Goal: Transaction & Acquisition: Purchase product/service

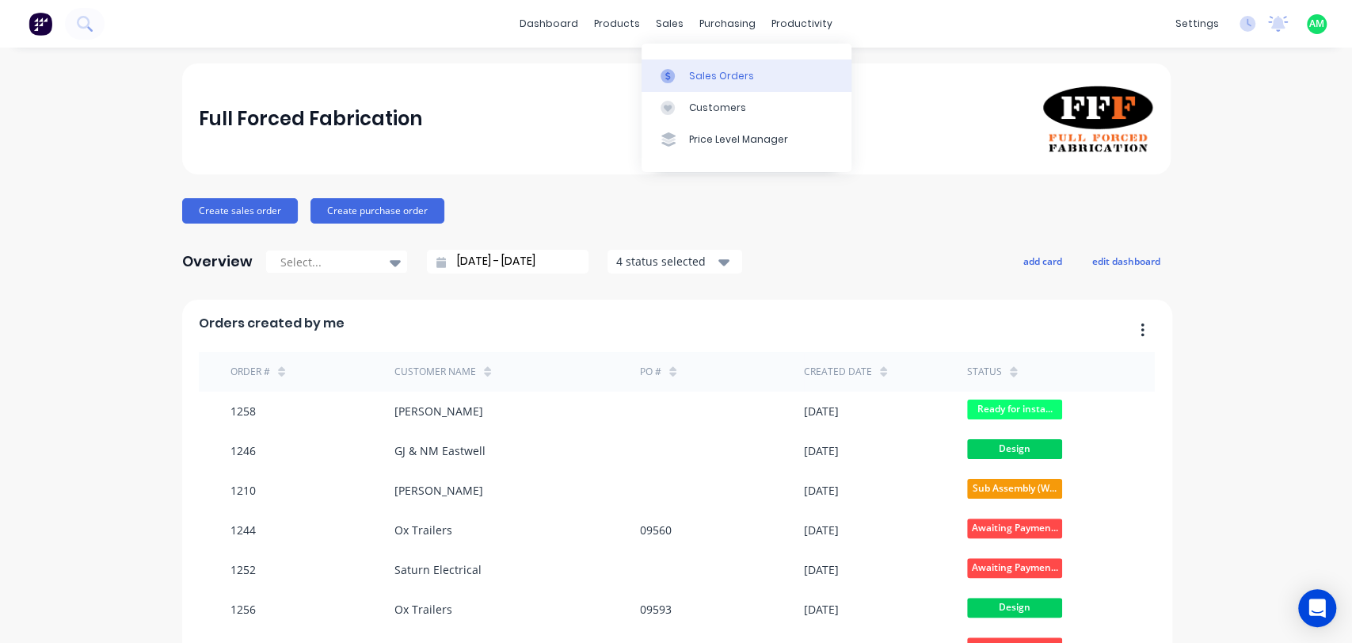
click at [708, 73] on div "Sales Orders" at bounding box center [721, 76] width 65 height 14
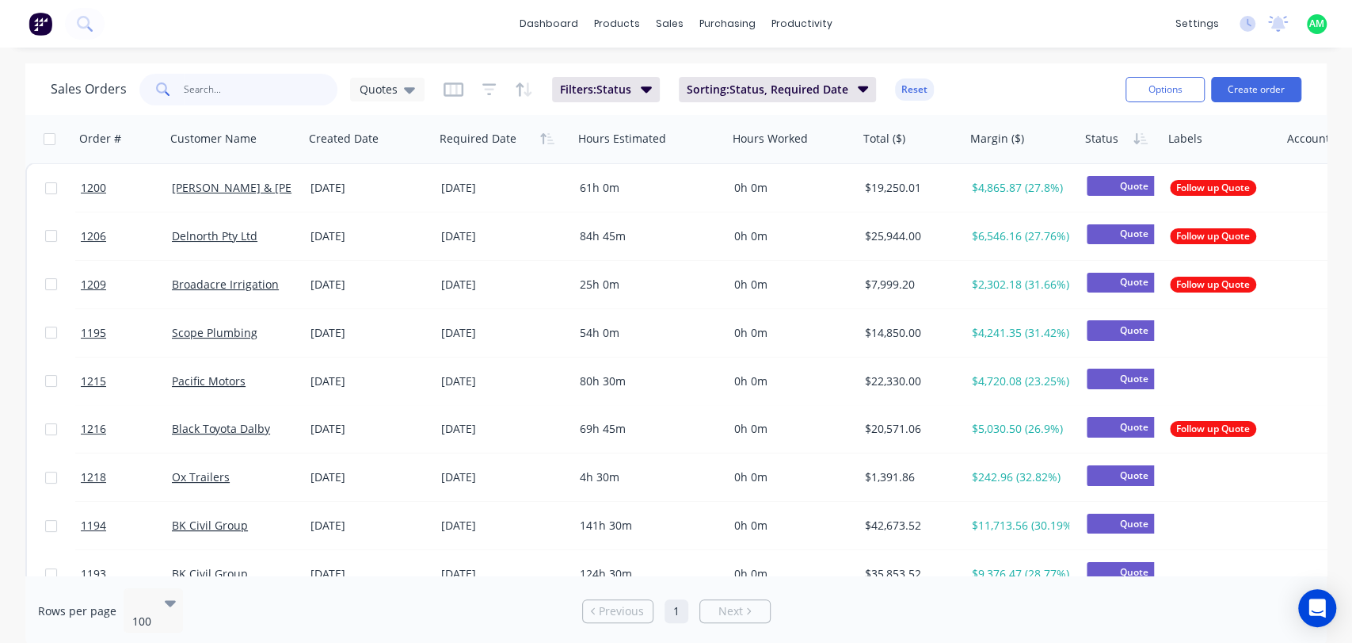
click at [216, 90] on input "text" at bounding box center [261, 90] width 155 height 32
type input "1177"
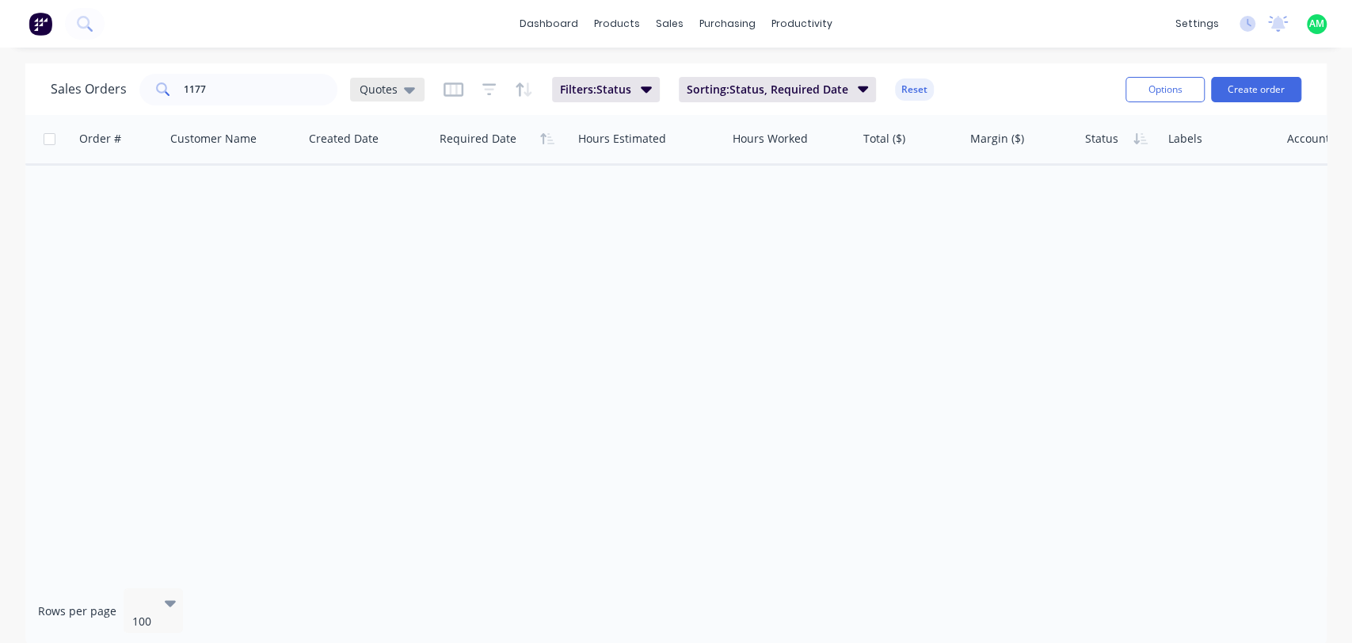
click at [368, 94] on span "Quotes" at bounding box center [379, 89] width 38 height 17
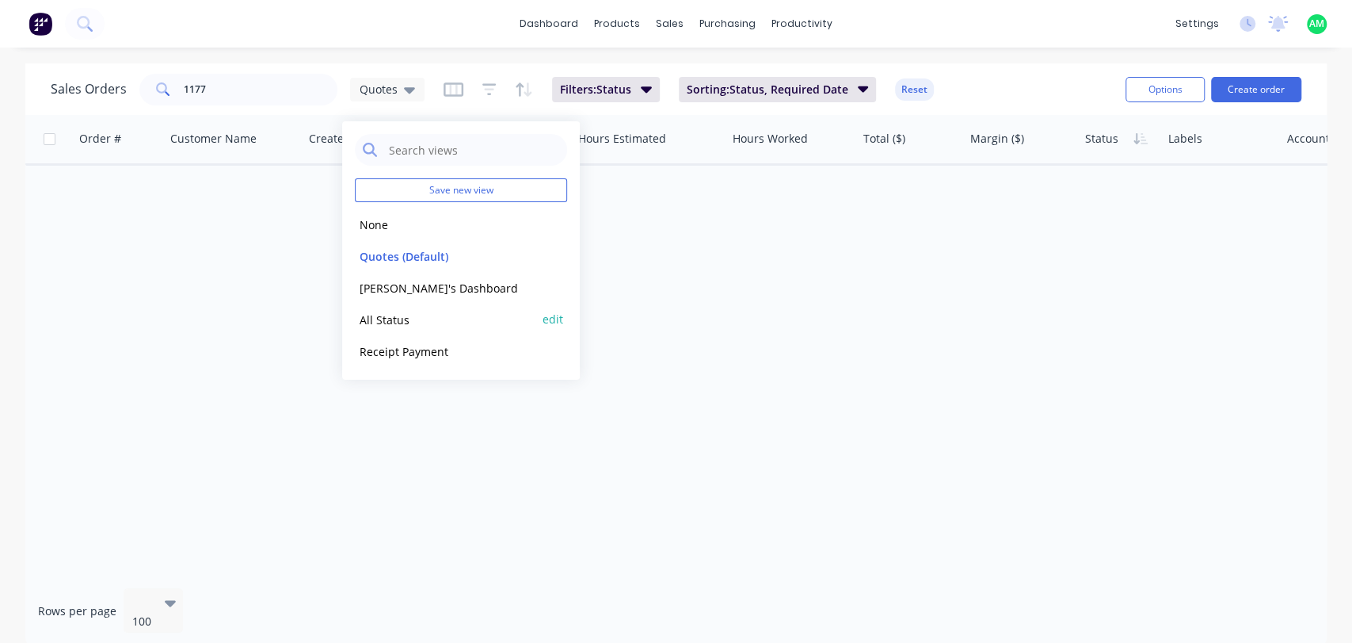
click at [412, 325] on button "All Status" at bounding box center [445, 319] width 181 height 18
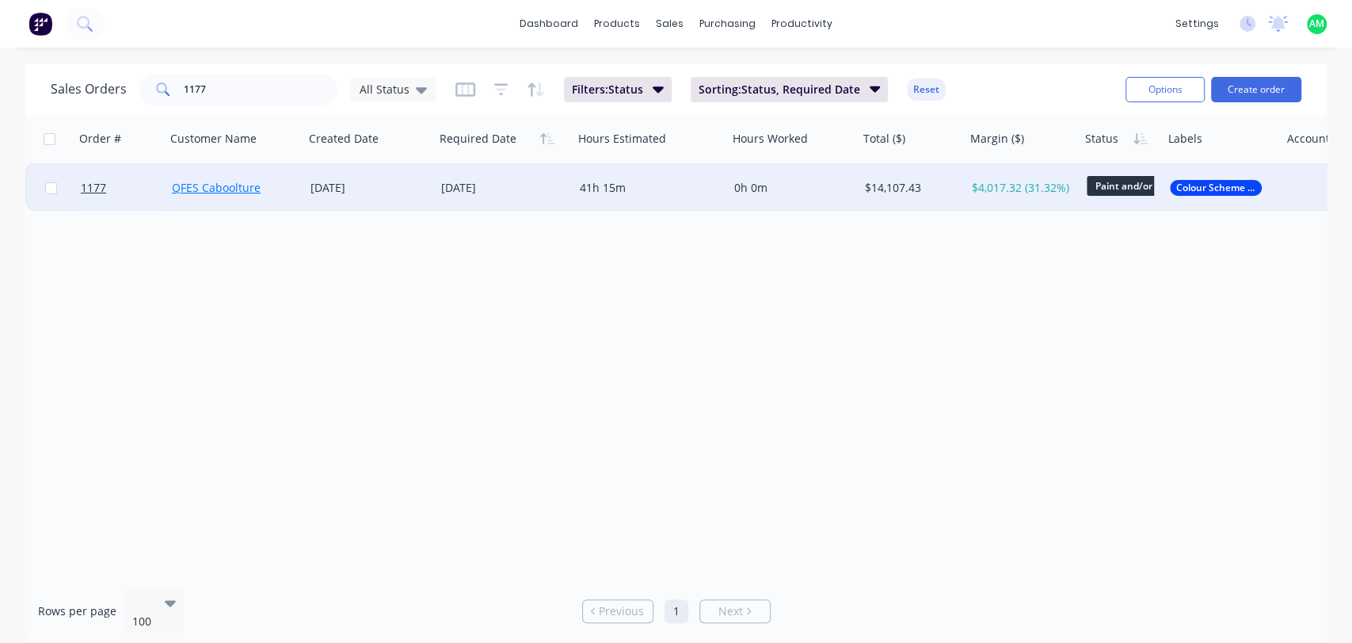
click at [174, 187] on link "QFES Caboolture" at bounding box center [216, 187] width 89 height 15
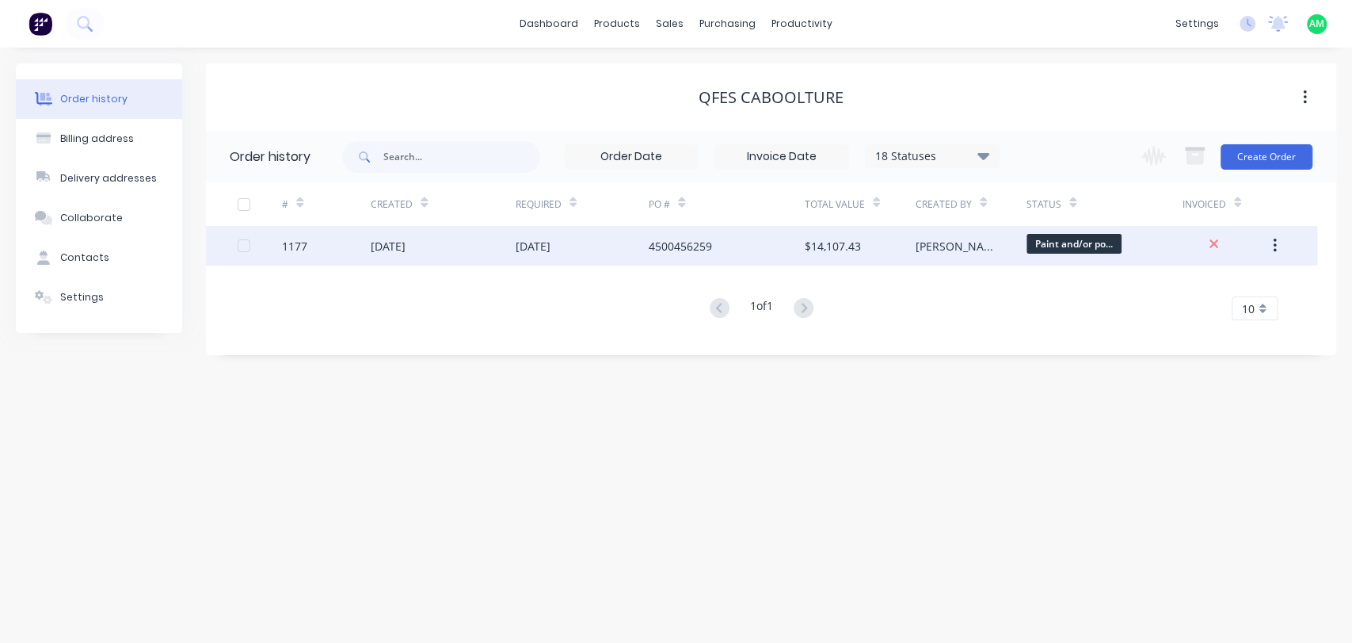
click at [311, 255] on div "1177" at bounding box center [326, 246] width 89 height 40
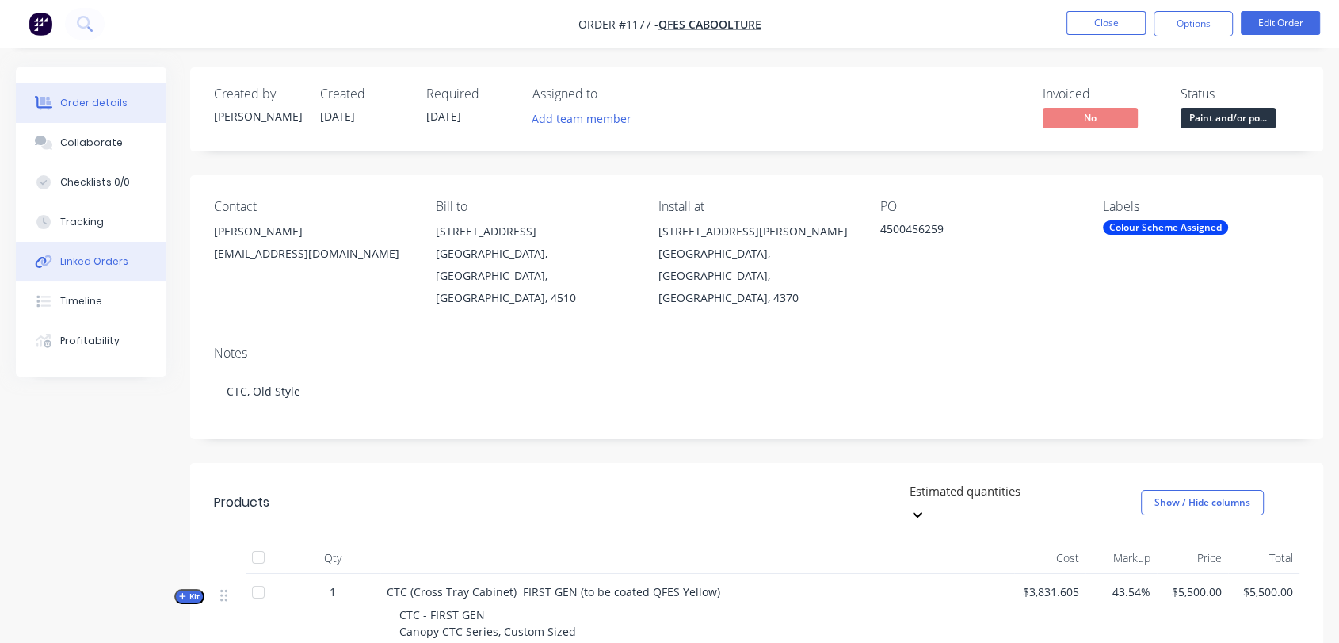
click at [114, 265] on div "Linked Orders" at bounding box center [94, 261] width 68 height 14
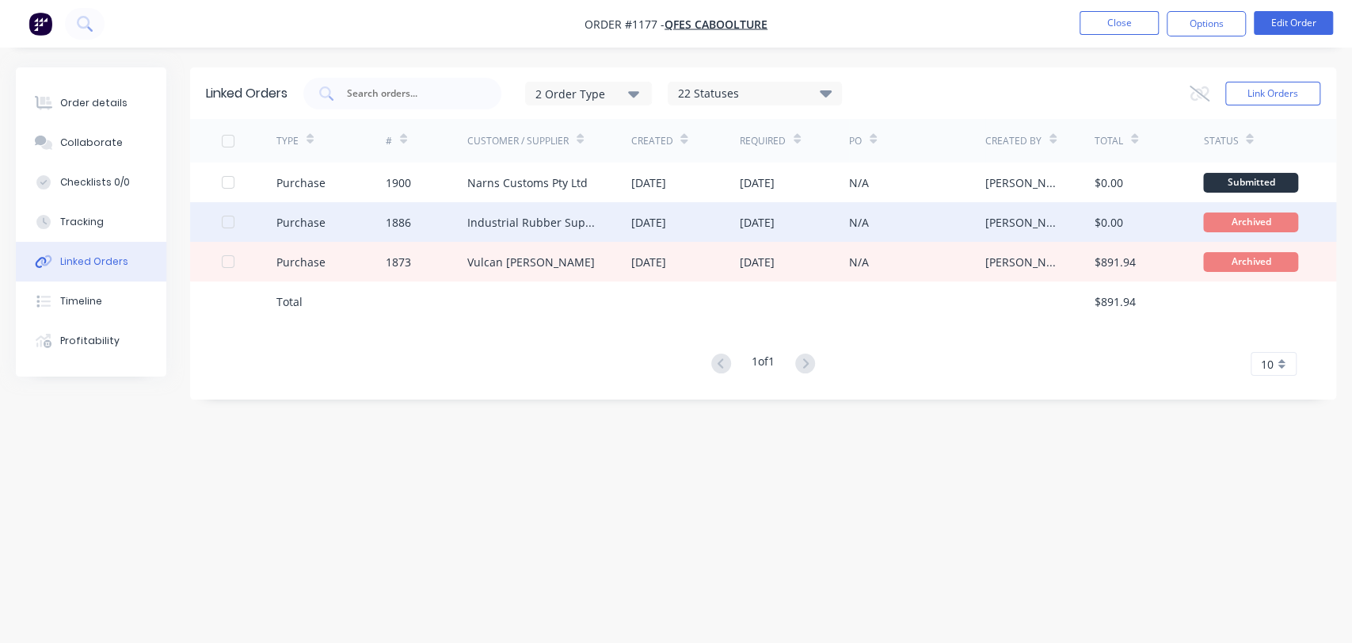
click at [497, 217] on div "Industrial Rubber Supplies IRS" at bounding box center [533, 222] width 132 height 17
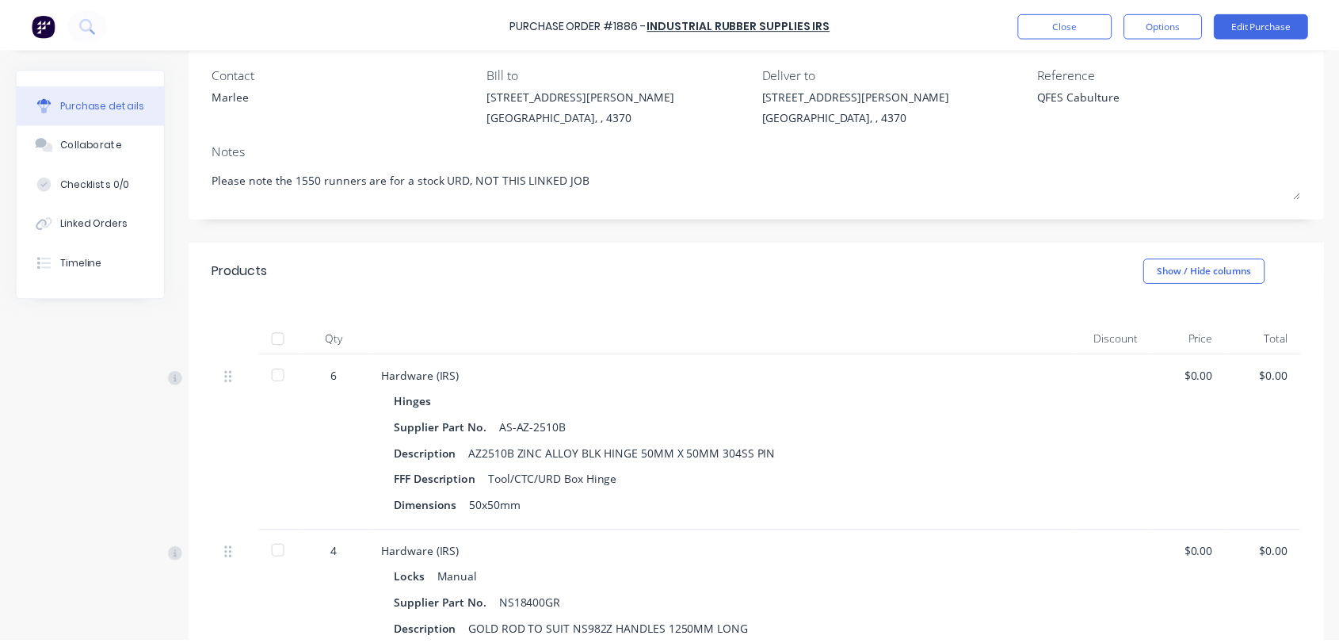
scroll to position [117, 0]
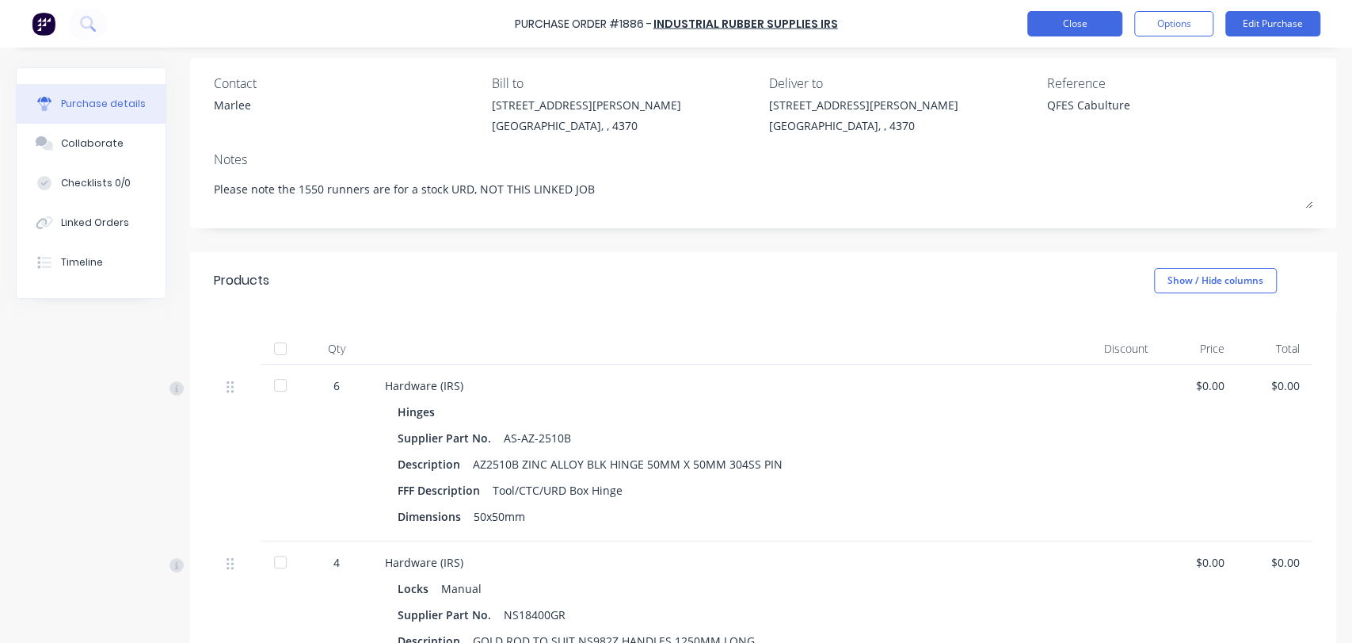
click at [1059, 19] on button "Close" at bounding box center [1075, 23] width 95 height 25
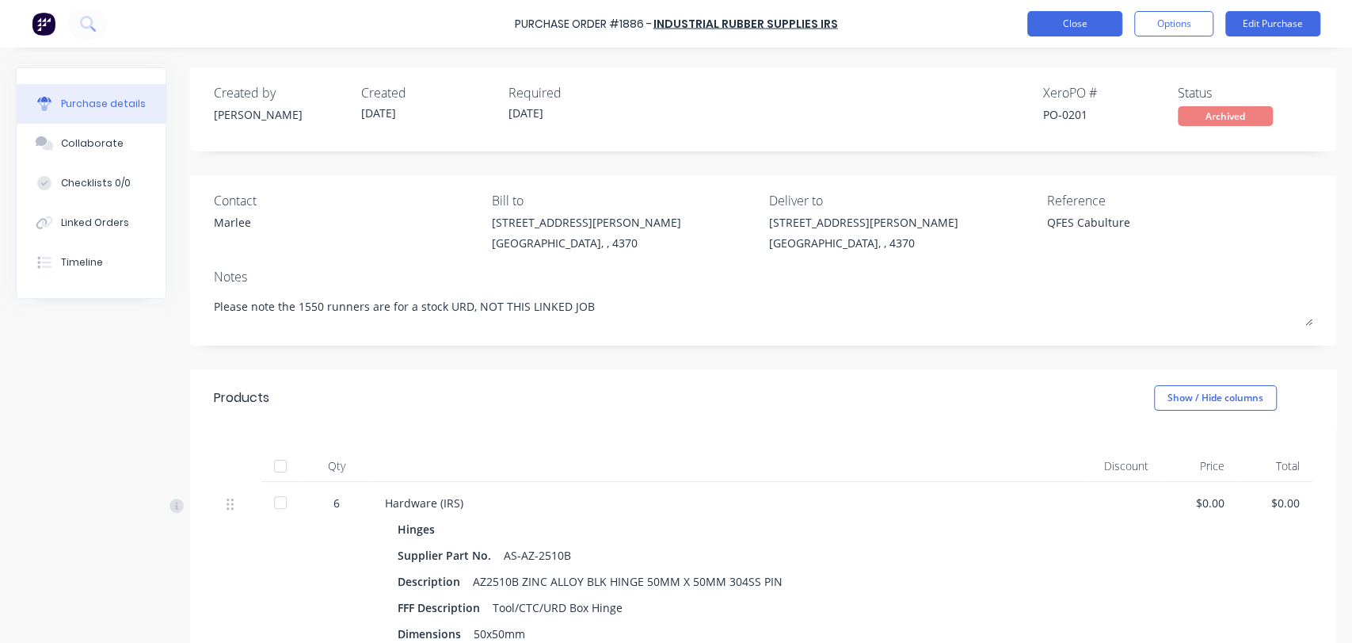
click at [1103, 24] on button "Close" at bounding box center [1075, 23] width 95 height 25
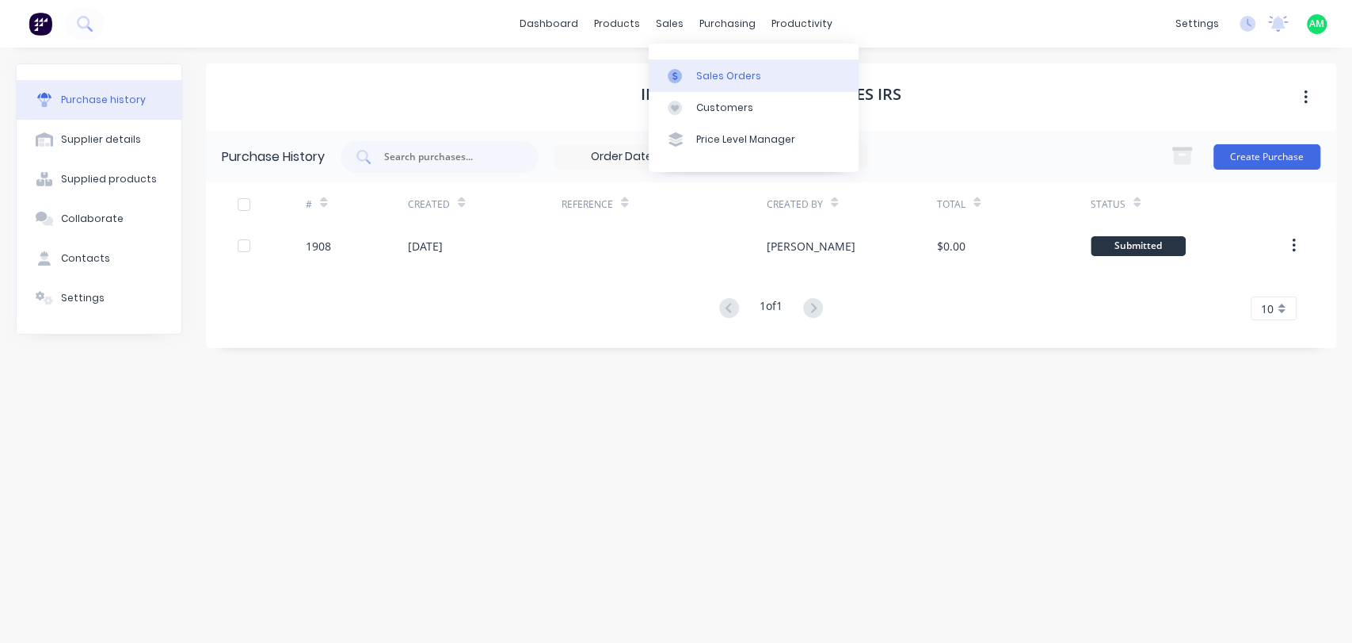
click at [686, 67] on link "Sales Orders" at bounding box center [754, 75] width 210 height 32
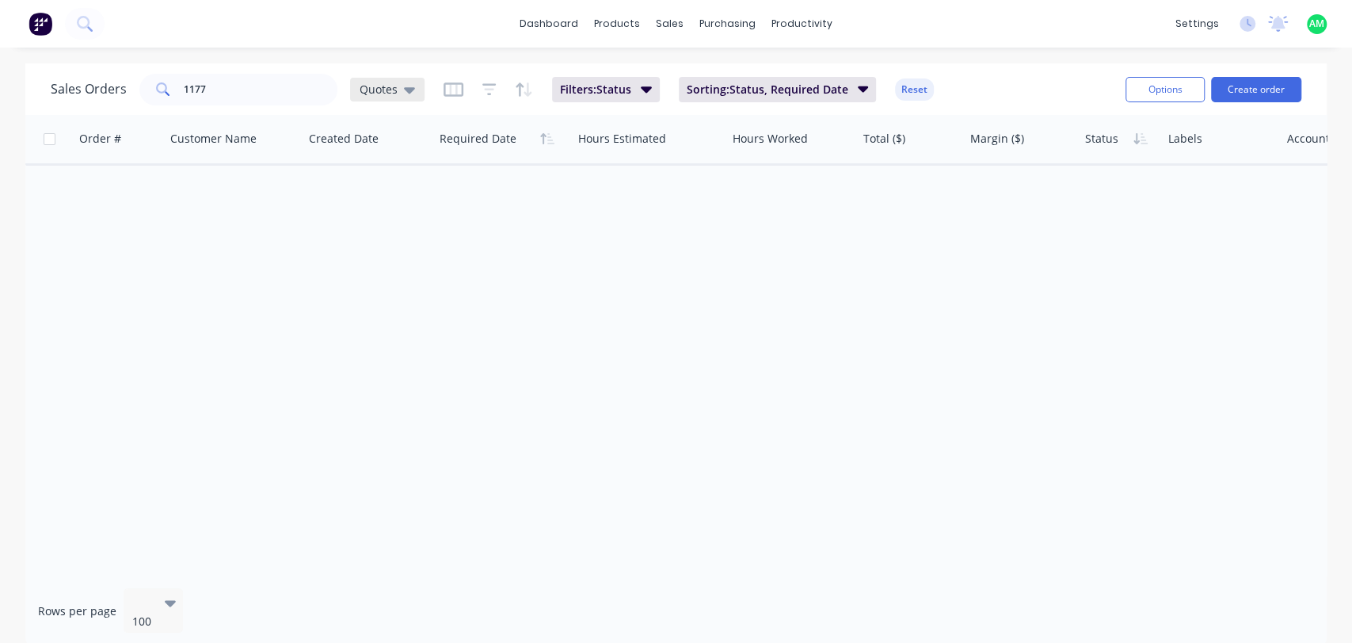
click at [390, 83] on span "Quotes" at bounding box center [379, 89] width 38 height 17
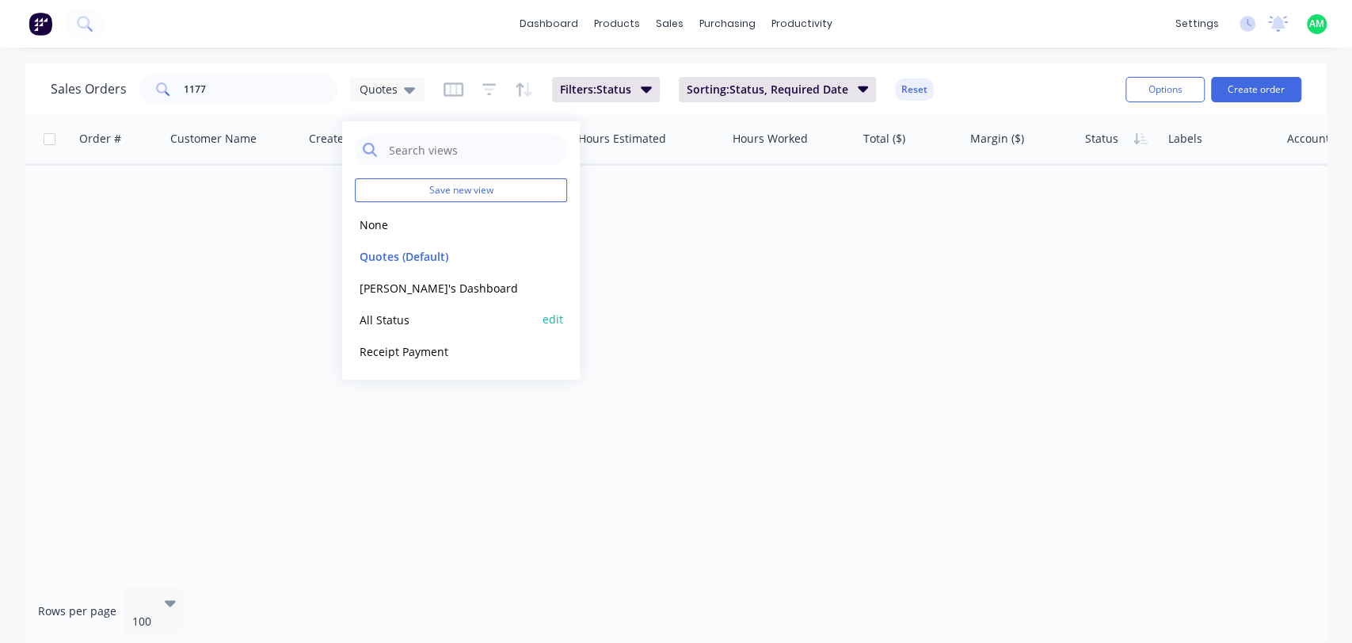
click at [413, 307] on div "All Status edit" at bounding box center [461, 319] width 212 height 32
click at [383, 318] on button "All Status" at bounding box center [445, 319] width 181 height 18
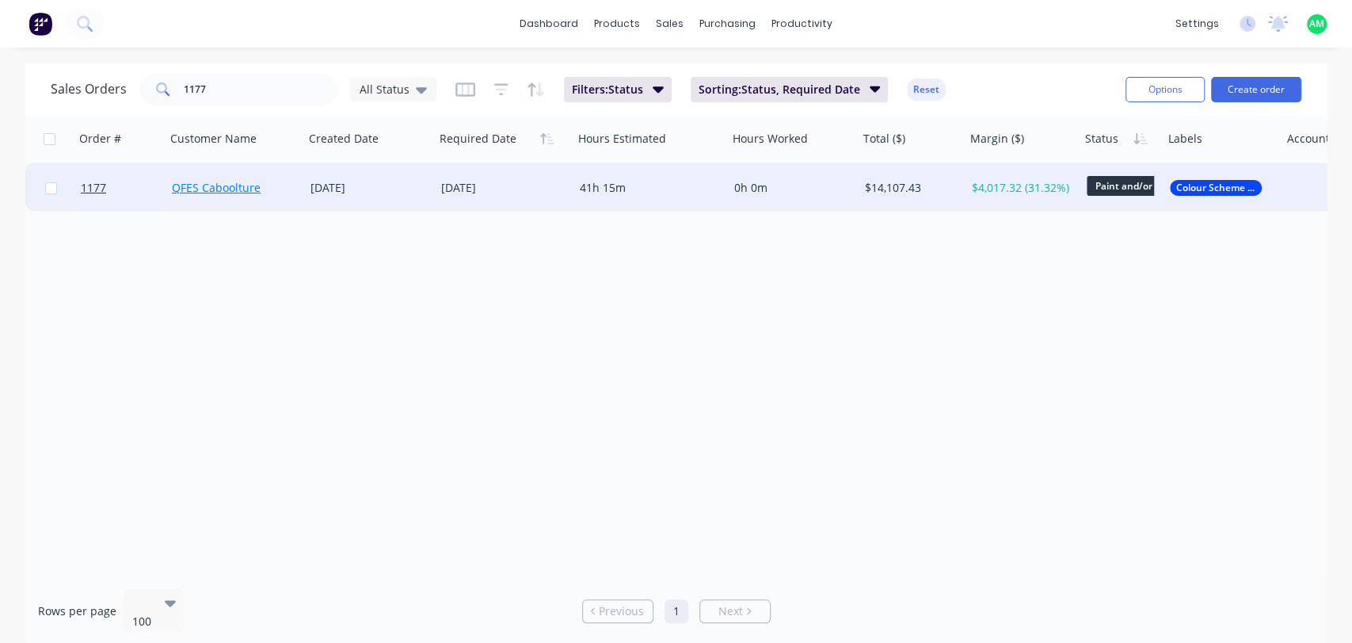
click at [235, 193] on link "QFES Caboolture" at bounding box center [216, 187] width 89 height 15
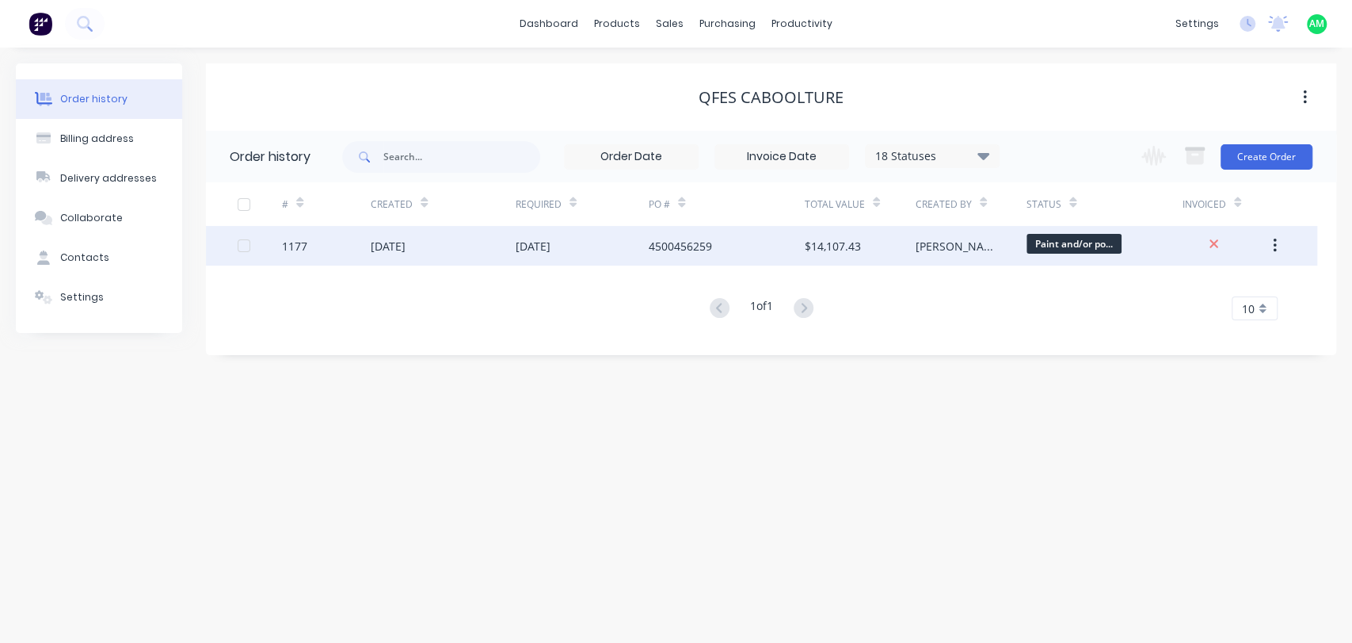
click at [338, 261] on div "1177" at bounding box center [326, 246] width 89 height 40
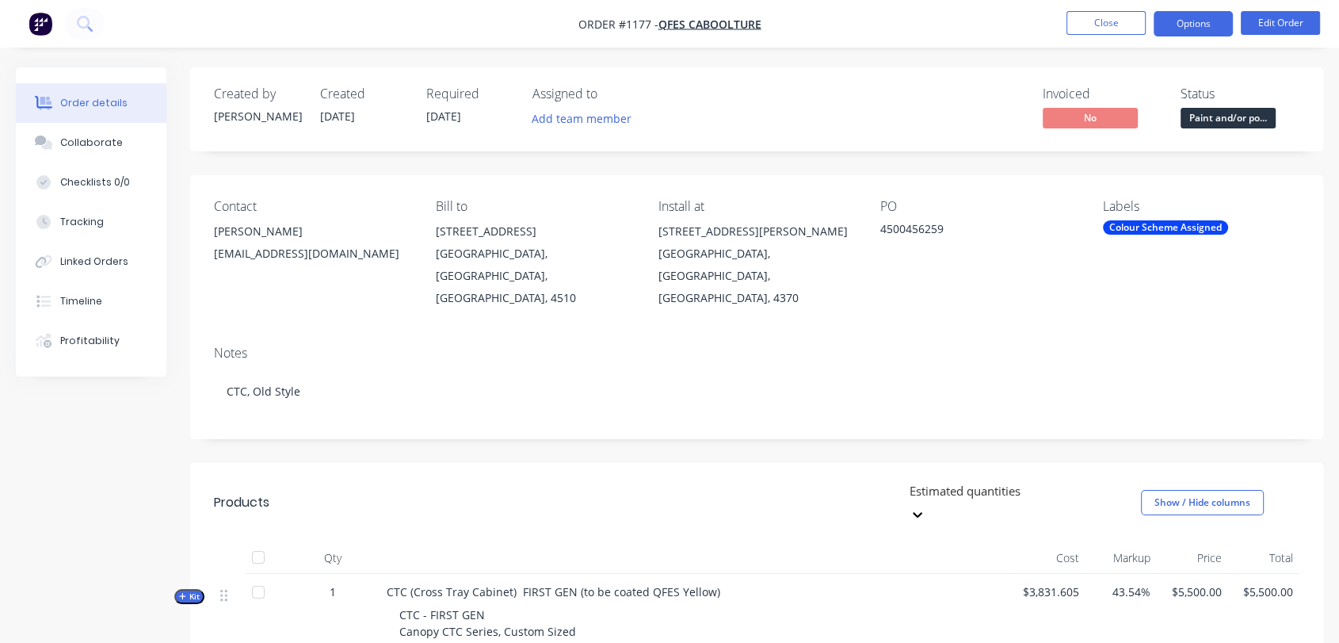
click at [1193, 33] on button "Options" at bounding box center [1193, 23] width 79 height 25
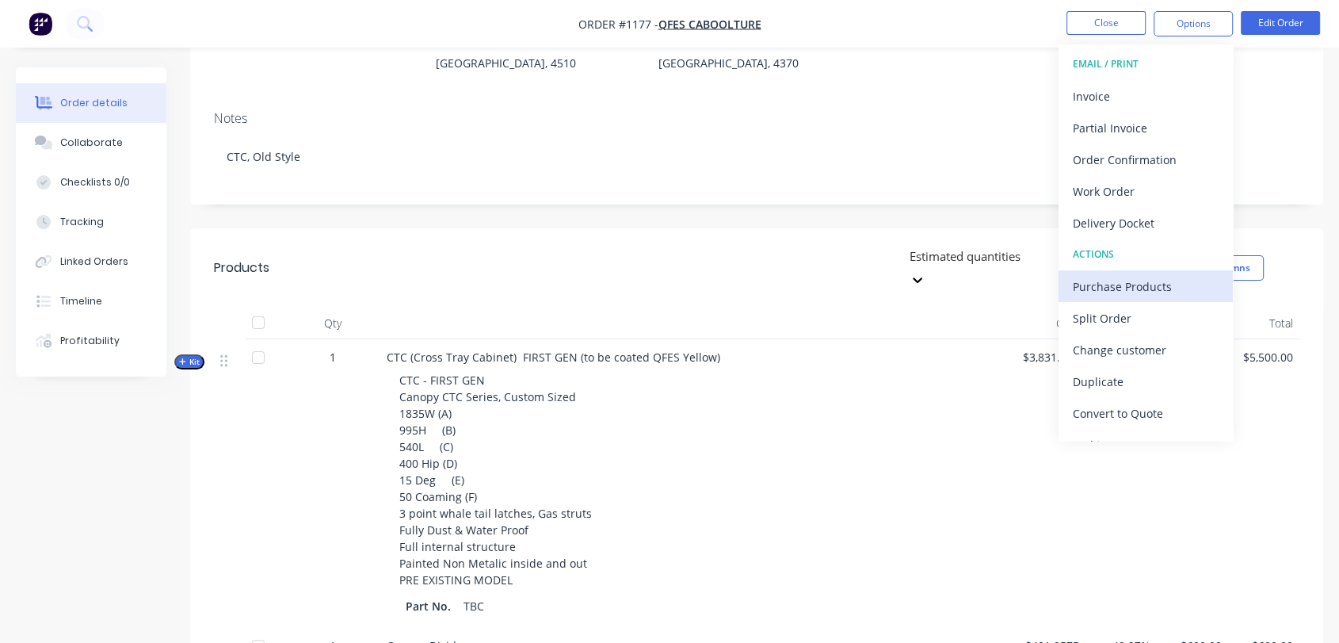
click at [1154, 285] on div "Purchase Products" at bounding box center [1146, 286] width 146 height 23
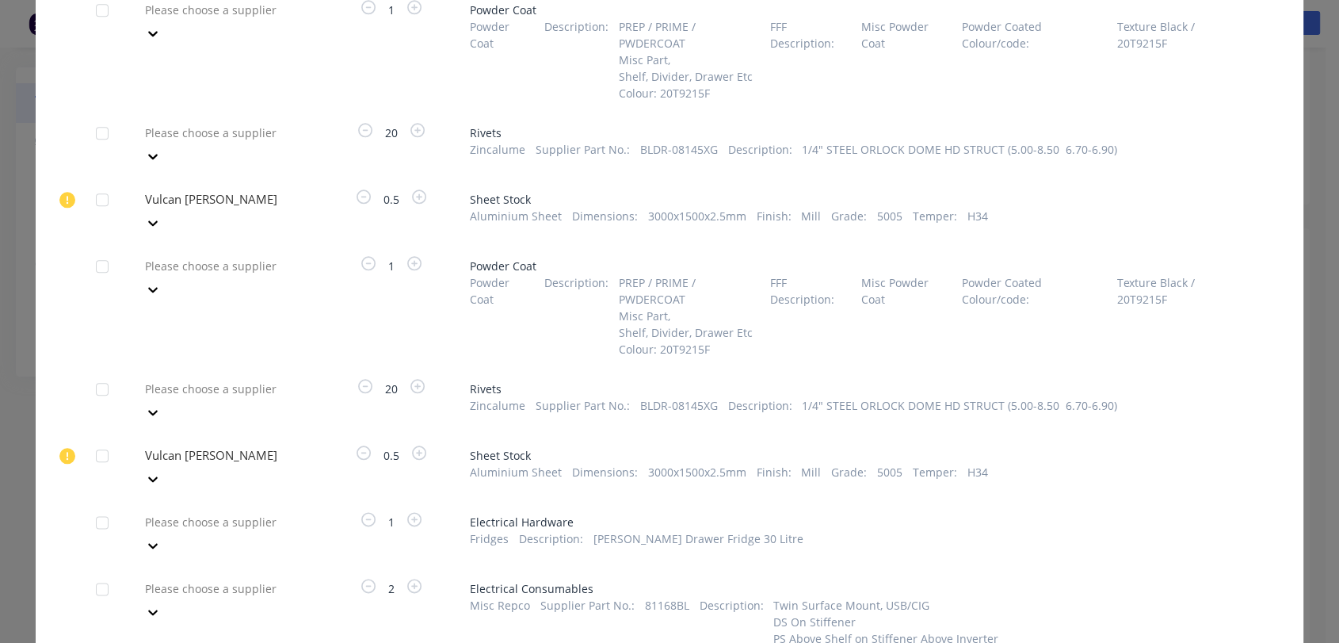
scroll to position [1819, 0]
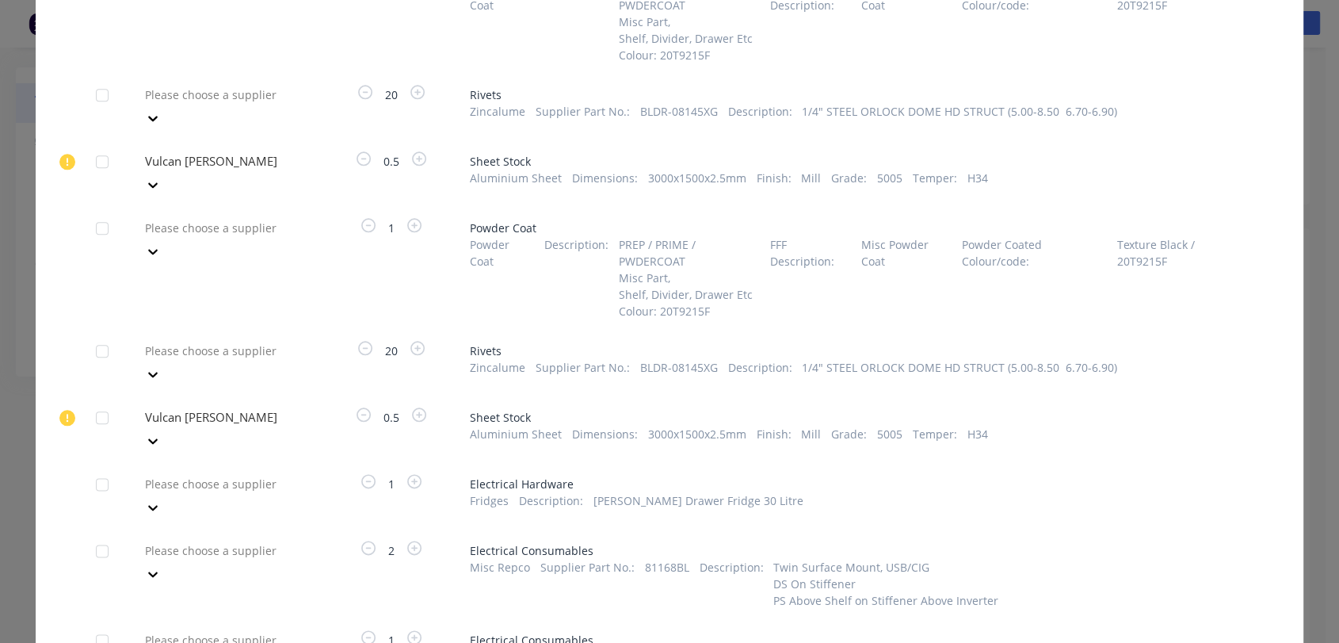
click at [161, 499] on icon at bounding box center [153, 507] width 16 height 16
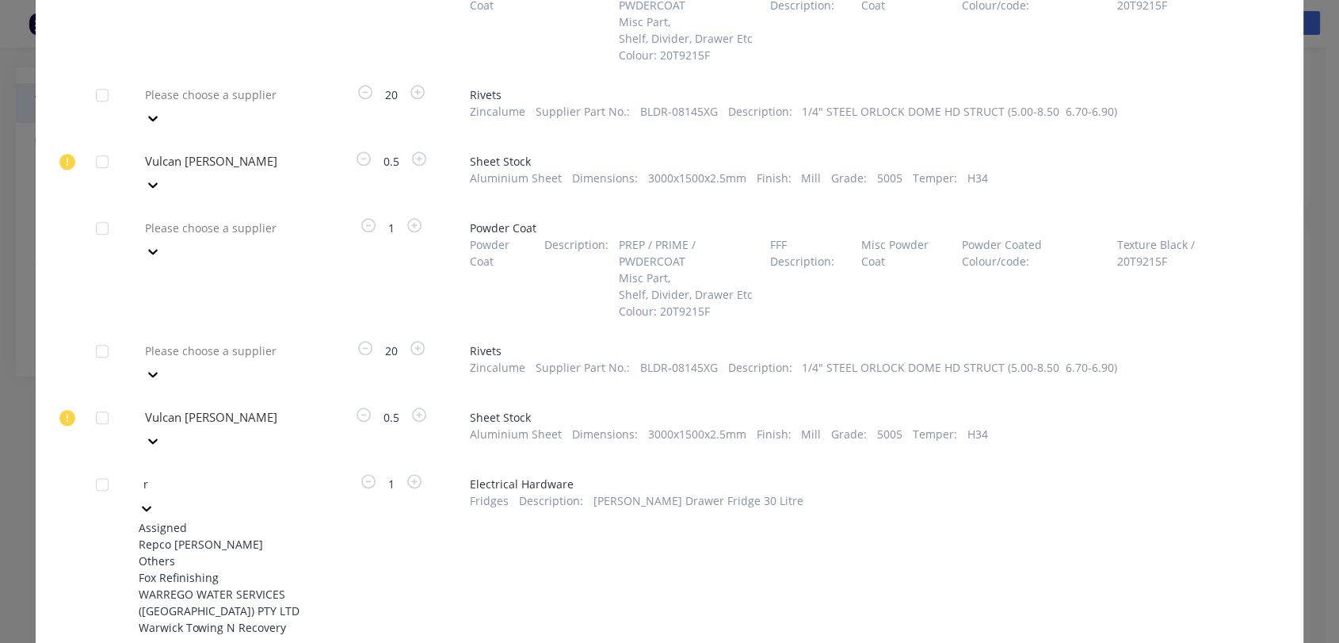
type input "re"
click at [236, 536] on div "Repco [PERSON_NAME]" at bounding box center [226, 544] width 174 height 17
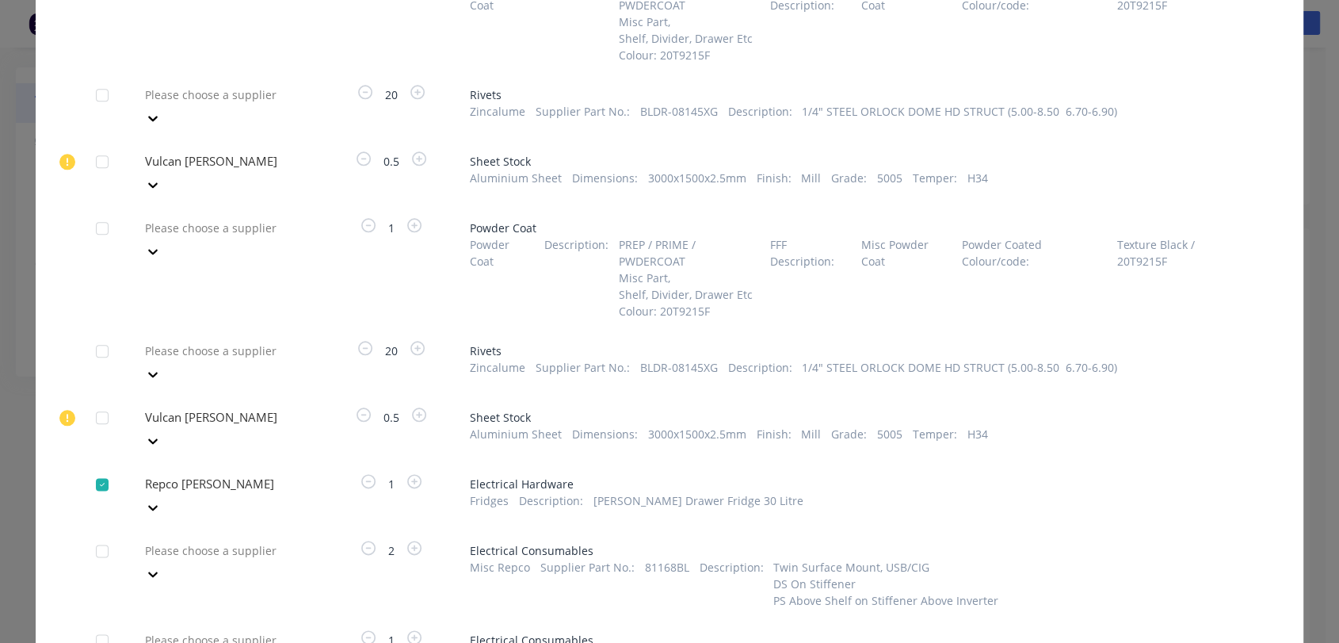
click at [223, 540] on div at bounding box center [257, 550] width 228 height 20
type input "re"
click at [198, 602] on div "Repco [PERSON_NAME]" at bounding box center [226, 610] width 174 height 17
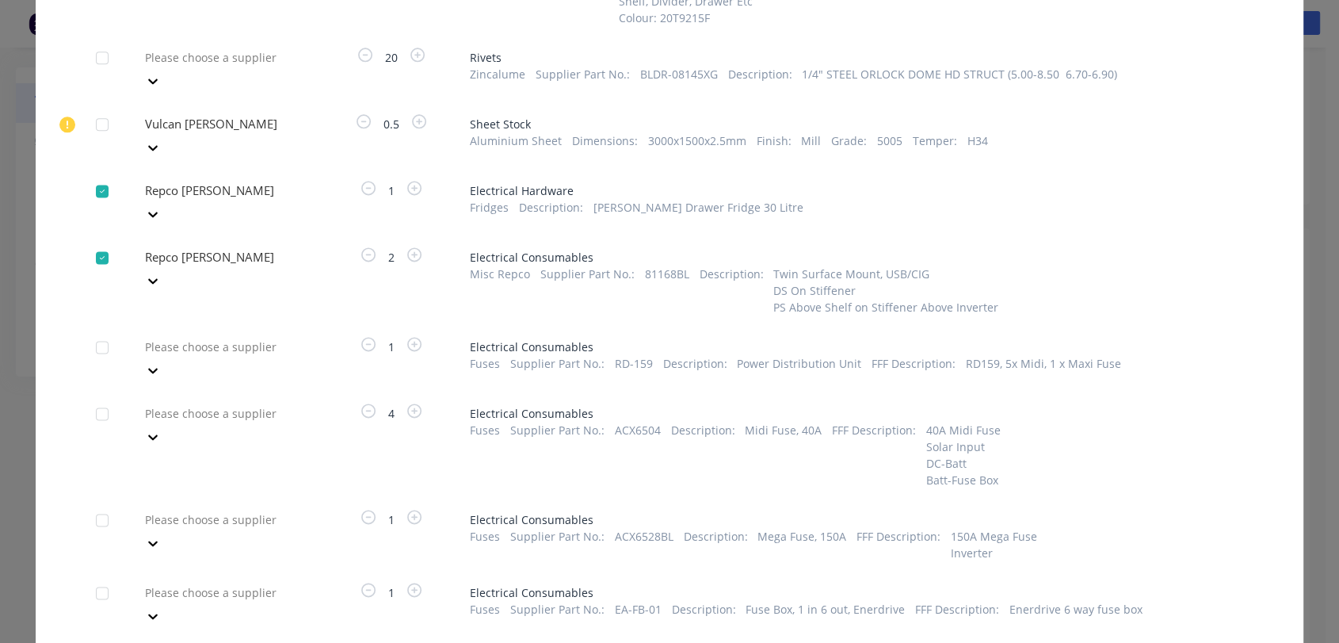
scroll to position [2161, 0]
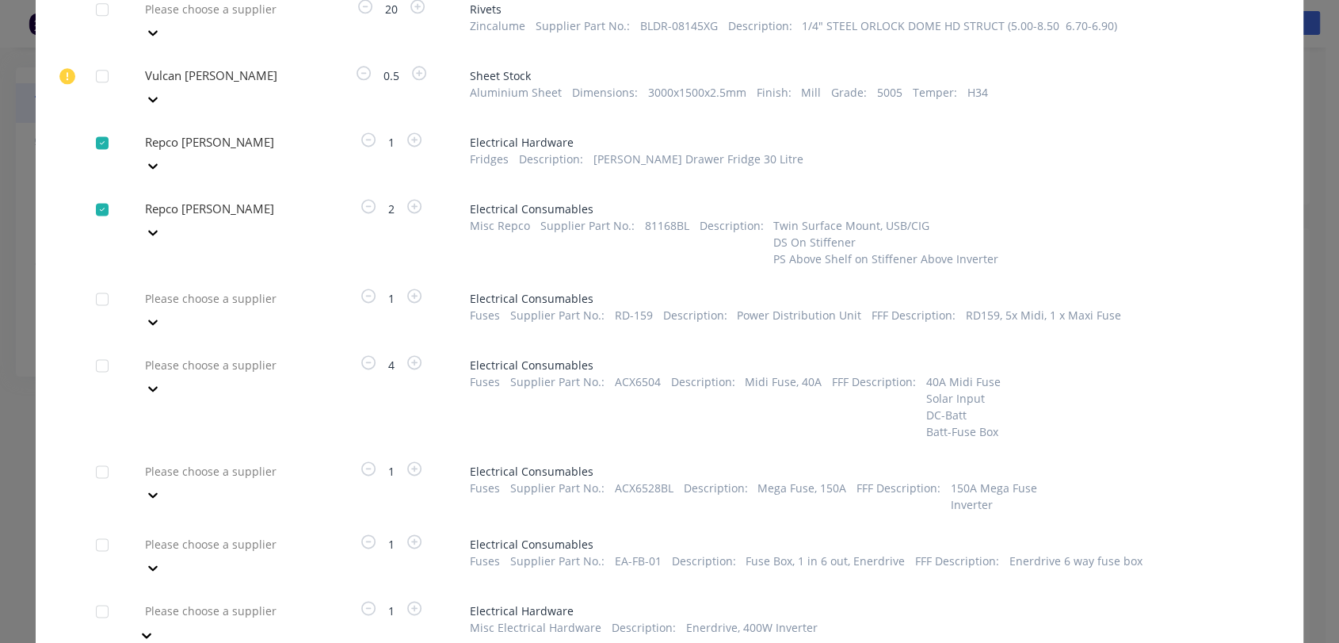
type input "enerd"
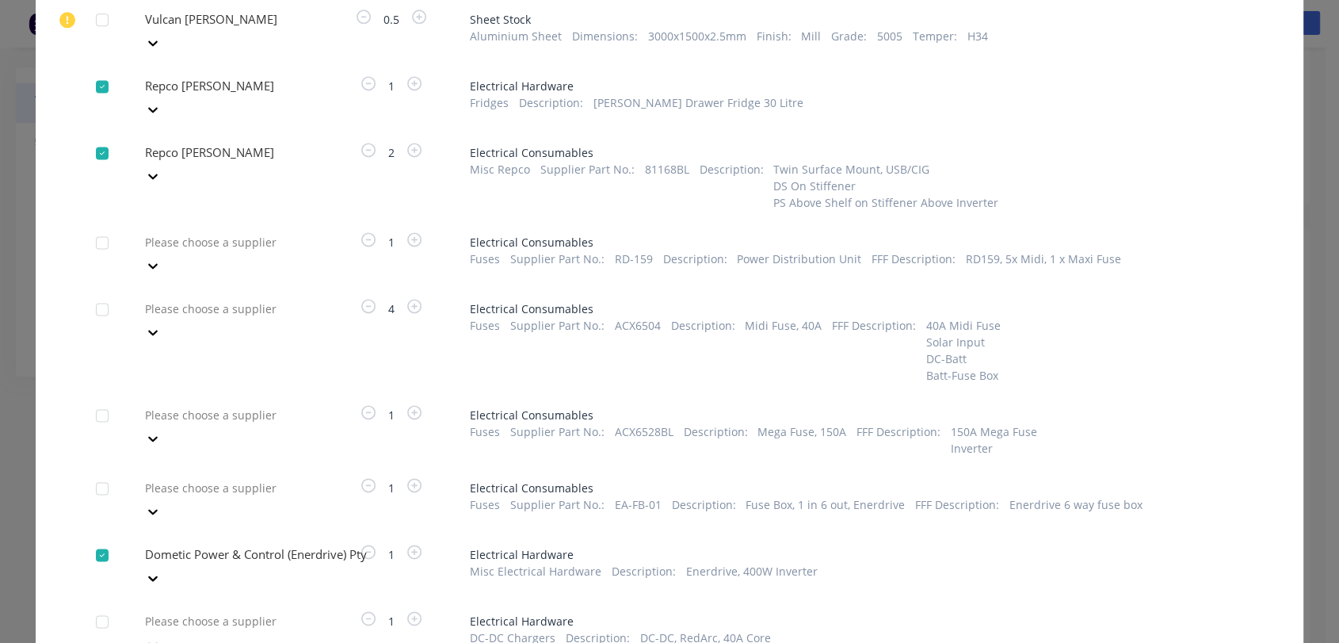
click at [216, 608] on div "Please choose a supplier" at bounding box center [226, 632] width 174 height 48
click at [209, 611] on div at bounding box center [257, 621] width 228 height 20
type input "re"
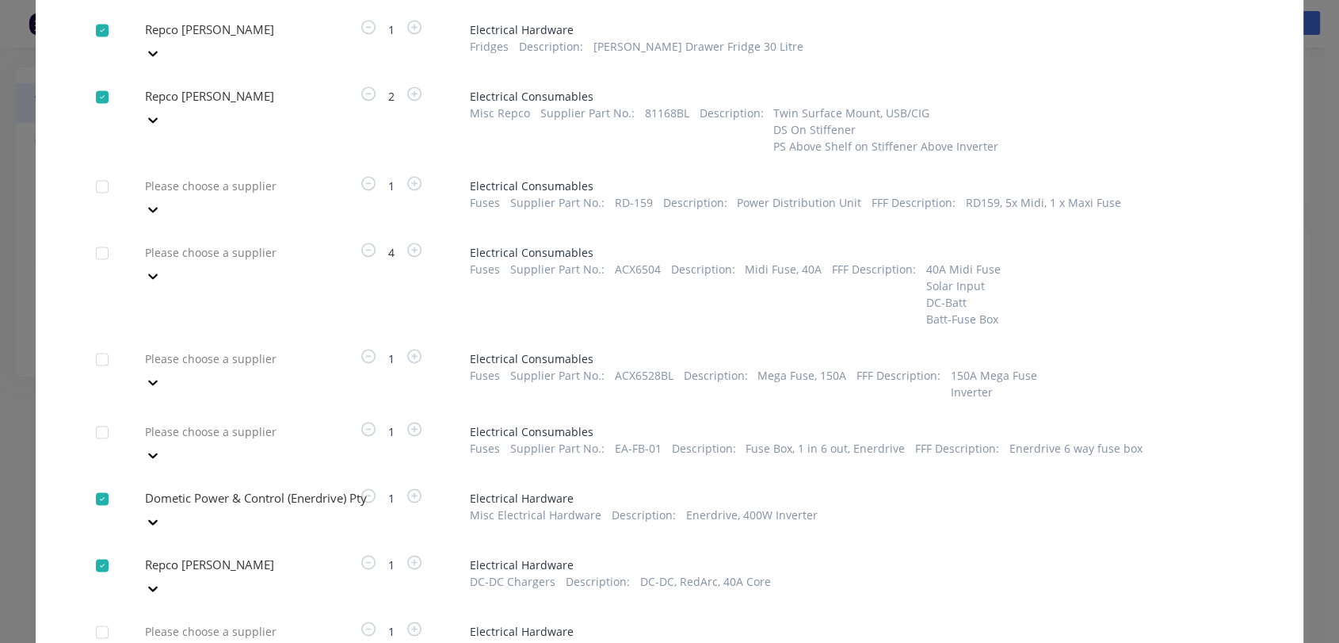
type input "atg"
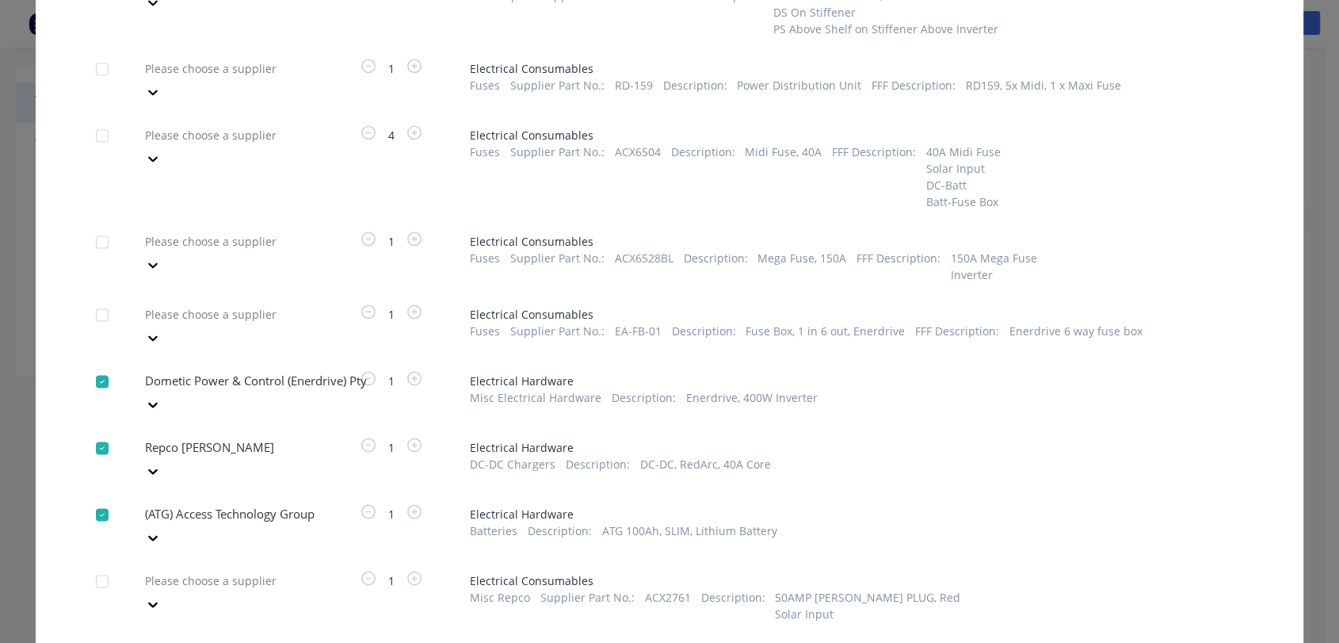
scroll to position [2402, 0]
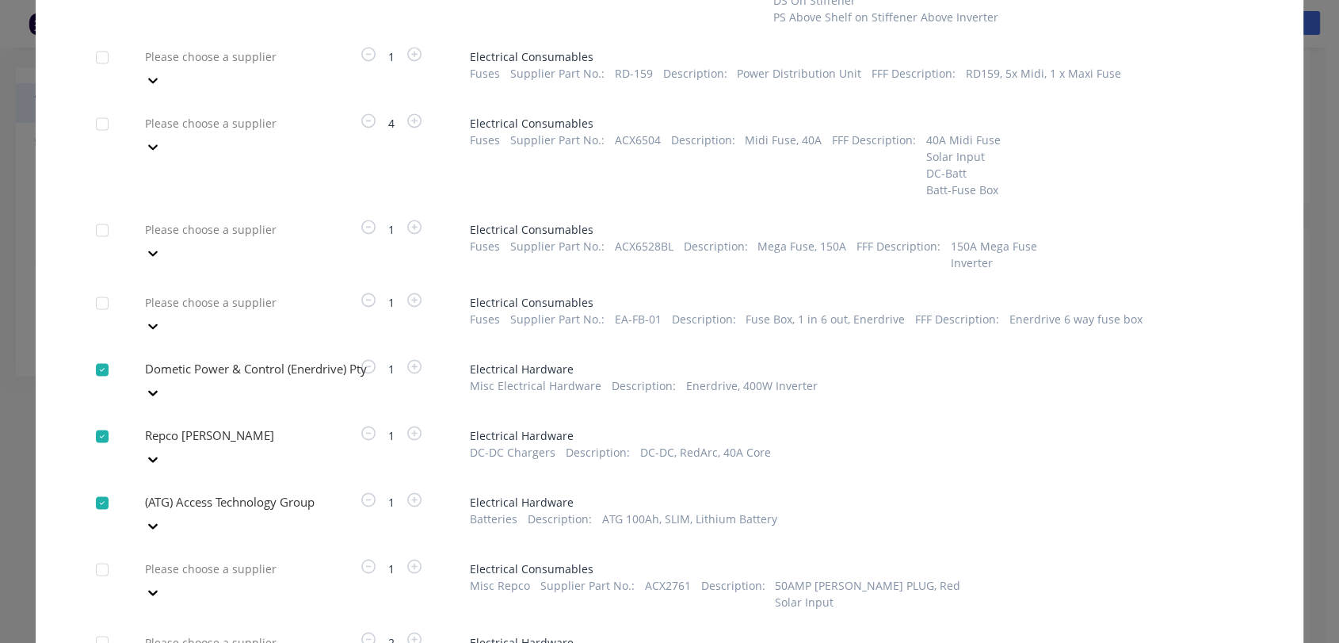
click at [243, 631] on div at bounding box center [257, 641] width 228 height 20
type input "tera"
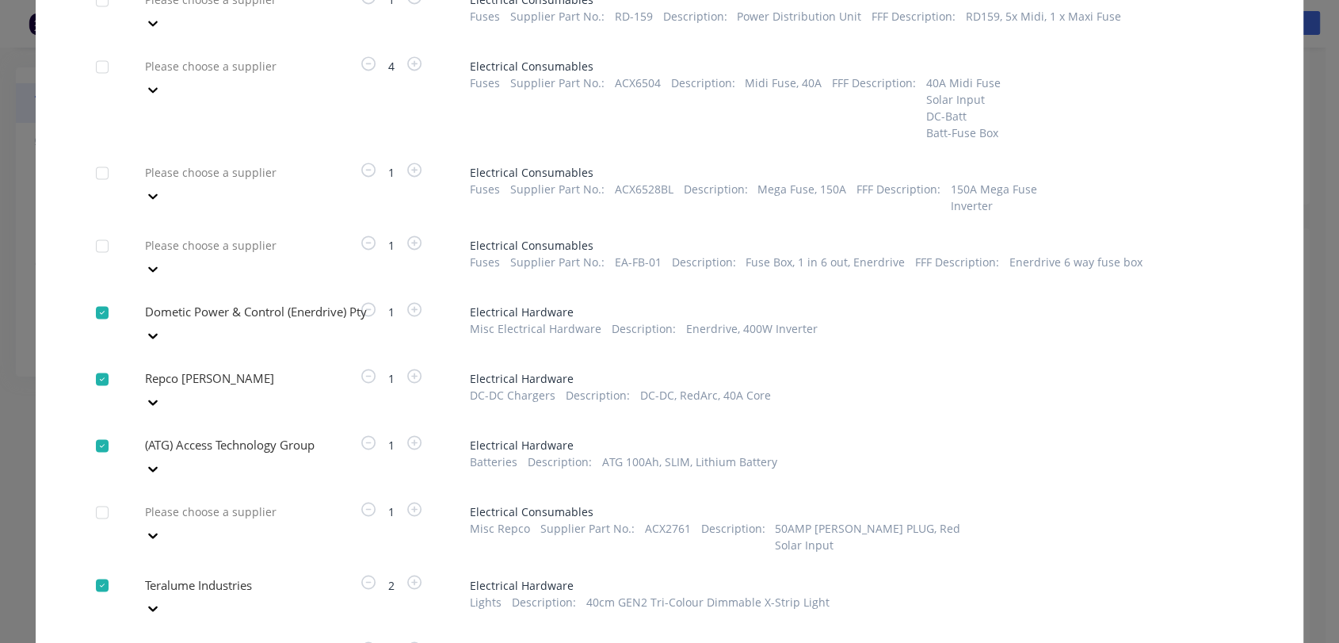
scroll to position [2460, 0]
click at [239, 640] on div at bounding box center [257, 650] width 228 height 20
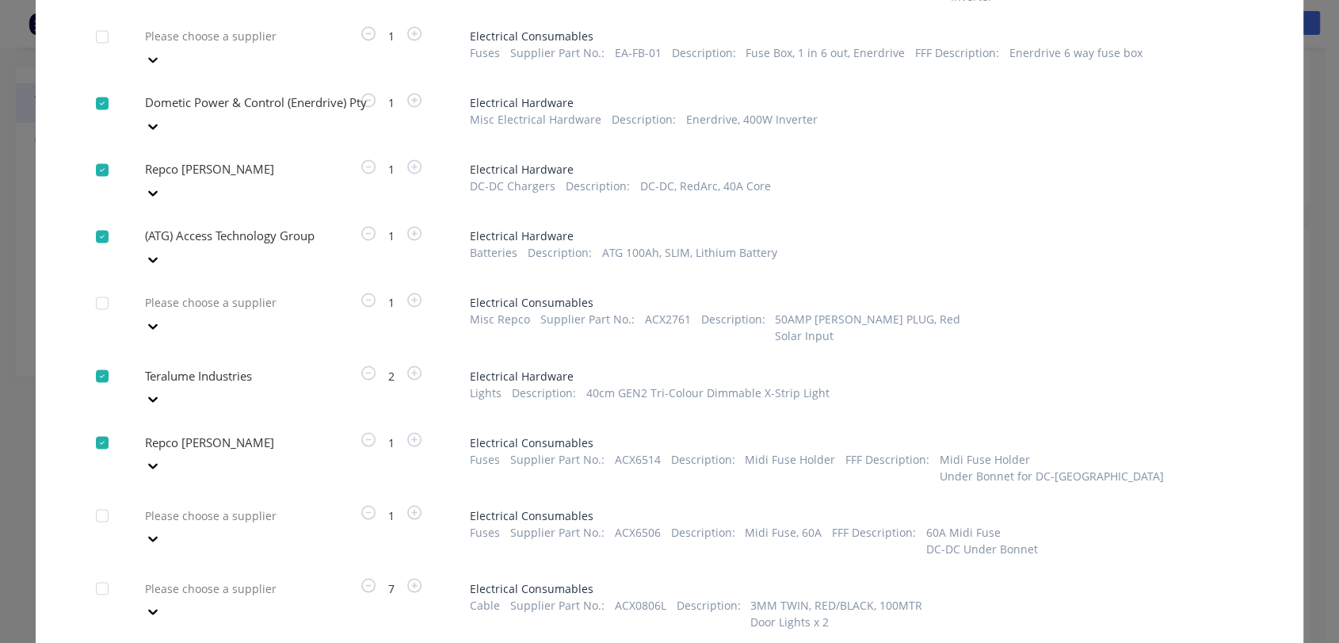
scroll to position [2695, 0]
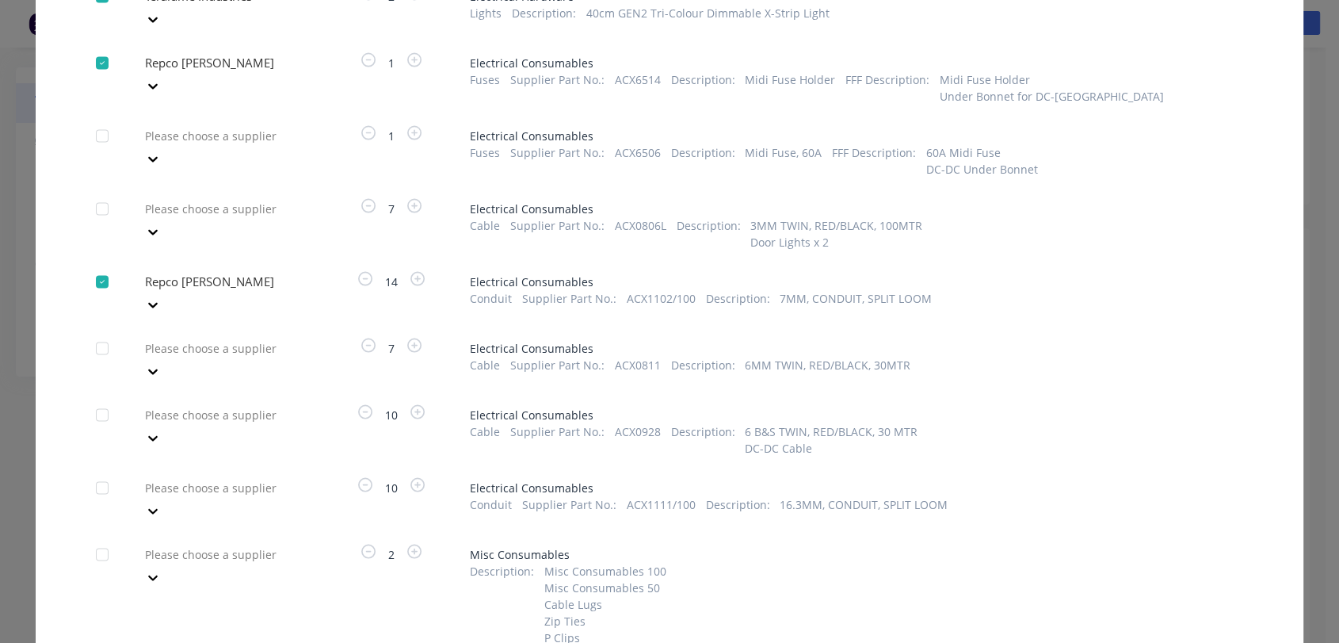
scroll to position [3074, 0]
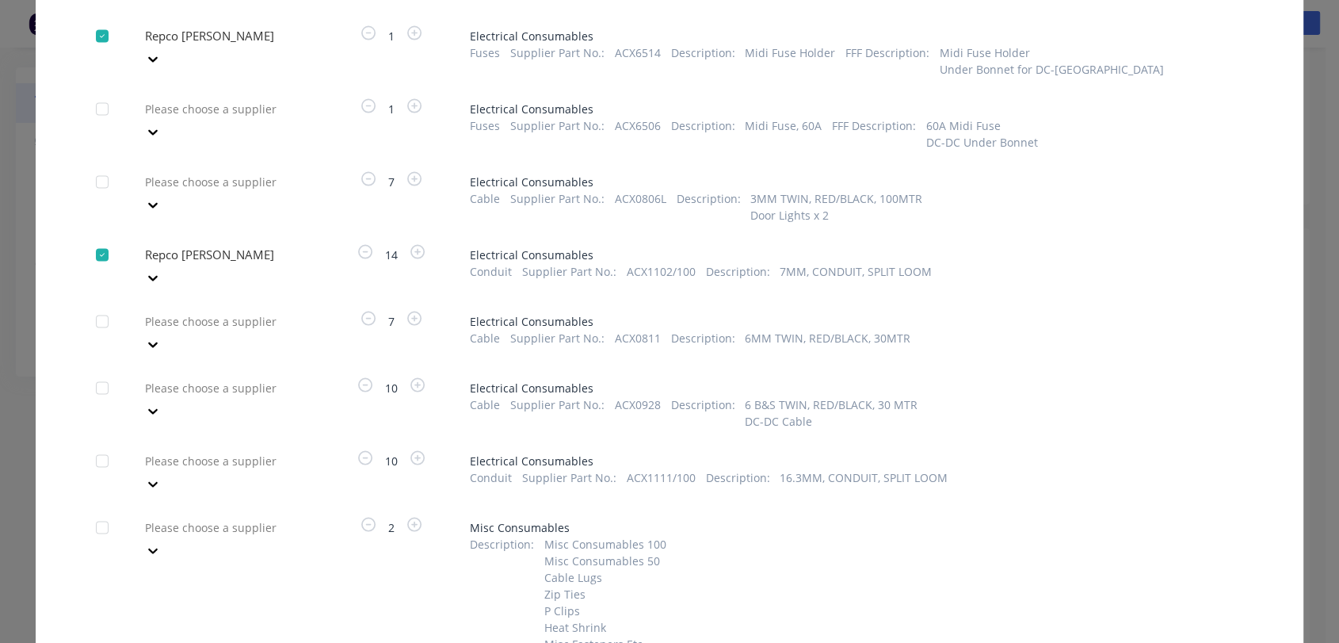
type input "atg"
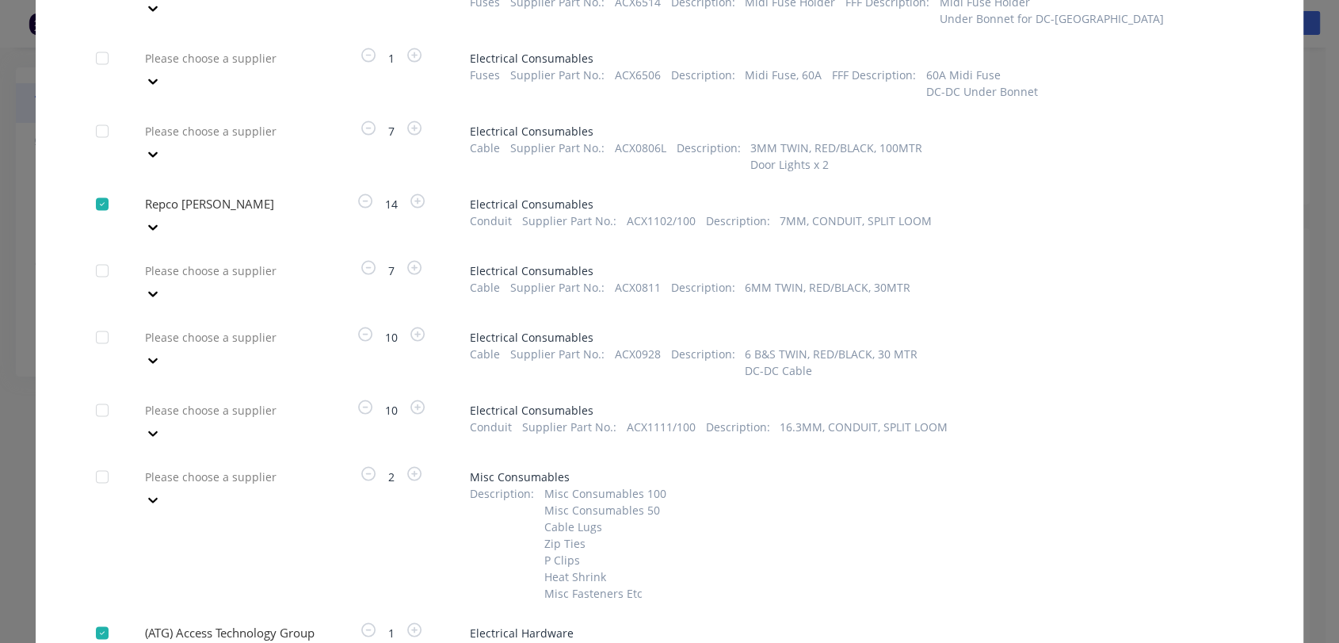
type input "re"
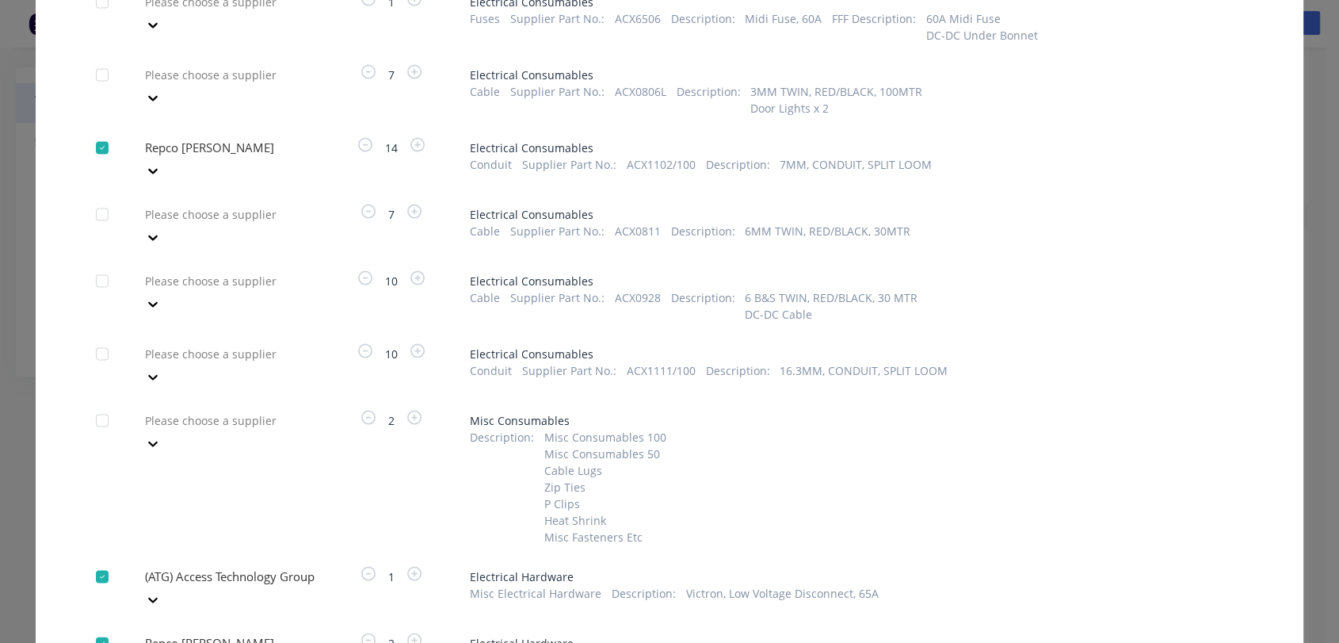
type input "re"
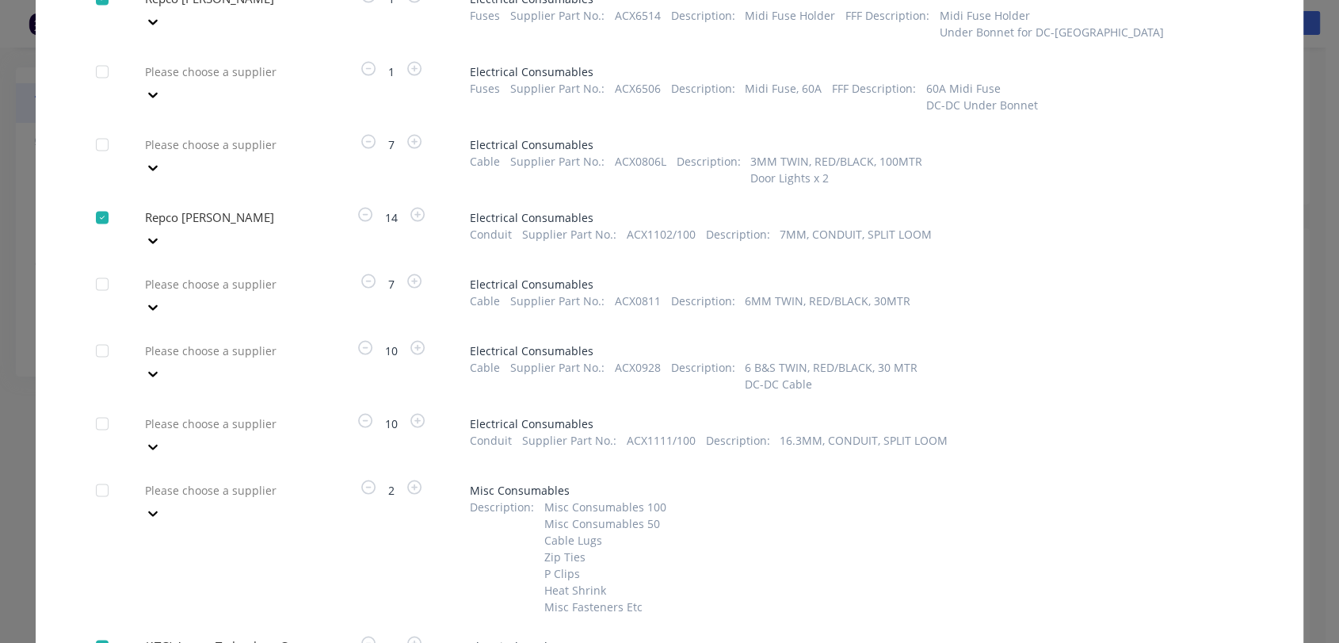
scroll to position [3119, 0]
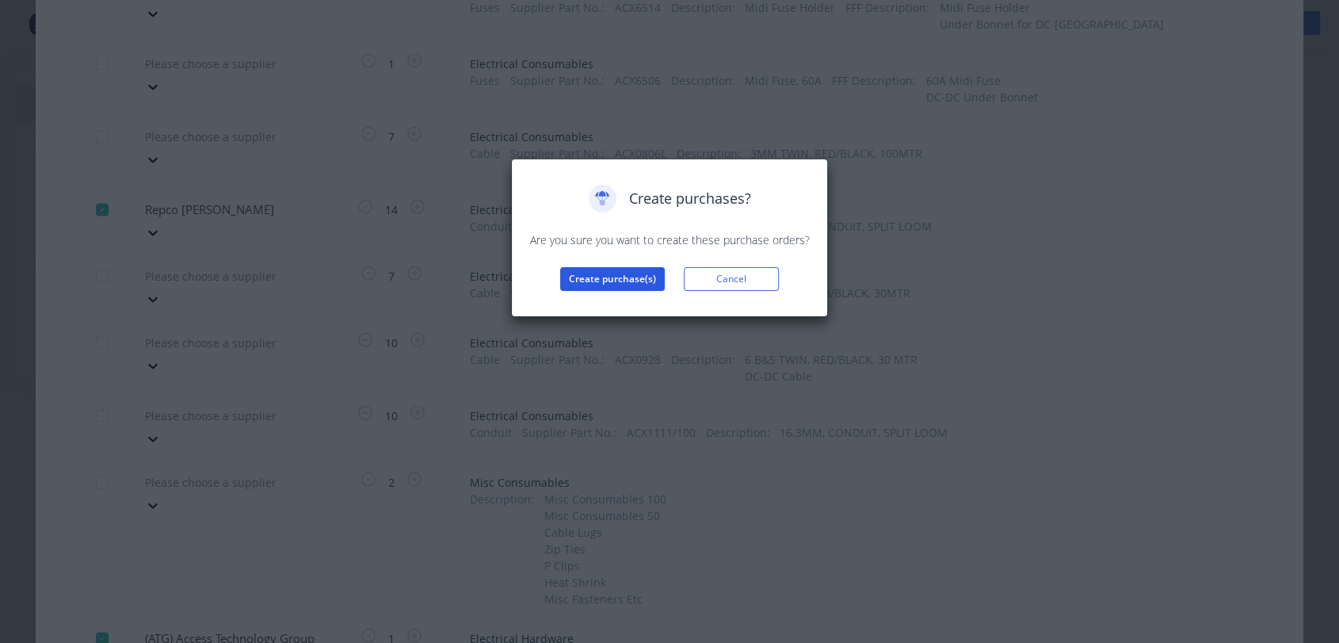
click at [594, 273] on button "Create purchase(s)" at bounding box center [612, 279] width 105 height 24
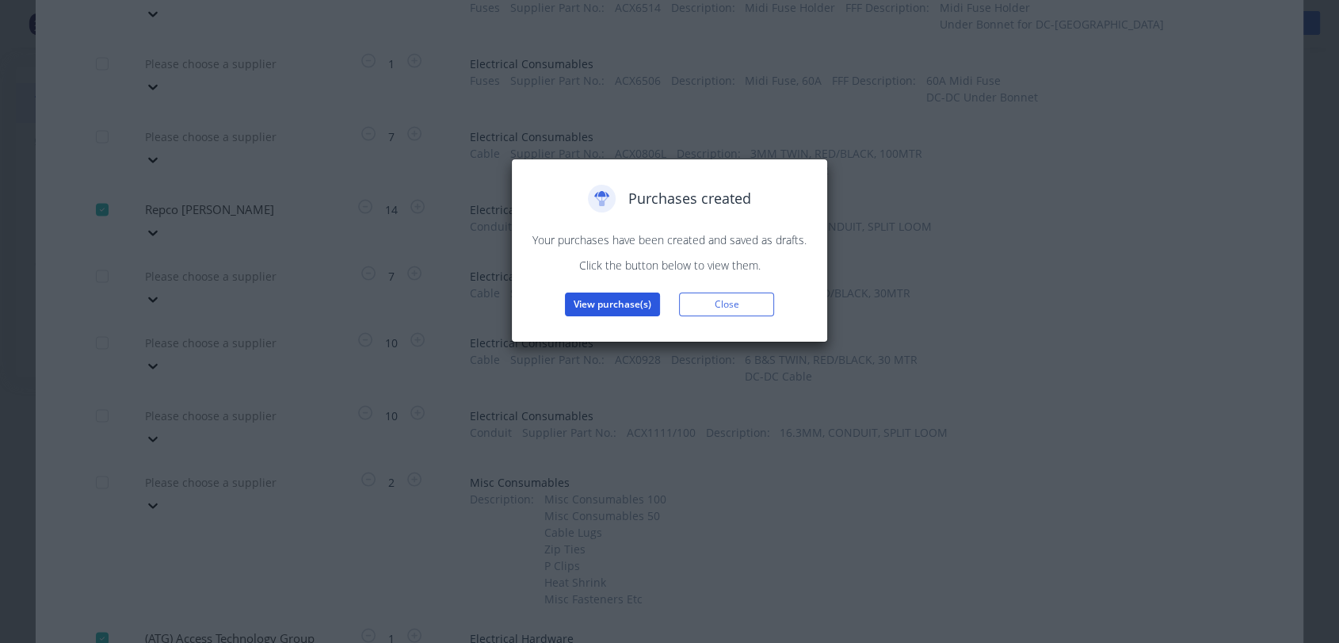
click at [618, 306] on button "View purchase(s)" at bounding box center [612, 304] width 95 height 24
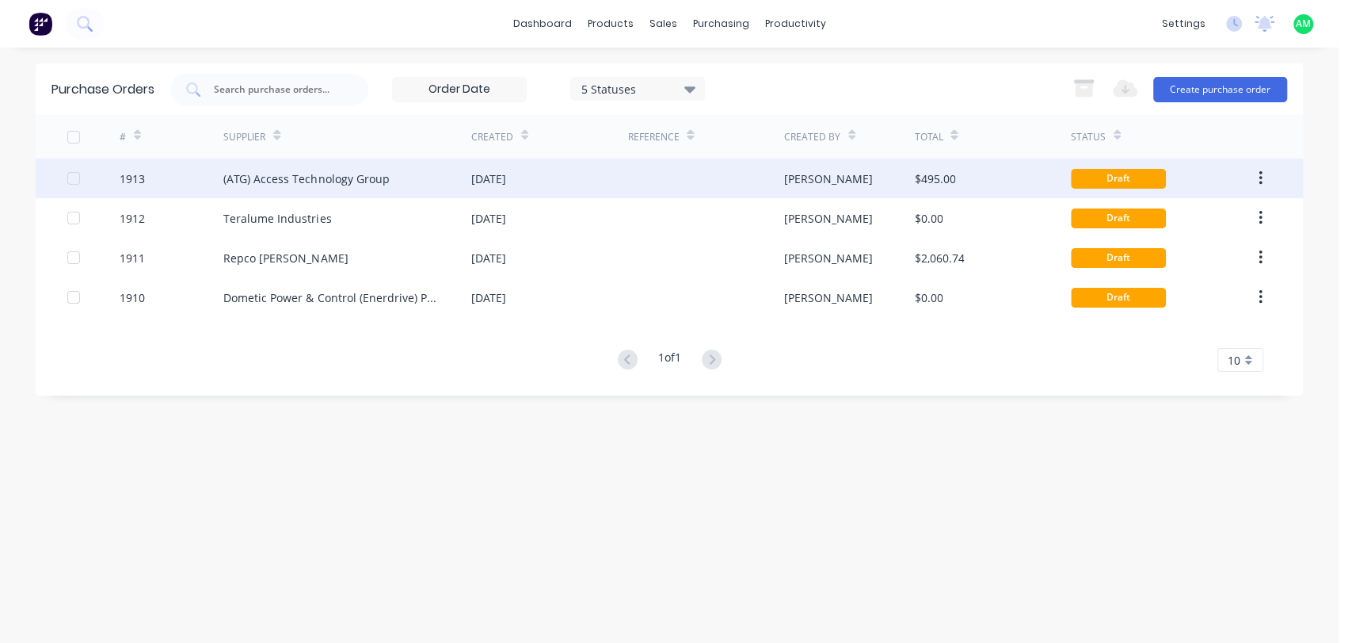
click at [280, 179] on div "(ATG) Access Technology Group" at bounding box center [306, 178] width 166 height 17
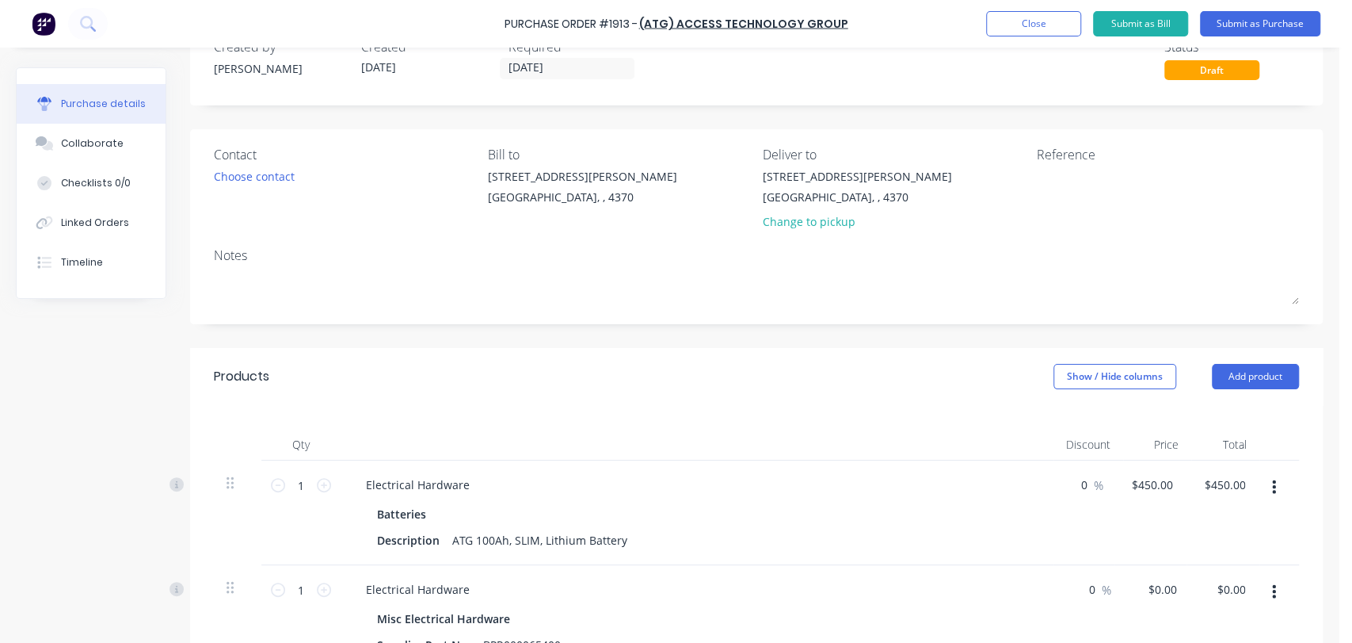
scroll to position [176, 0]
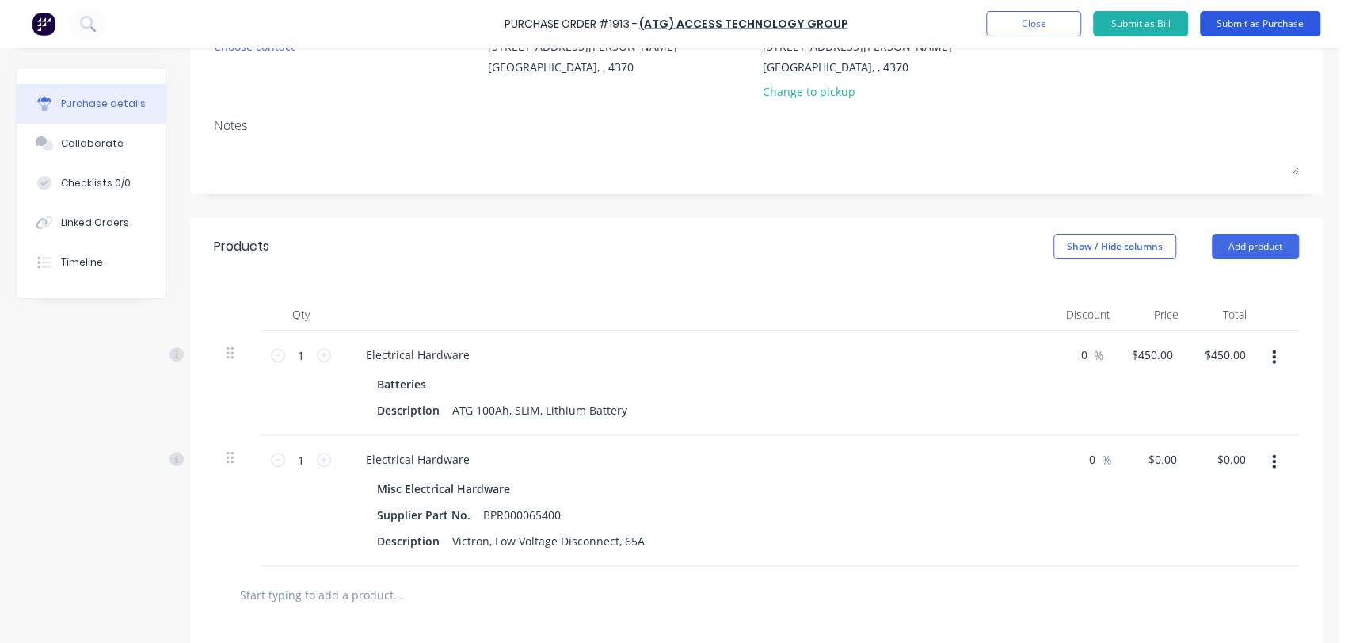
click at [1240, 27] on button "Submit as Purchase" at bounding box center [1260, 23] width 120 height 25
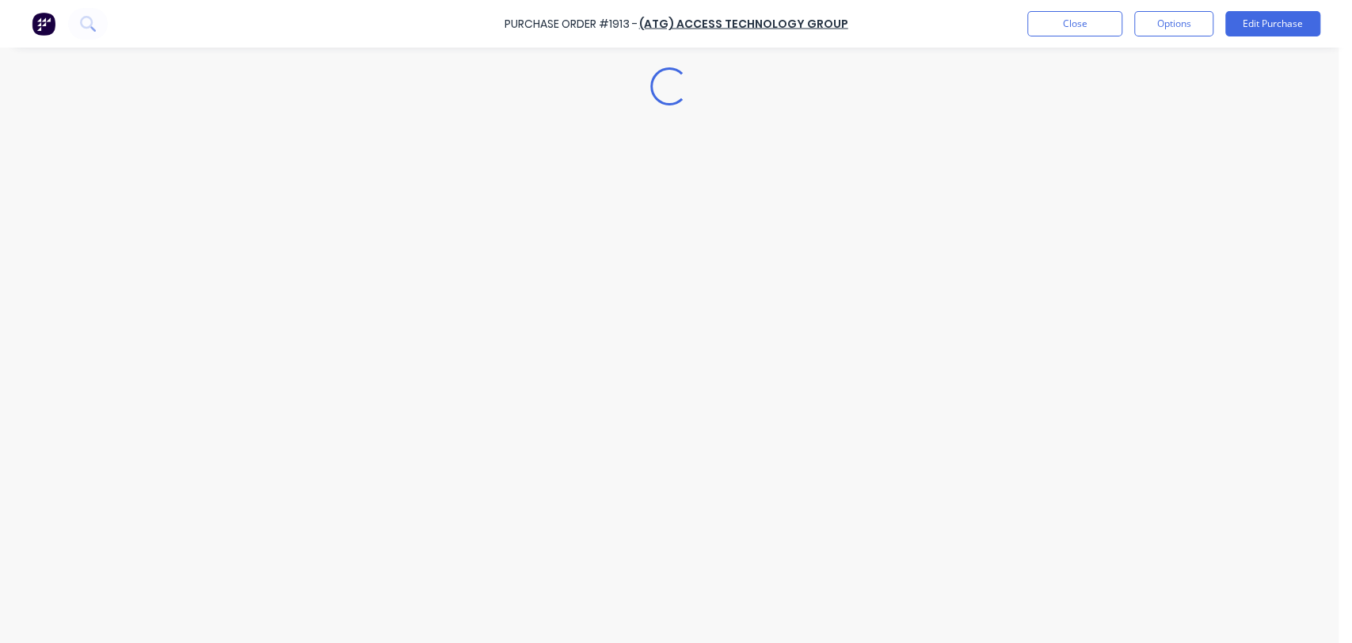
scroll to position [0, 0]
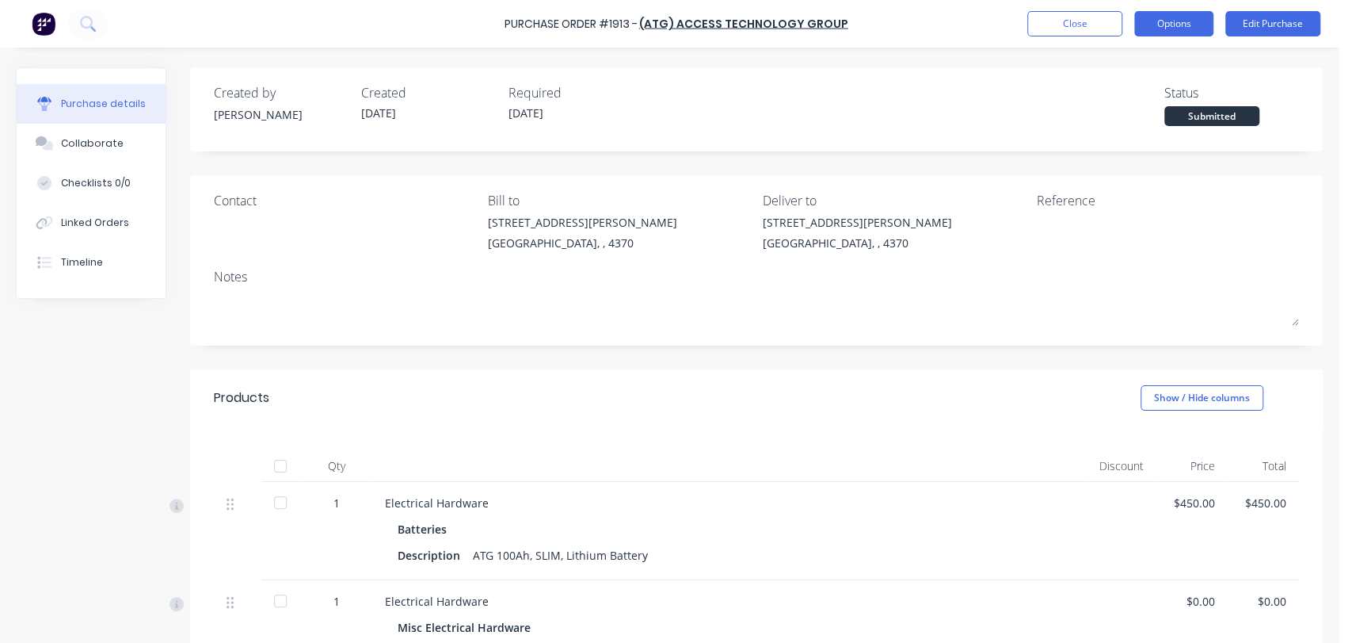
click at [1169, 25] on button "Options" at bounding box center [1174, 23] width 79 height 25
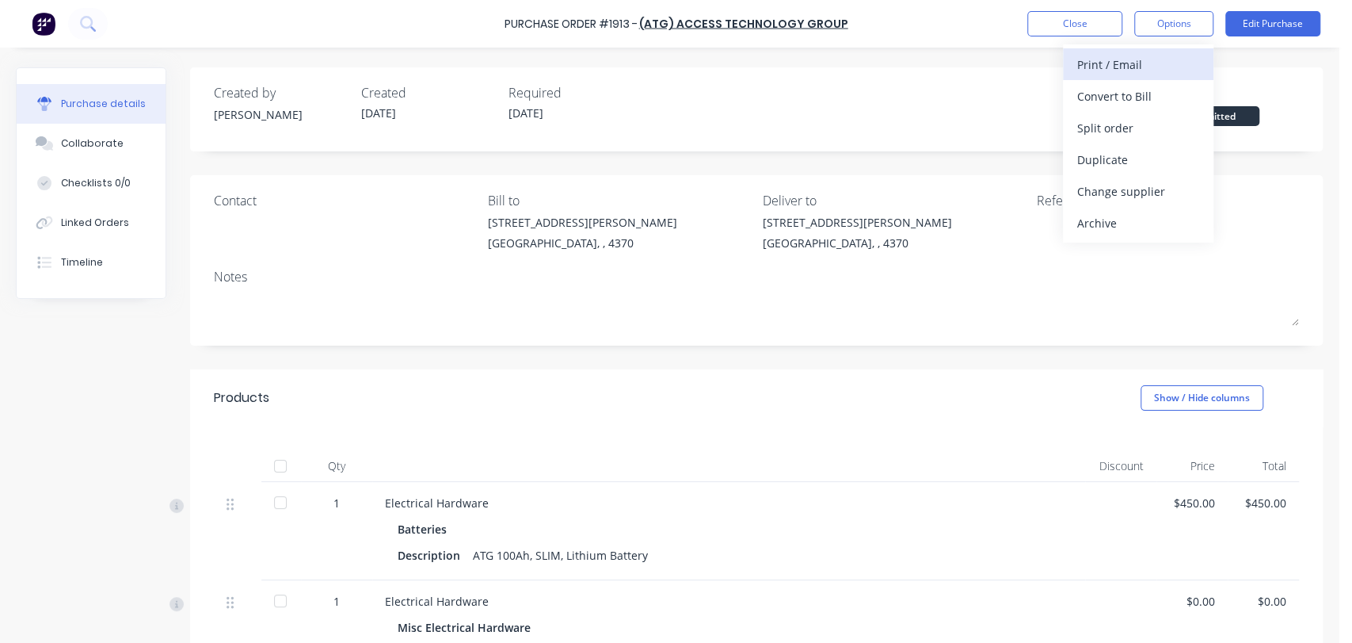
click at [1150, 67] on div "Print / Email" at bounding box center [1139, 64] width 122 height 23
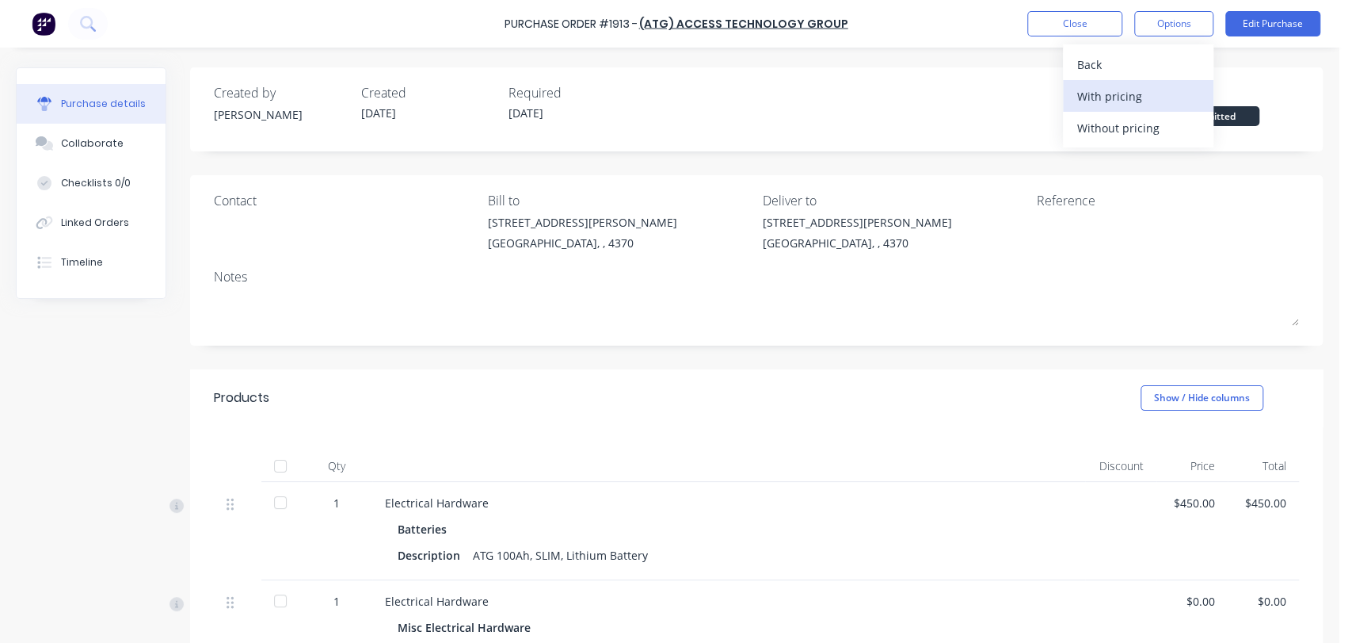
click at [1137, 98] on div "With pricing" at bounding box center [1139, 96] width 122 height 23
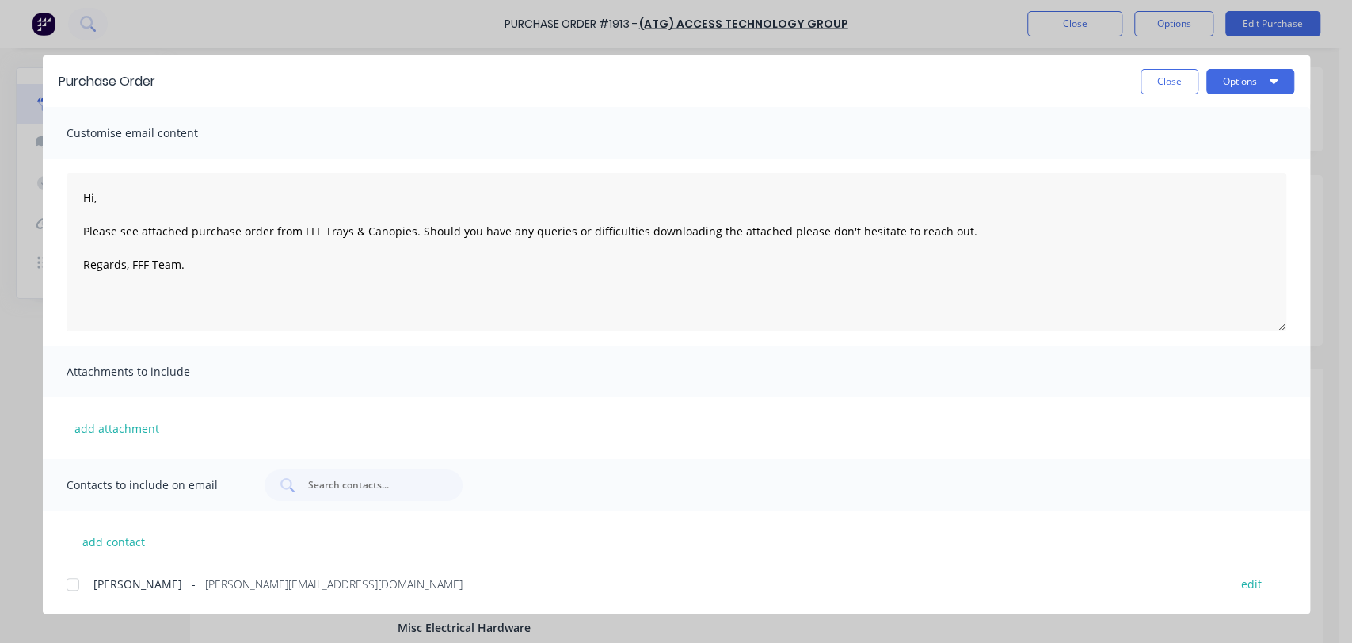
click at [75, 582] on div at bounding box center [73, 584] width 32 height 32
click at [1240, 88] on button "Options" at bounding box center [1251, 81] width 88 height 25
click at [1176, 192] on div "Email" at bounding box center [1219, 185] width 122 height 23
click at [1157, 82] on button "Close" at bounding box center [1170, 81] width 58 height 25
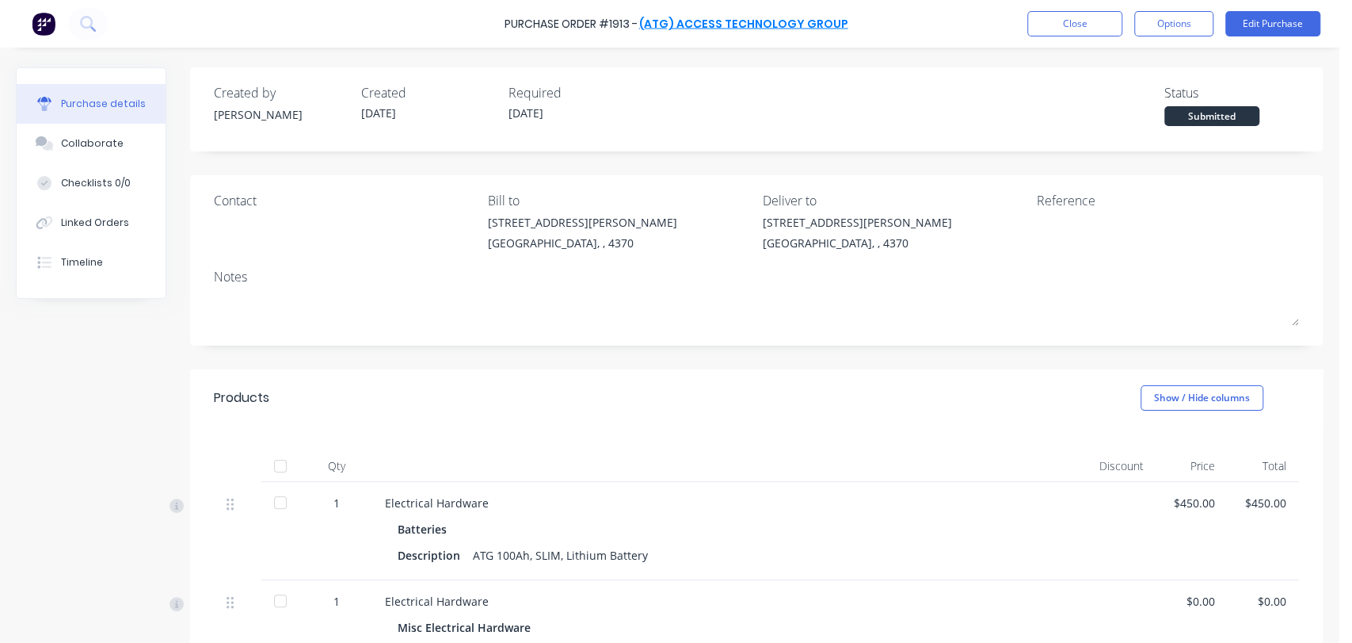
click at [689, 21] on link "(ATG) Access Technology Group" at bounding box center [743, 24] width 209 height 16
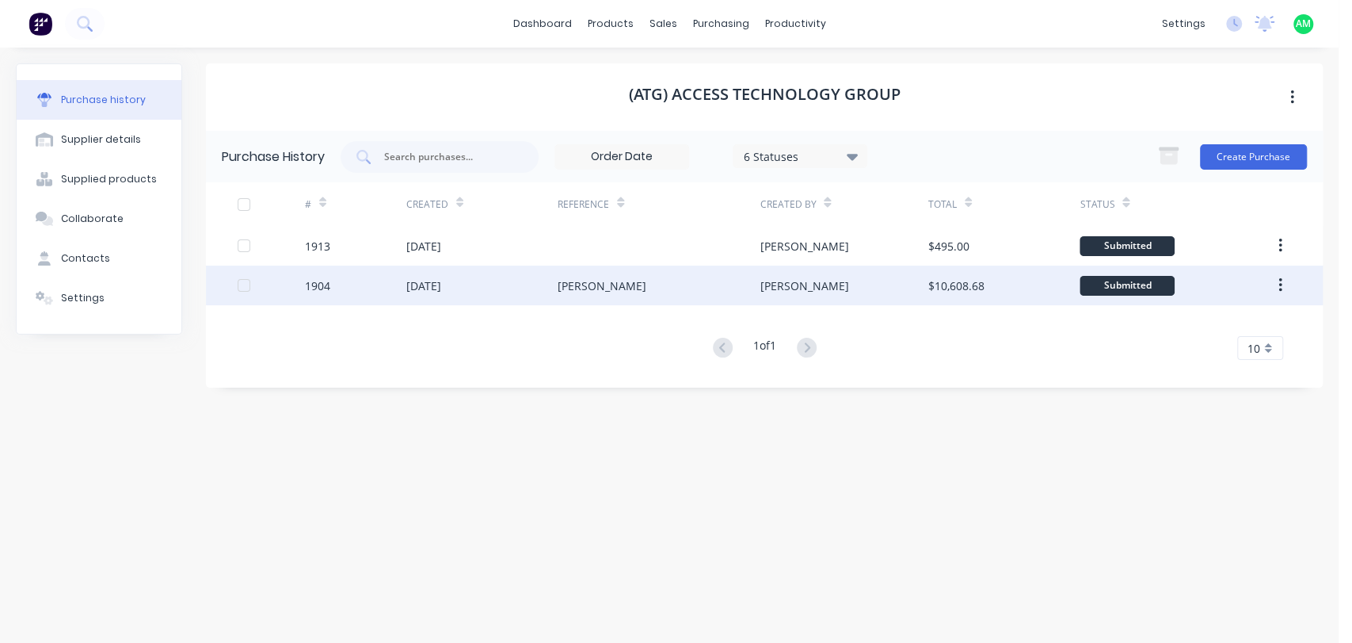
click at [327, 287] on div "1904" at bounding box center [317, 285] width 25 height 17
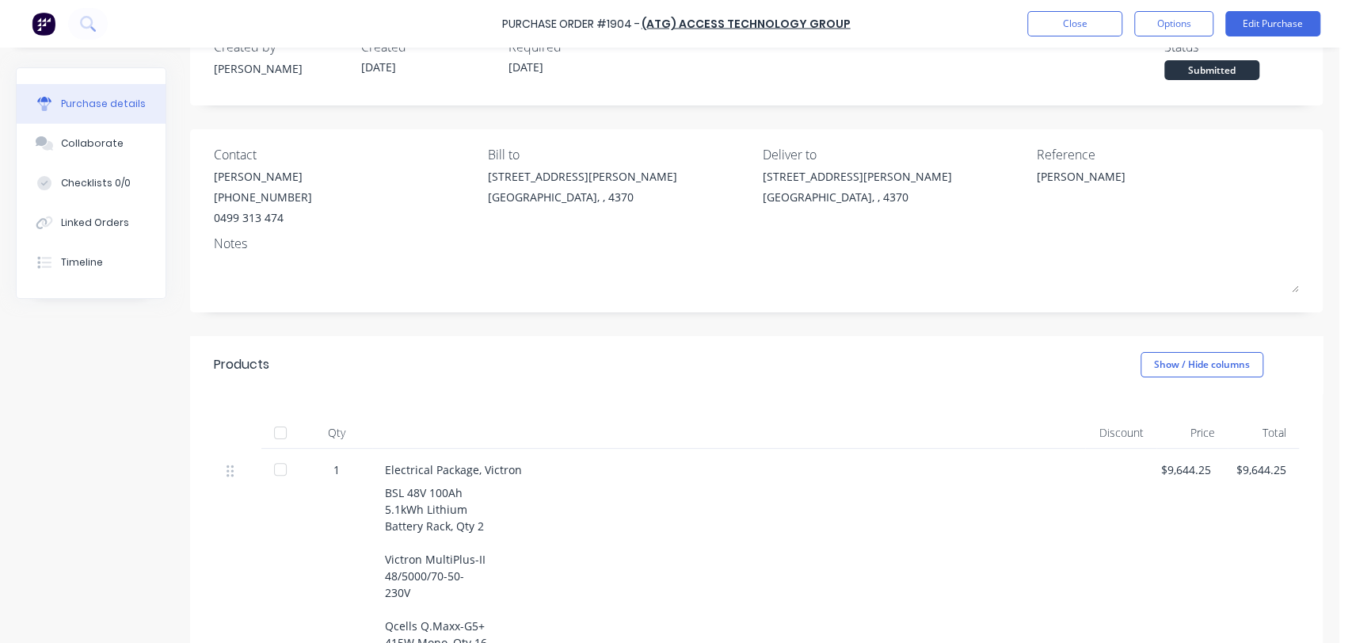
scroll to position [181, 0]
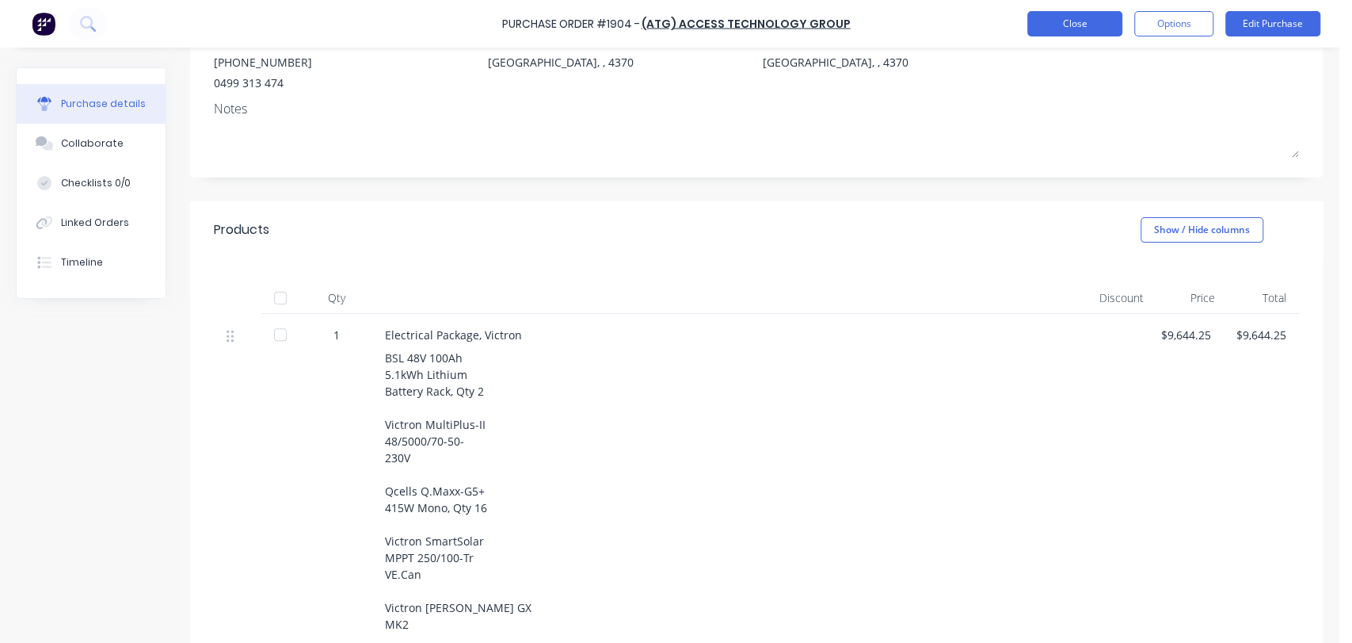
click at [1084, 33] on button "Close" at bounding box center [1075, 23] width 95 height 25
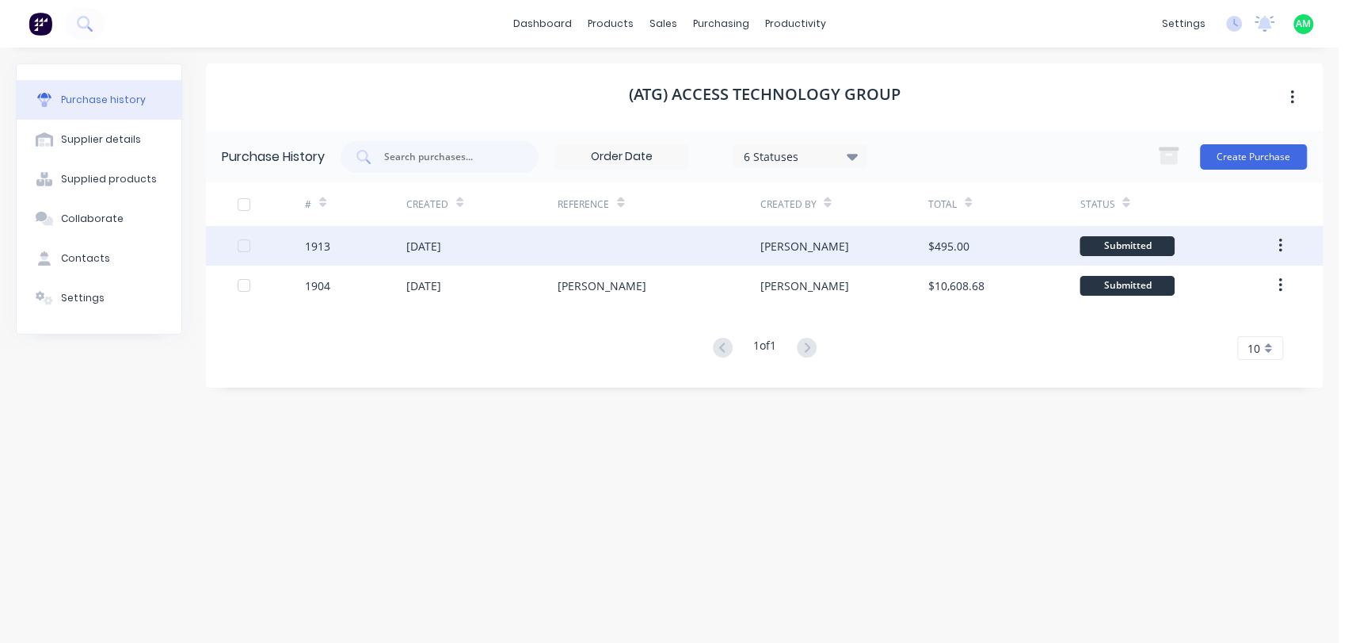
click at [487, 246] on div "[DATE]" at bounding box center [481, 246] width 151 height 40
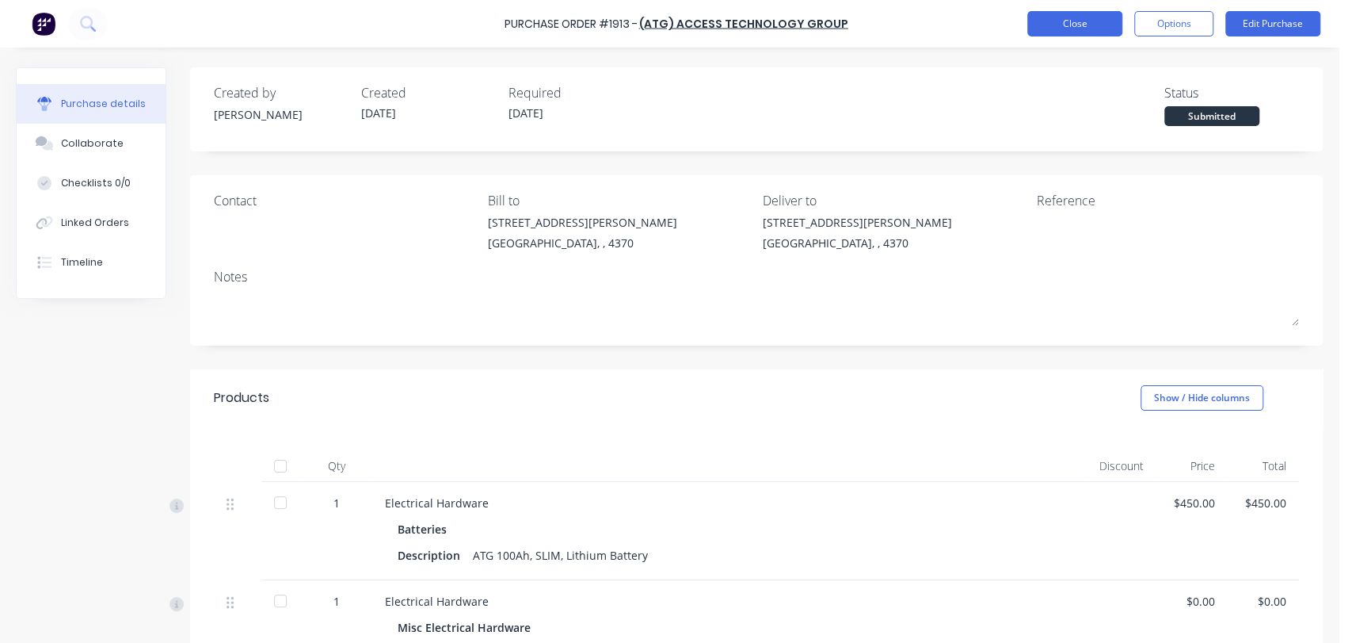
click at [1096, 22] on button "Close" at bounding box center [1075, 23] width 95 height 25
click at [1067, 26] on button "Close" at bounding box center [1075, 23] width 95 height 25
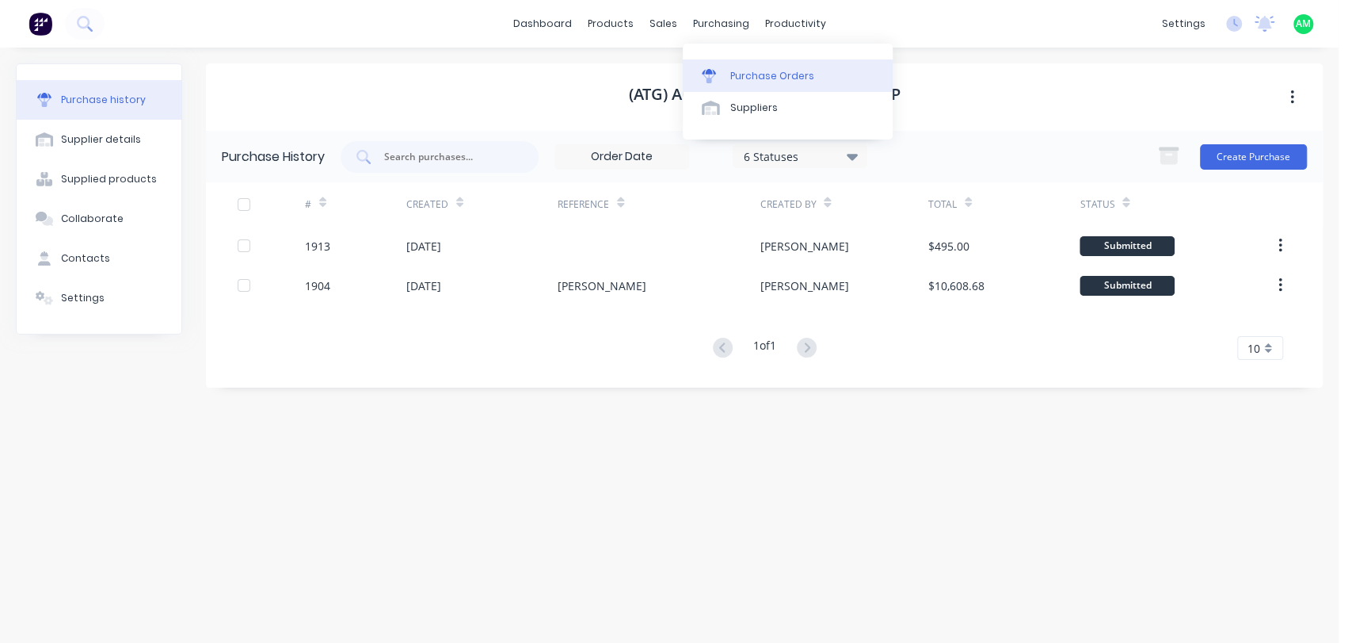
click at [755, 72] on div "Purchase Orders" at bounding box center [773, 76] width 84 height 14
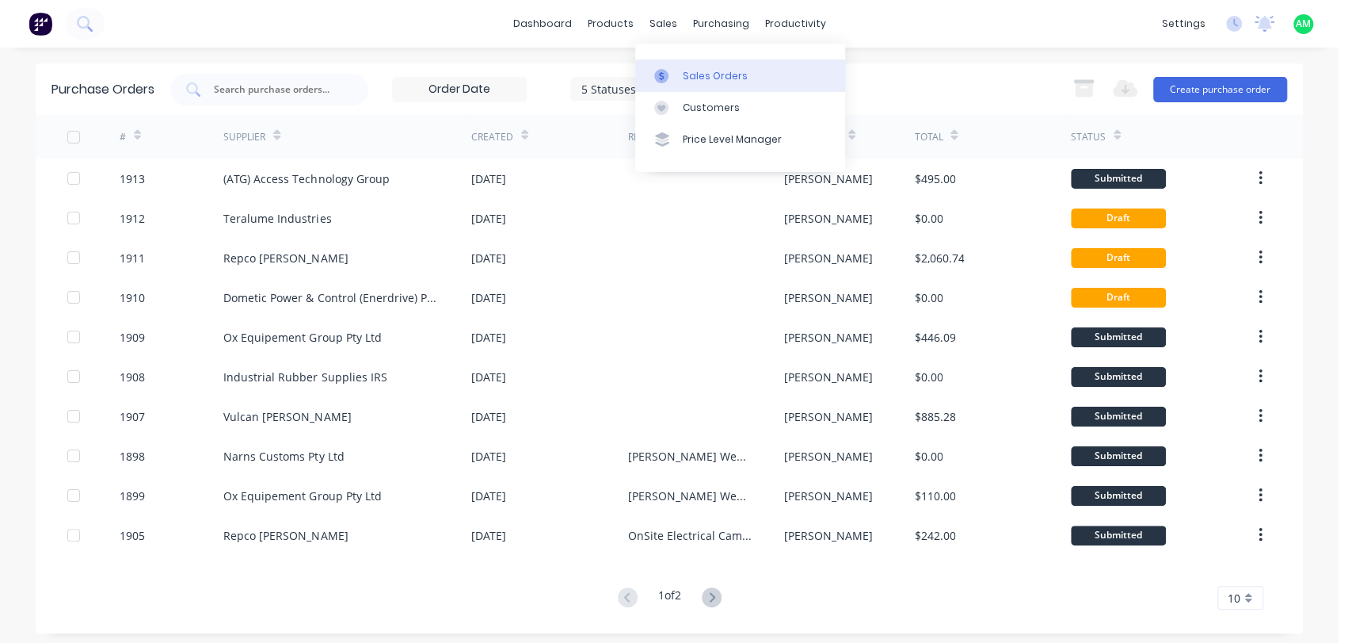
click at [680, 74] on link "Sales Orders" at bounding box center [740, 75] width 210 height 32
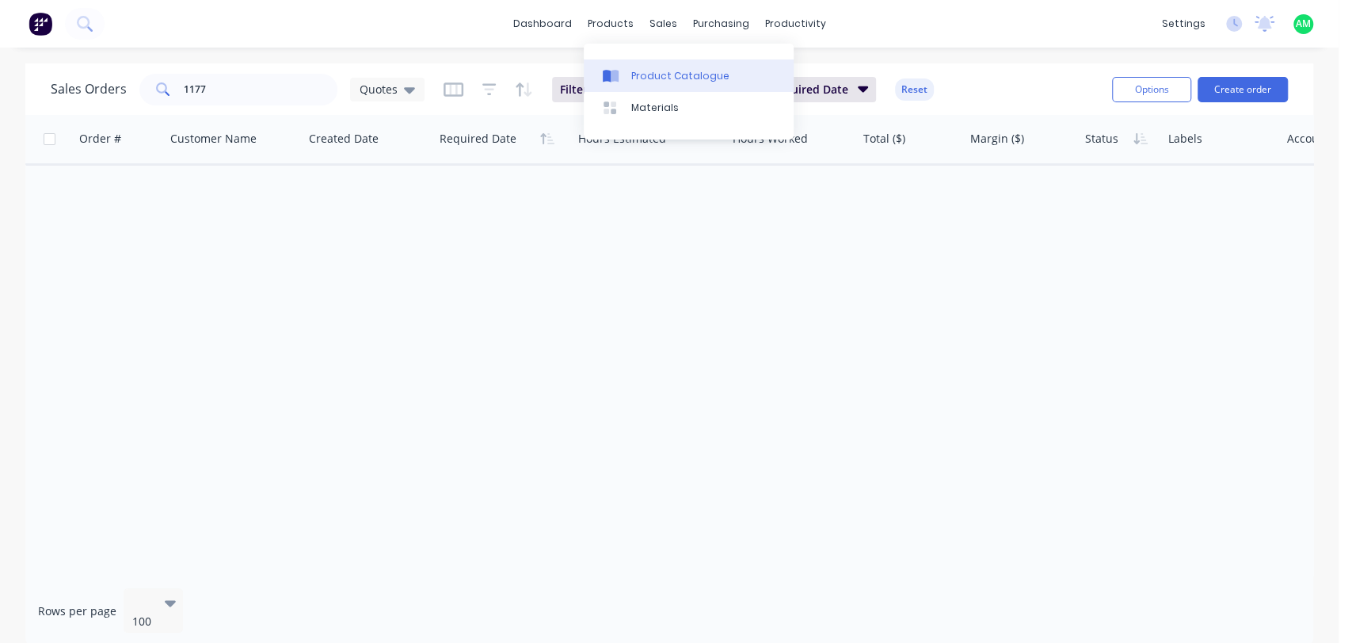
click at [657, 78] on div "Product Catalogue" at bounding box center [680, 76] width 98 height 14
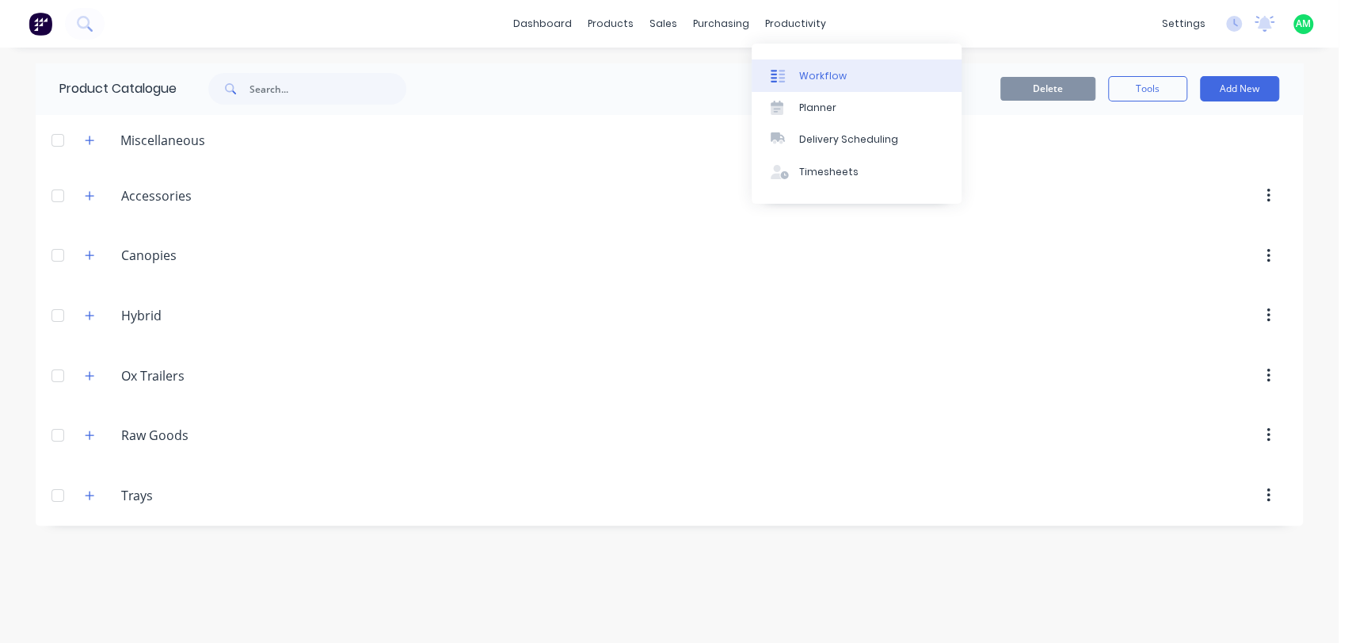
click at [818, 76] on div "Workflow" at bounding box center [823, 76] width 48 height 14
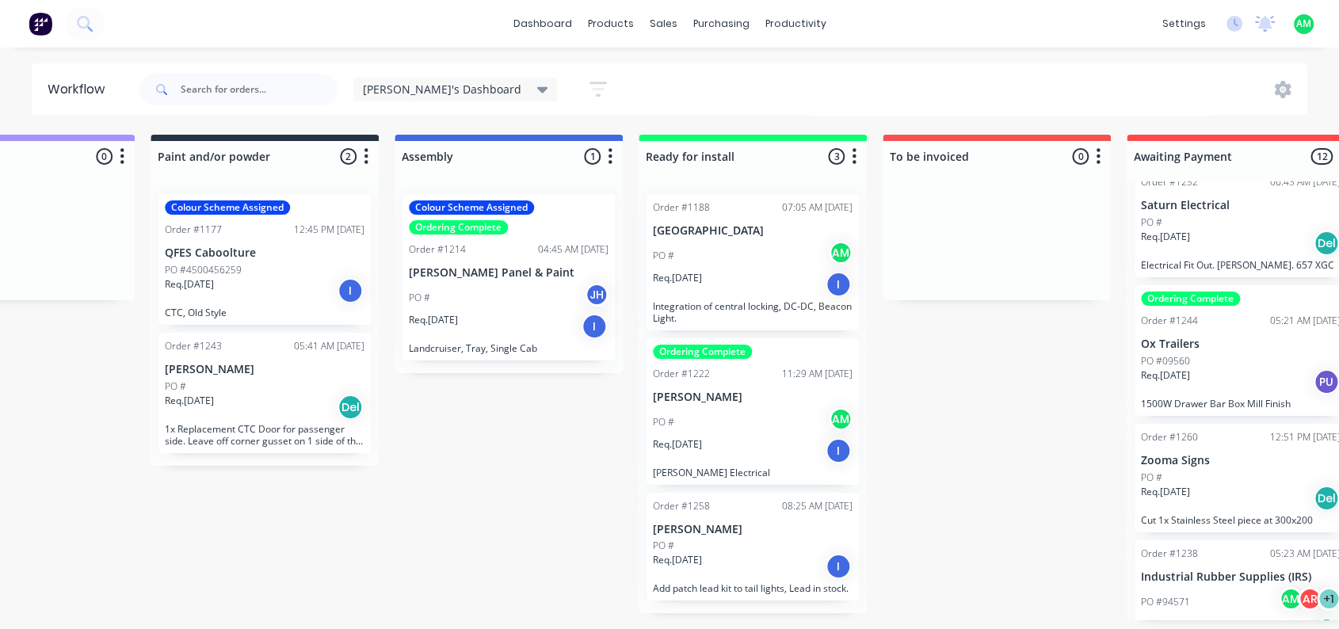
scroll to position [0, 1341]
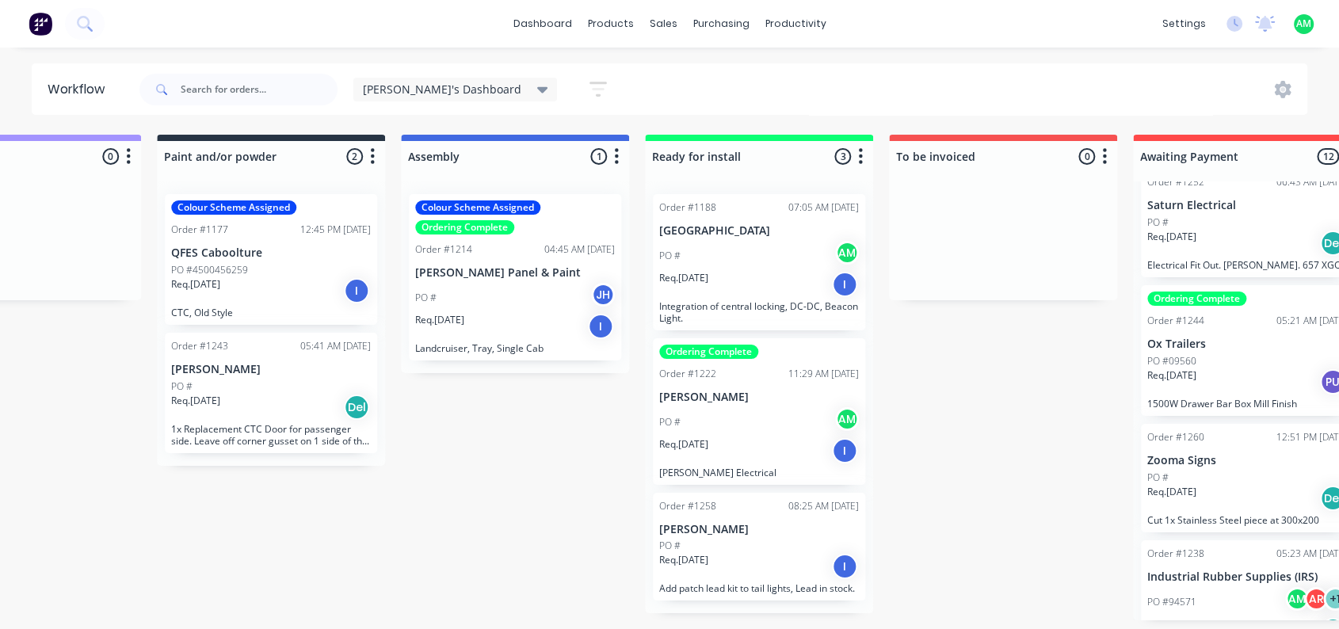
click at [220, 280] on p "Req. [DATE]" at bounding box center [195, 284] width 49 height 14
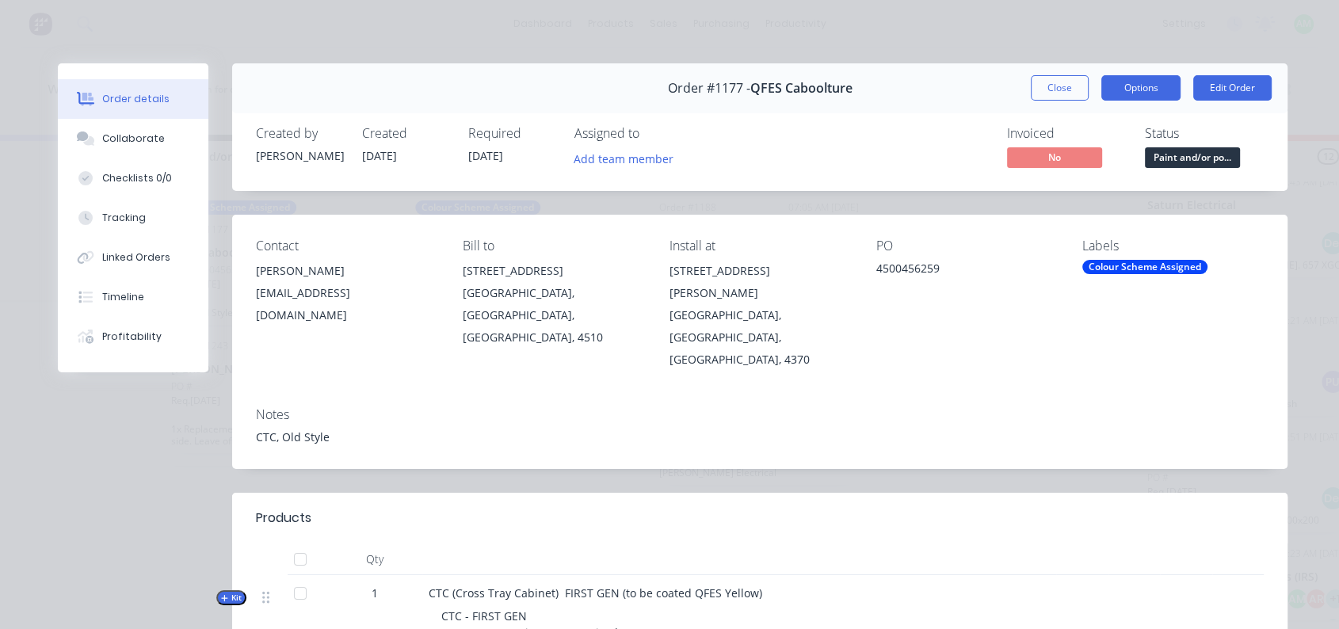
click at [1142, 79] on button "Options" at bounding box center [1140, 87] width 79 height 25
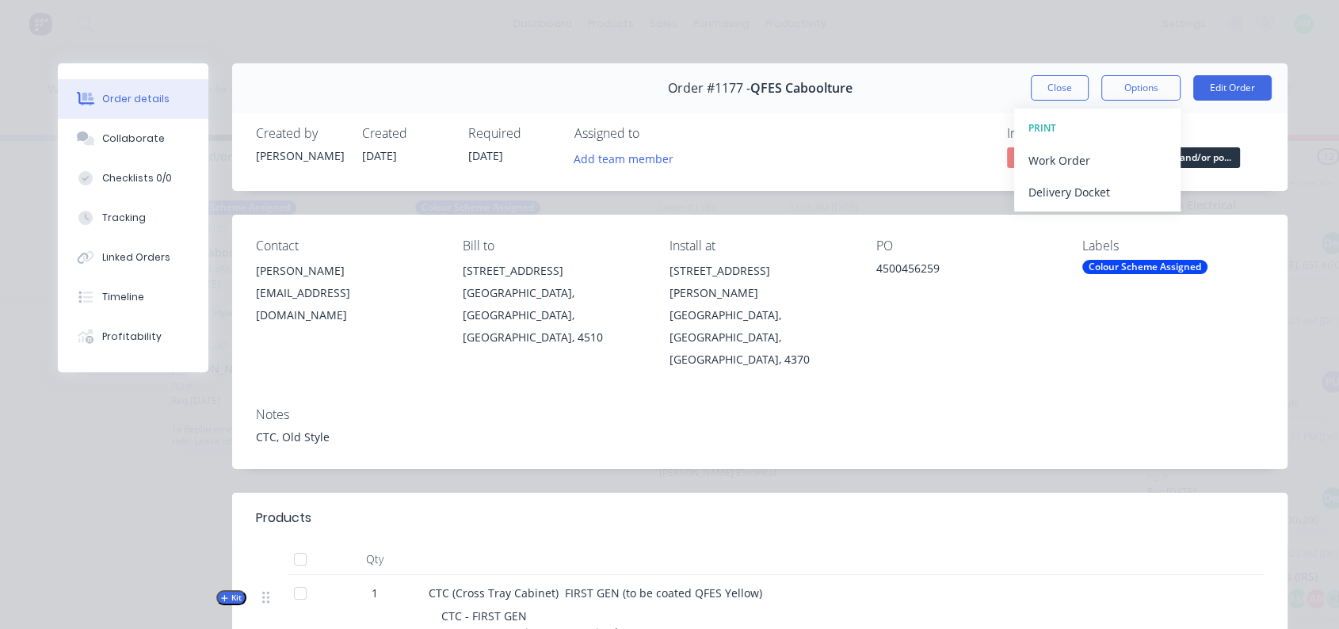
click at [823, 145] on div "Invoiced No Status Paint and/or po..." at bounding box center [998, 149] width 531 height 46
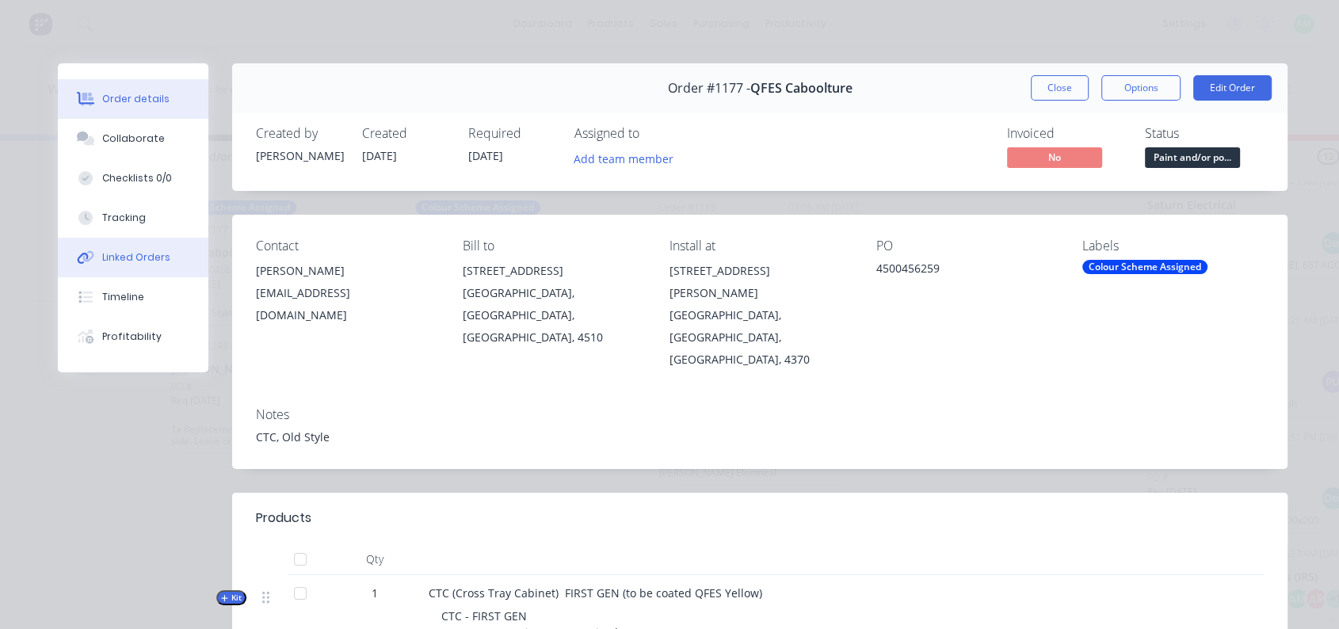
click at [144, 254] on div "Linked Orders" at bounding box center [136, 257] width 68 height 14
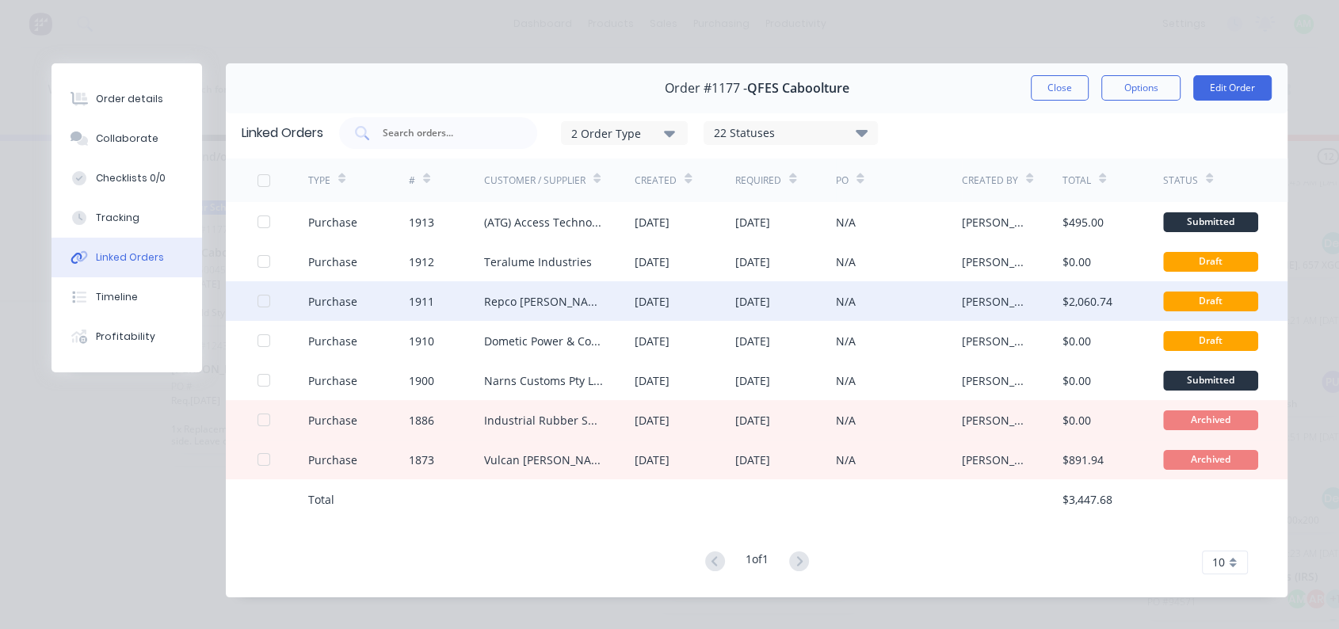
click at [528, 301] on div "Repco [PERSON_NAME]" at bounding box center [544, 301] width 120 height 17
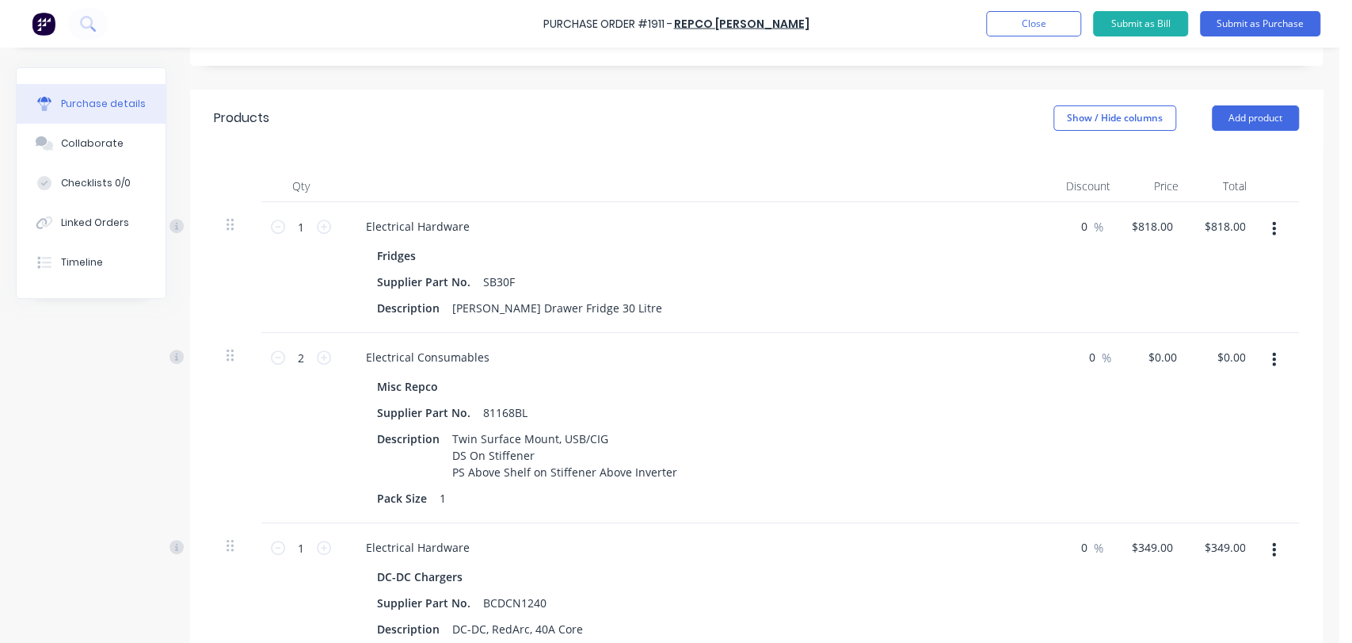
scroll to position [293, 0]
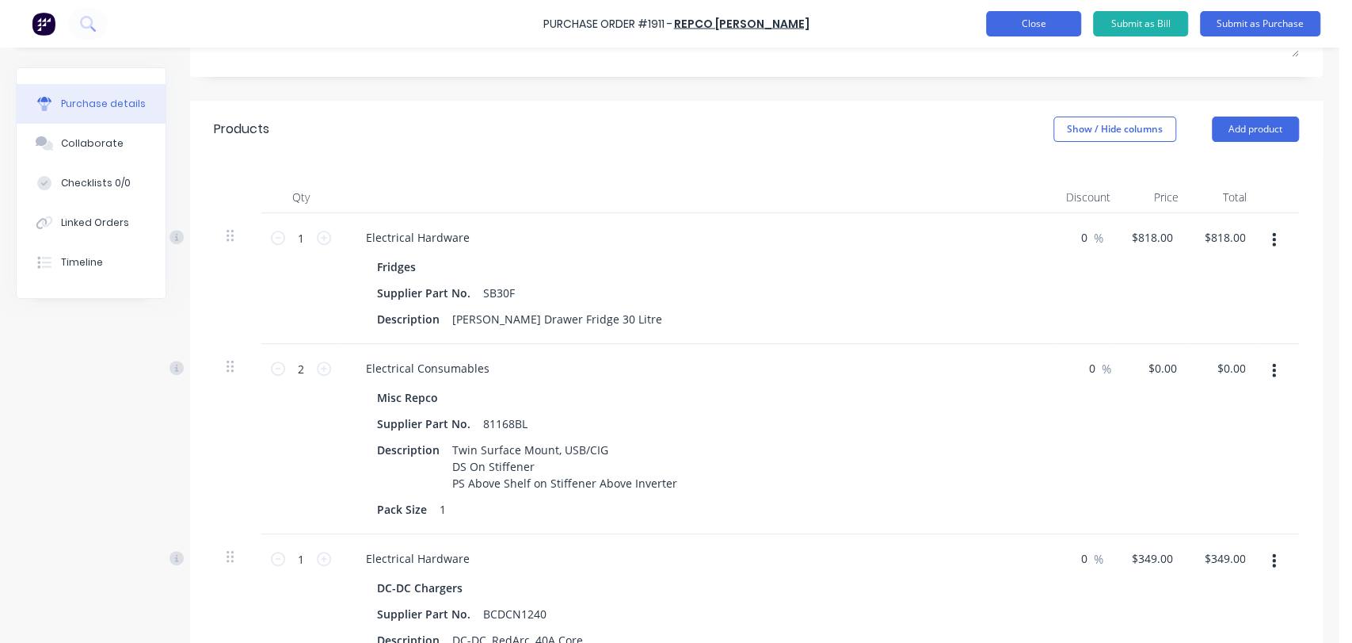
click at [1070, 31] on button "Close" at bounding box center [1033, 23] width 95 height 25
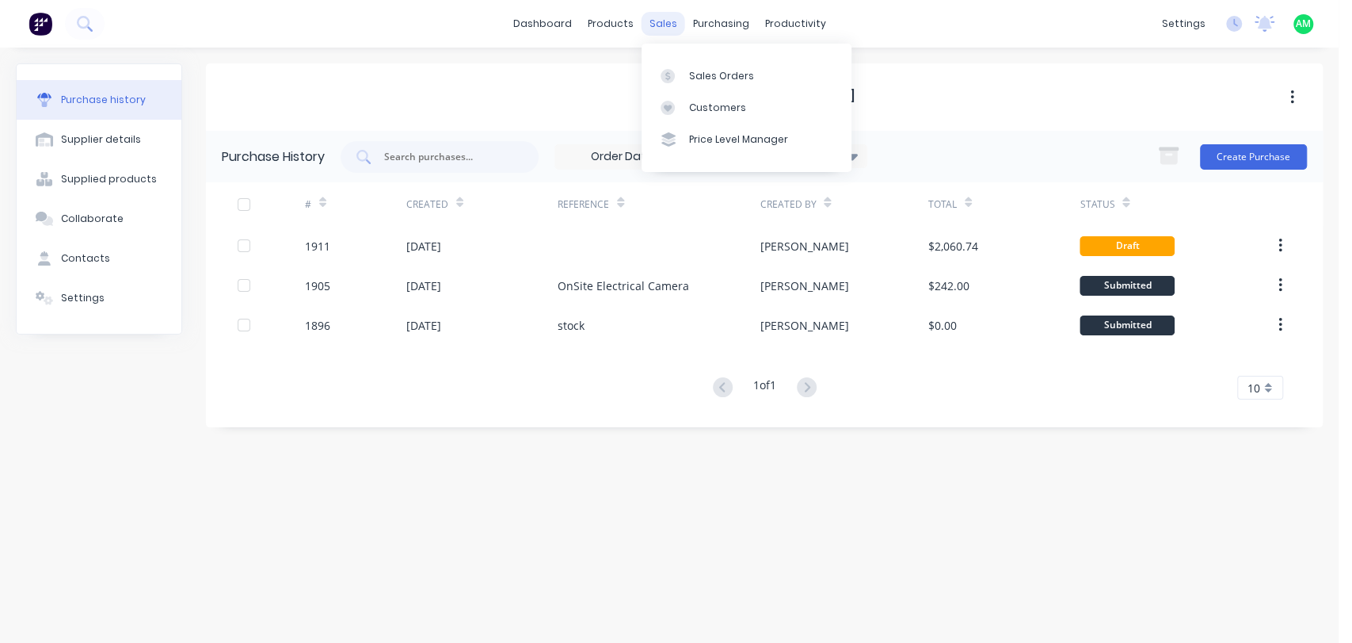
click at [660, 16] on div "sales" at bounding box center [664, 24] width 44 height 24
click at [685, 76] on link "Sales Orders" at bounding box center [747, 75] width 210 height 32
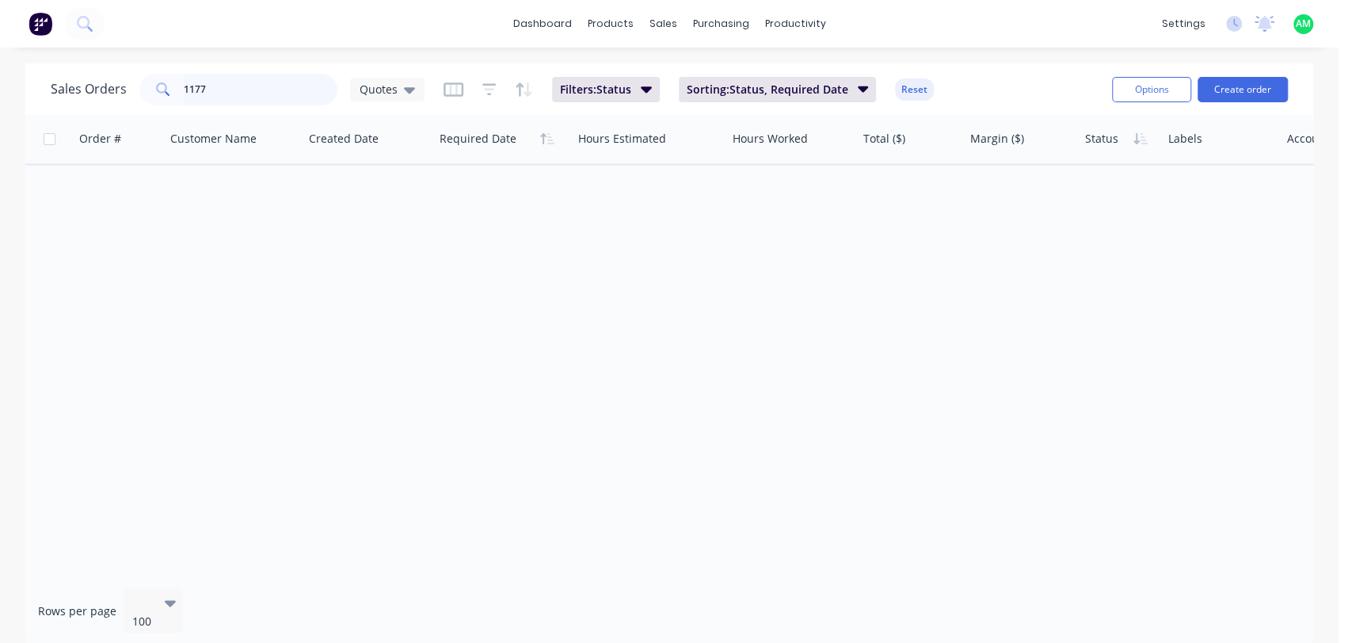
drag, startPoint x: 241, startPoint y: 84, endPoint x: 6, endPoint y: 84, distance: 235.3
click at [0, 83] on div "Sales Orders 1177 Quotes Filters: Status Sorting: Status, Required Date Reset O…" at bounding box center [669, 354] width 1339 height 583
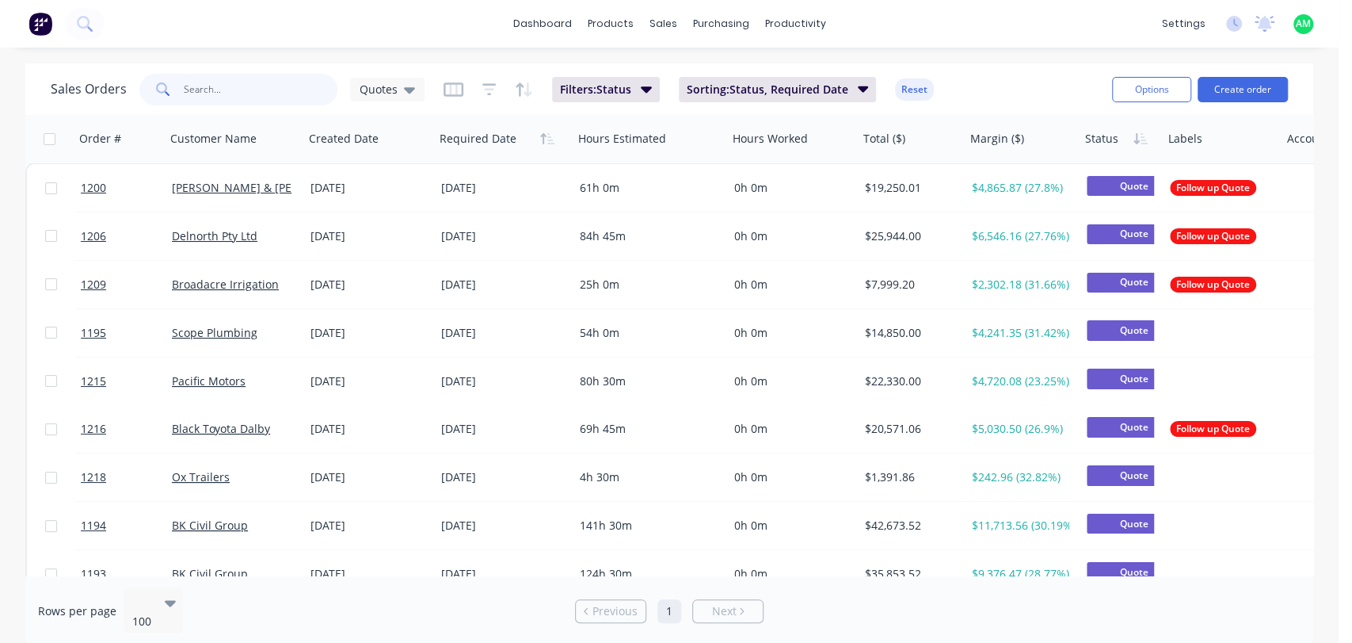
click at [243, 86] on input "text" at bounding box center [261, 90] width 155 height 32
click at [404, 83] on icon at bounding box center [409, 89] width 11 height 17
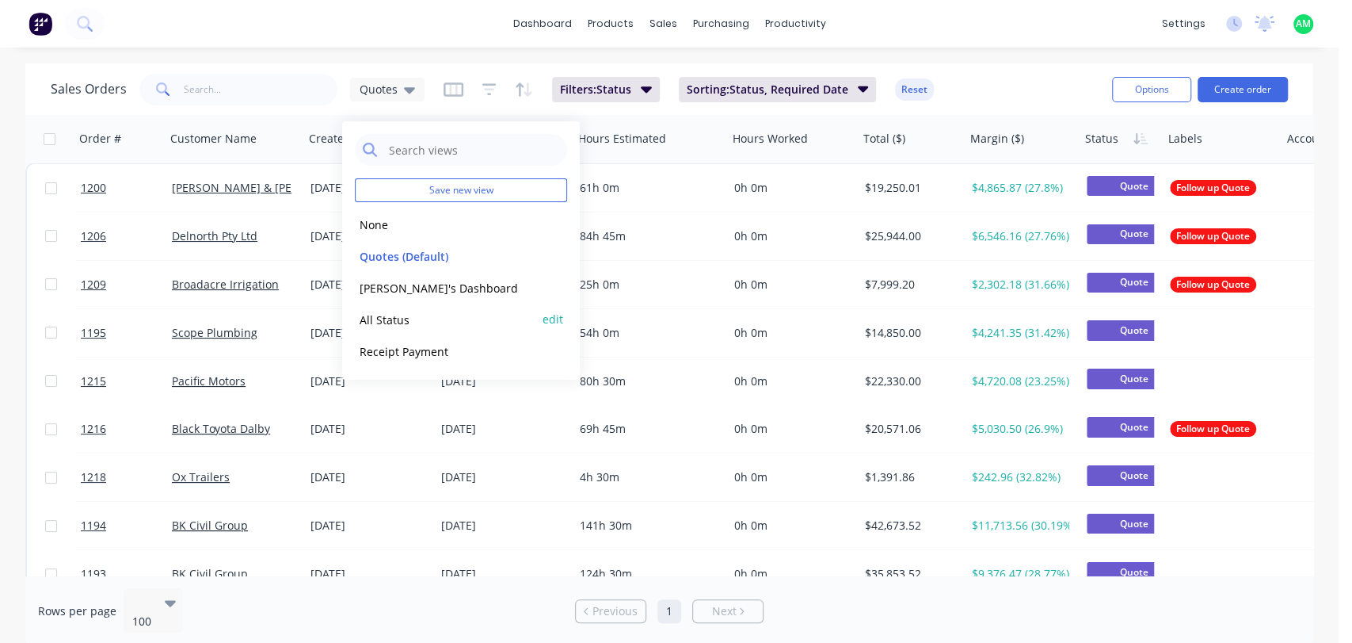
click at [390, 316] on button "All Status" at bounding box center [445, 319] width 181 height 18
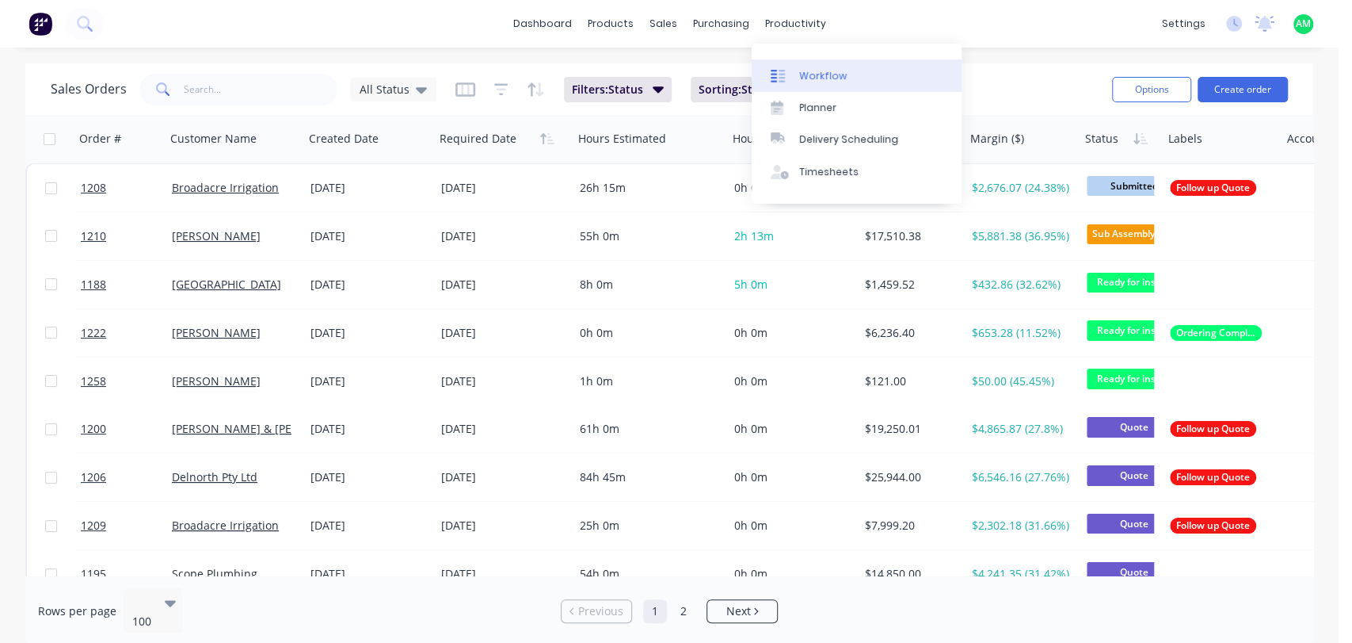
click at [821, 75] on div "Workflow" at bounding box center [823, 76] width 48 height 14
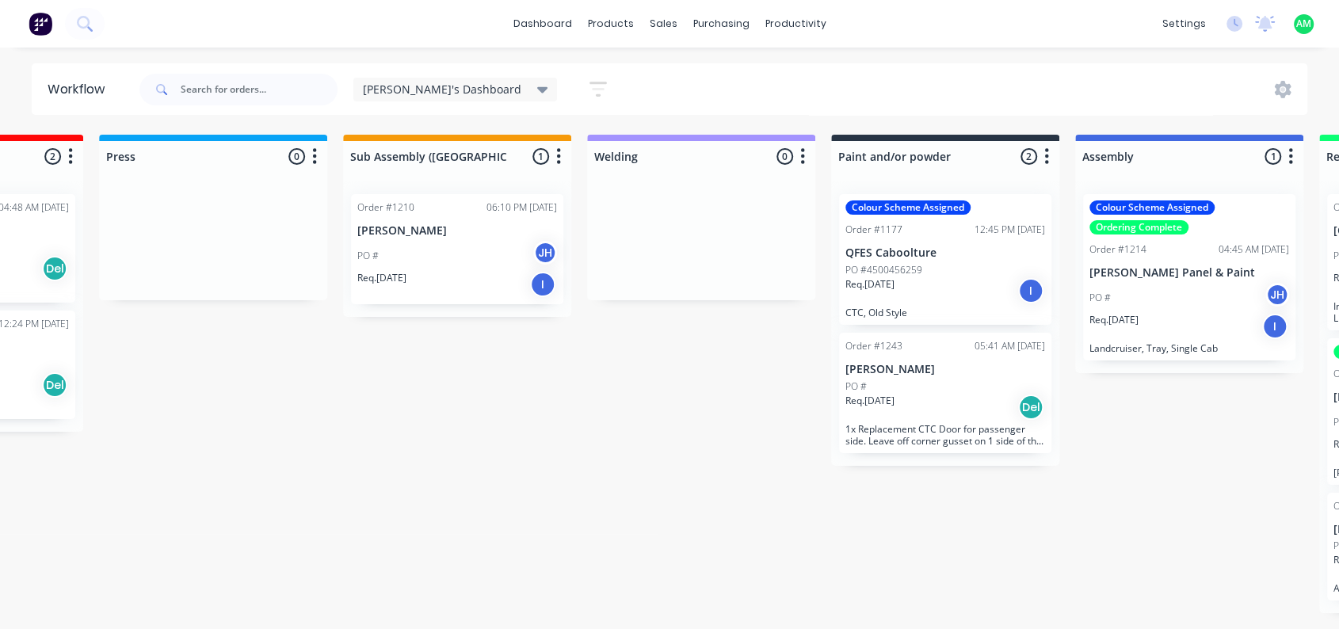
scroll to position [0, 669]
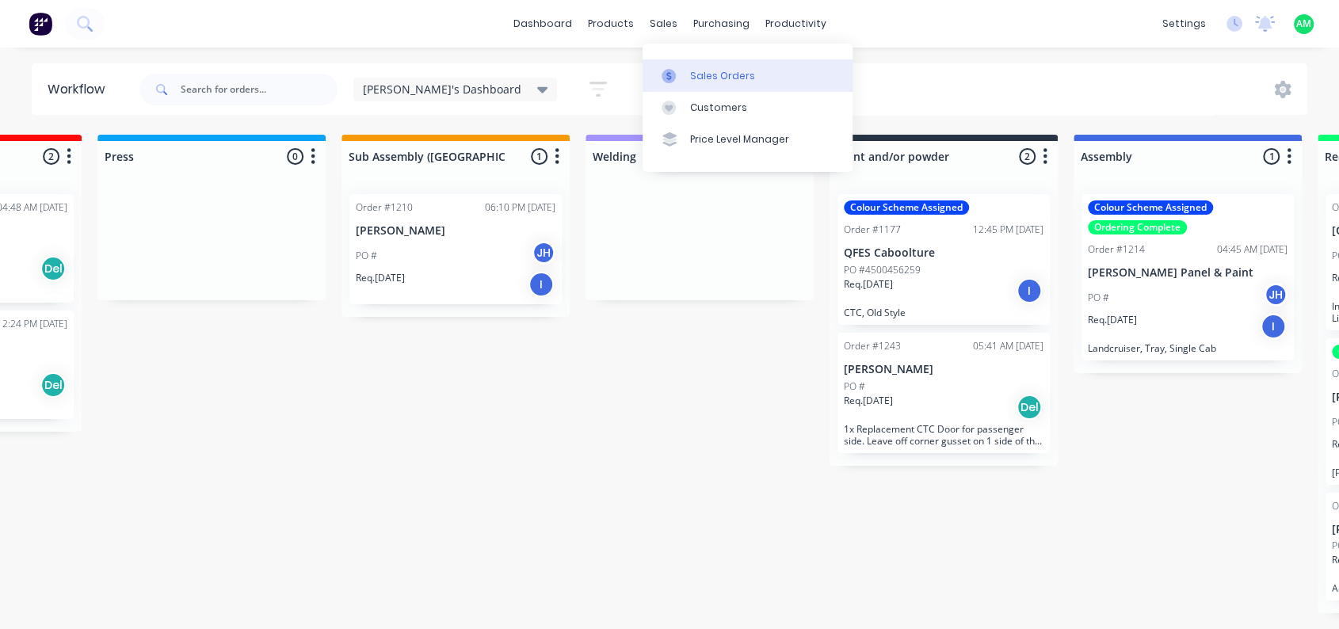
click at [693, 79] on div "Sales Orders" at bounding box center [722, 76] width 65 height 14
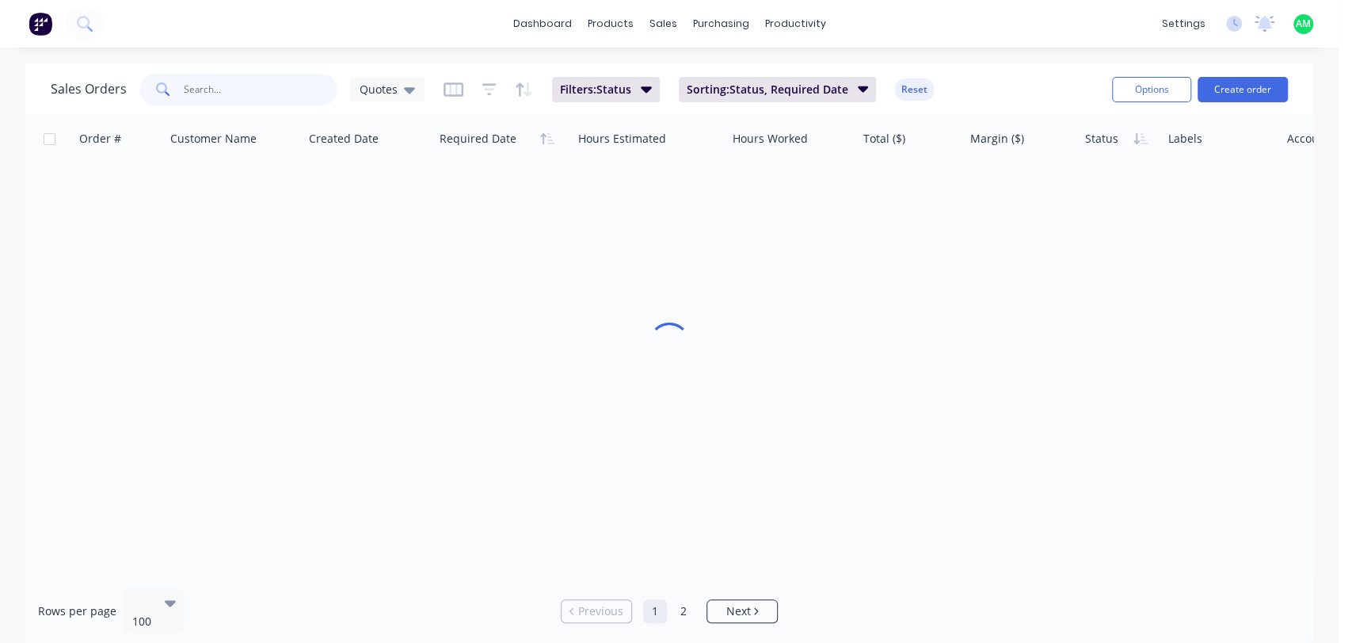
click at [200, 90] on input "text" at bounding box center [261, 90] width 155 height 32
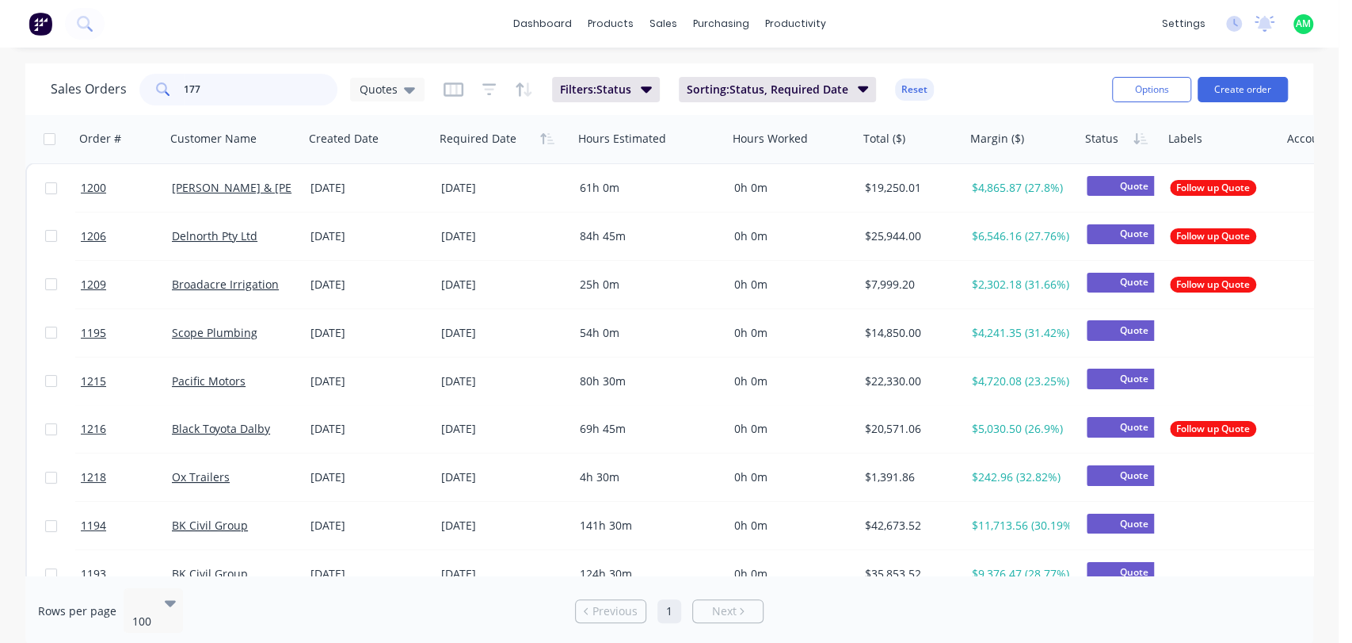
type input "177"
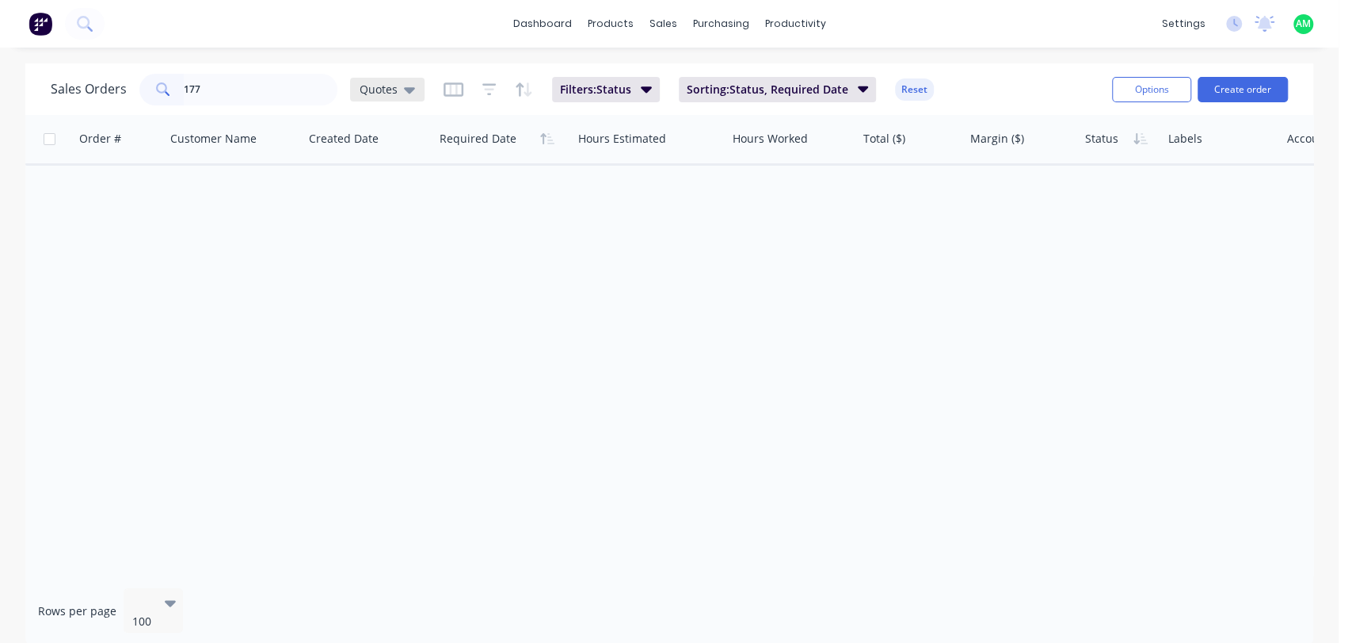
click at [398, 78] on div "Quotes" at bounding box center [387, 90] width 74 height 24
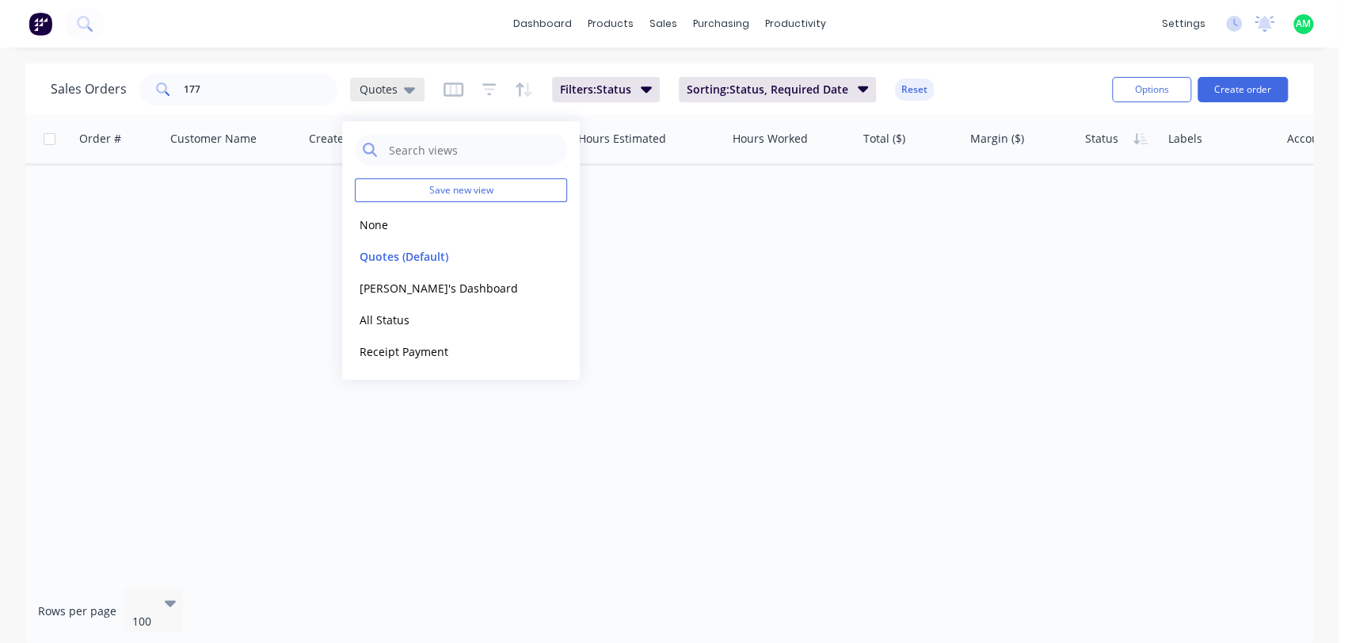
click at [406, 90] on icon at bounding box center [409, 90] width 11 height 6
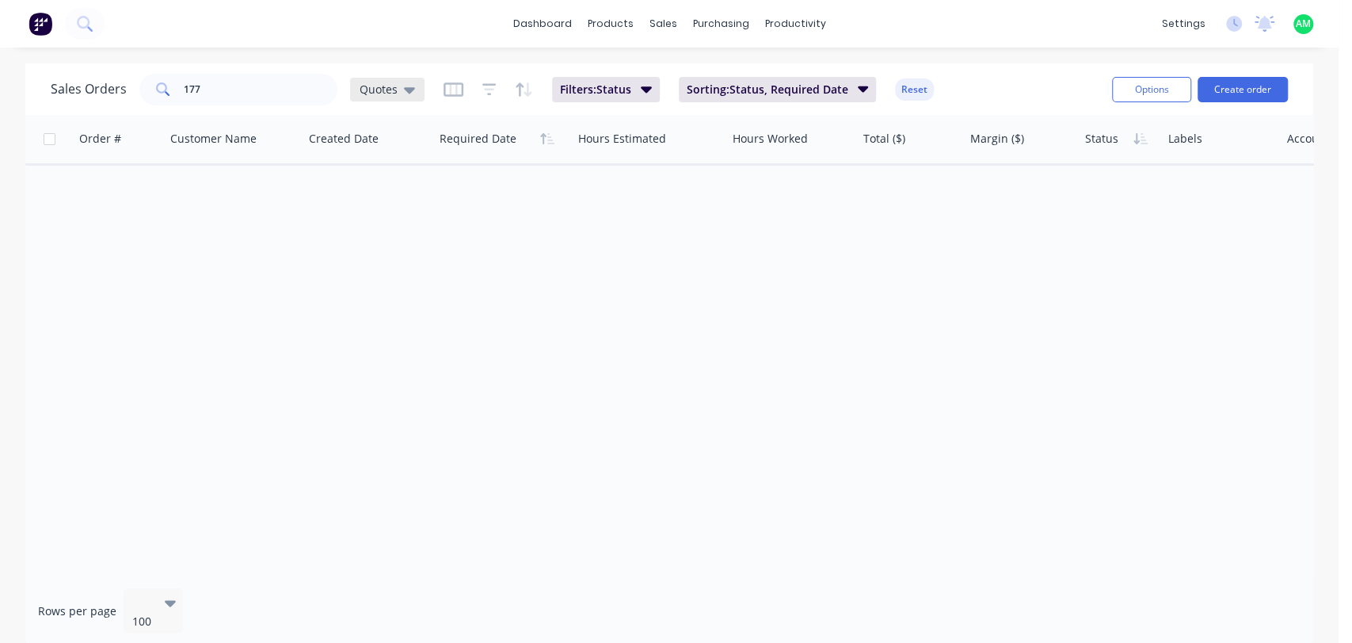
click at [389, 90] on span "Quotes" at bounding box center [379, 89] width 38 height 17
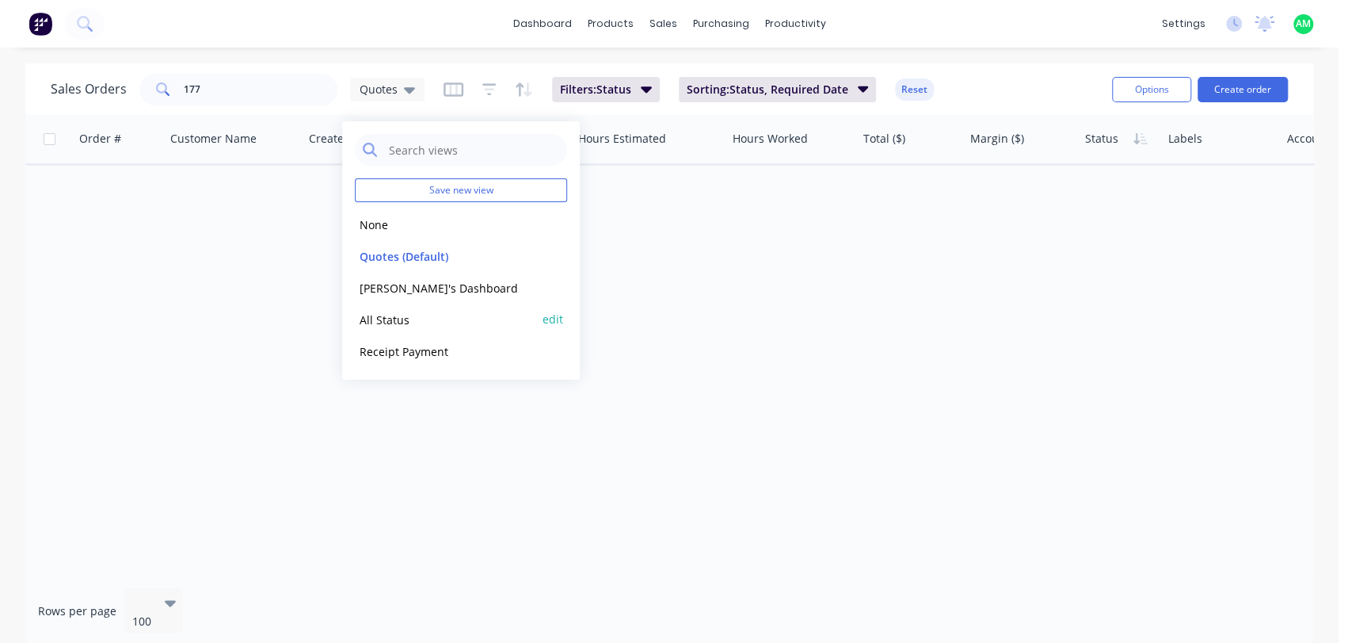
click at [388, 319] on button "All Status" at bounding box center [445, 319] width 181 height 18
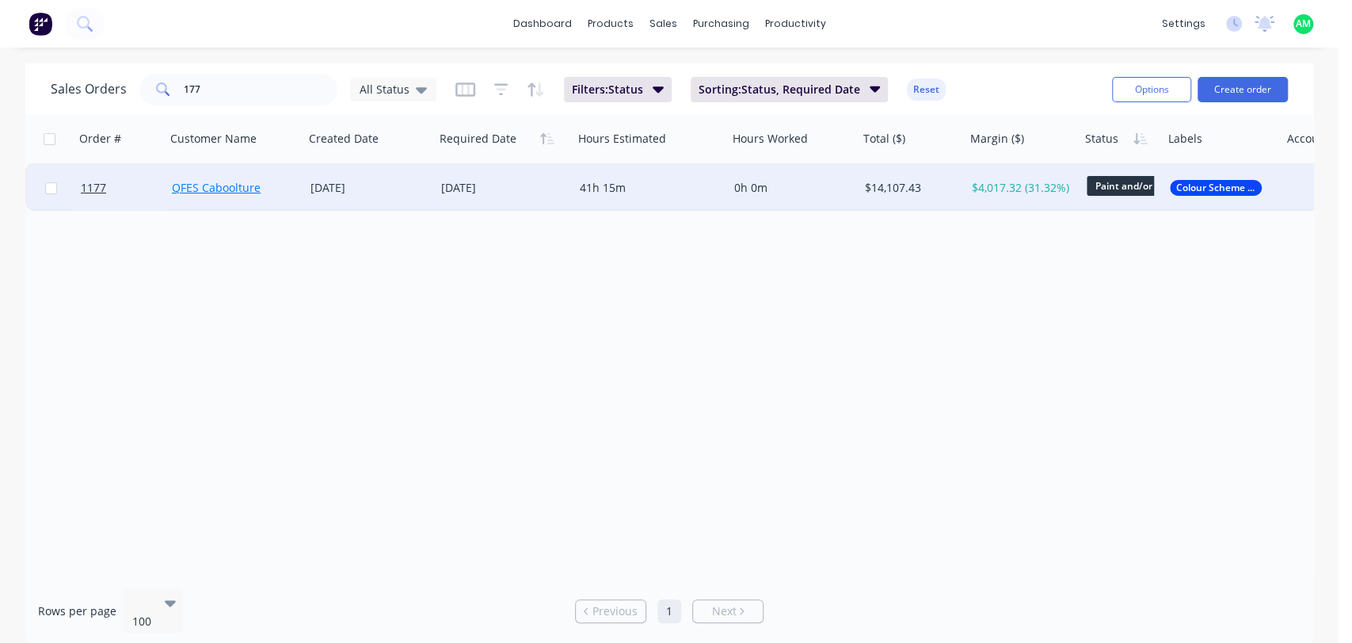
click at [184, 189] on link "QFES Caboolture" at bounding box center [216, 187] width 89 height 15
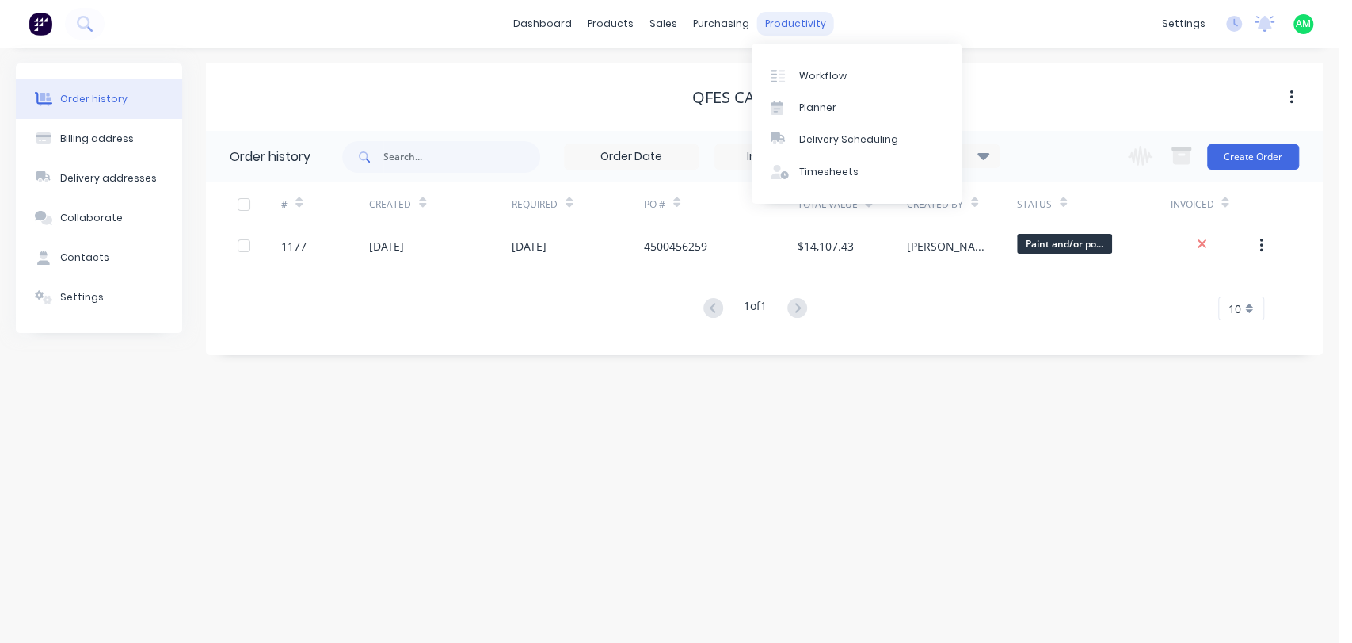
click at [773, 21] on div "productivity" at bounding box center [795, 24] width 77 height 24
click at [848, 79] on link "Workflow" at bounding box center [857, 75] width 210 height 32
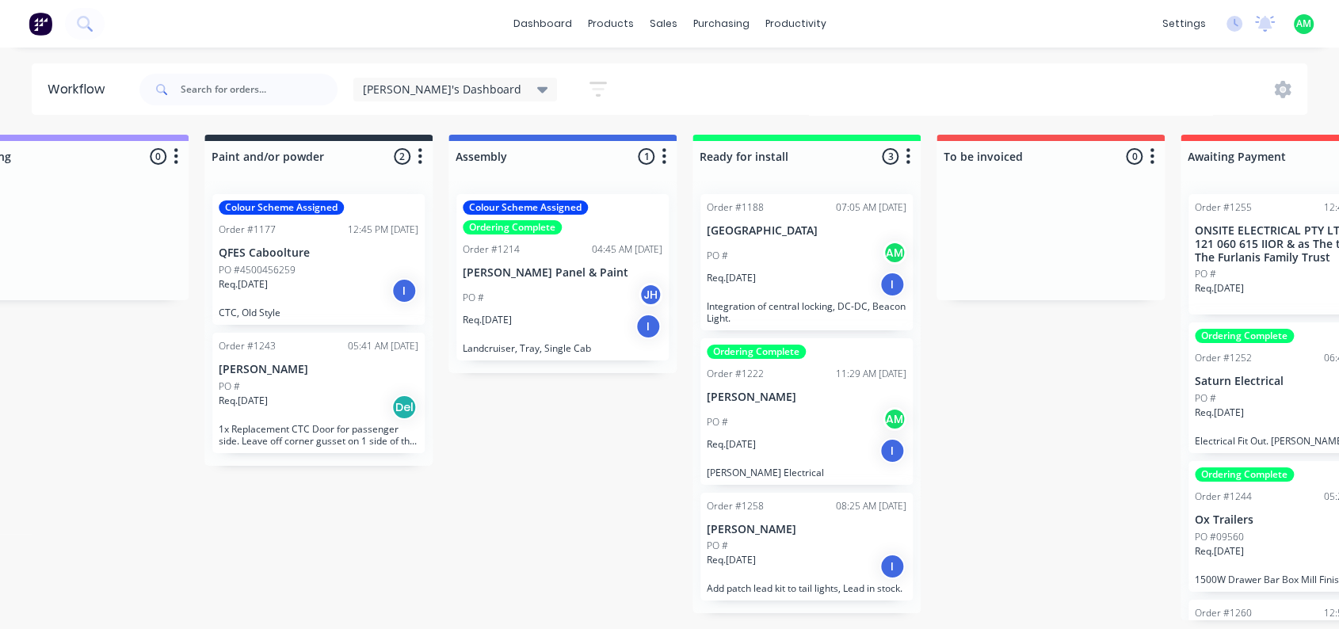
scroll to position [0, 1282]
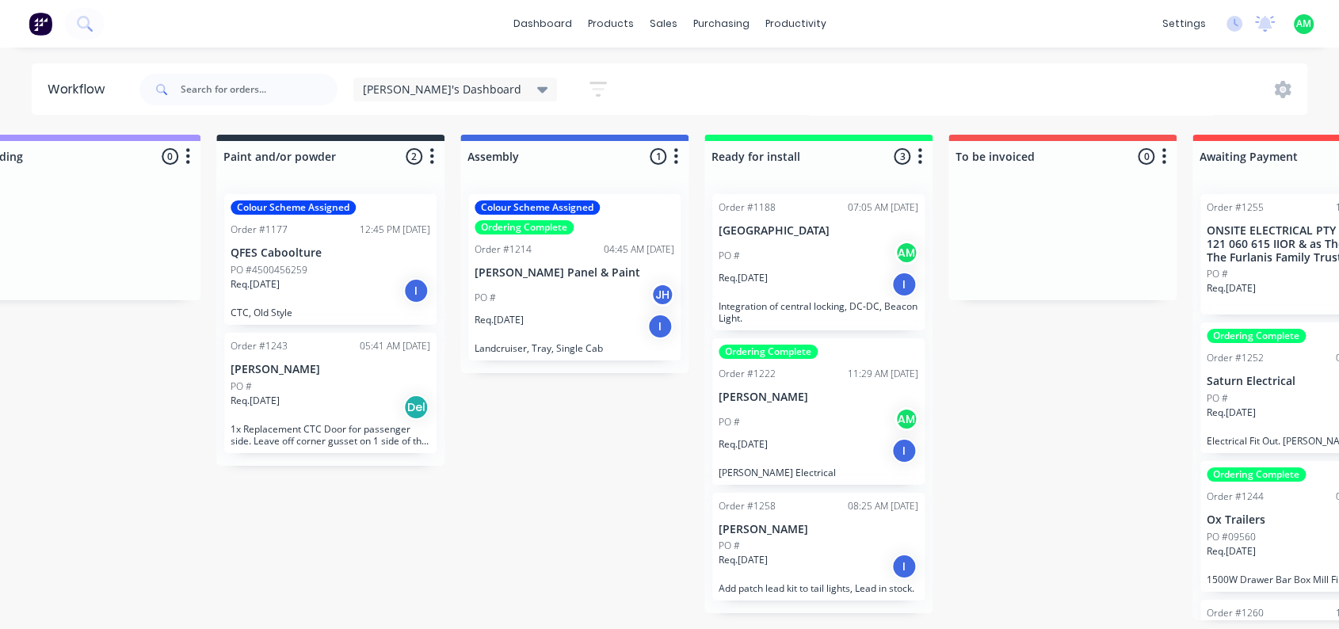
click at [309, 284] on div "Req. [DATE] I" at bounding box center [331, 290] width 200 height 27
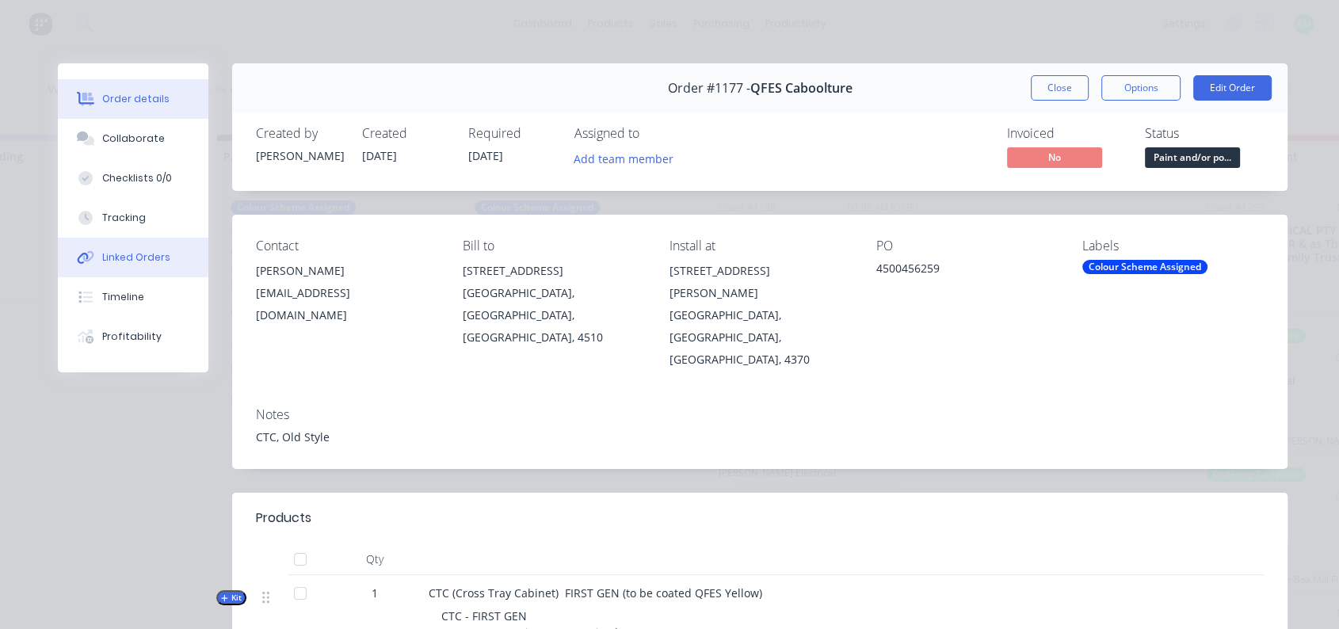
click at [128, 260] on div "Linked Orders" at bounding box center [136, 257] width 68 height 14
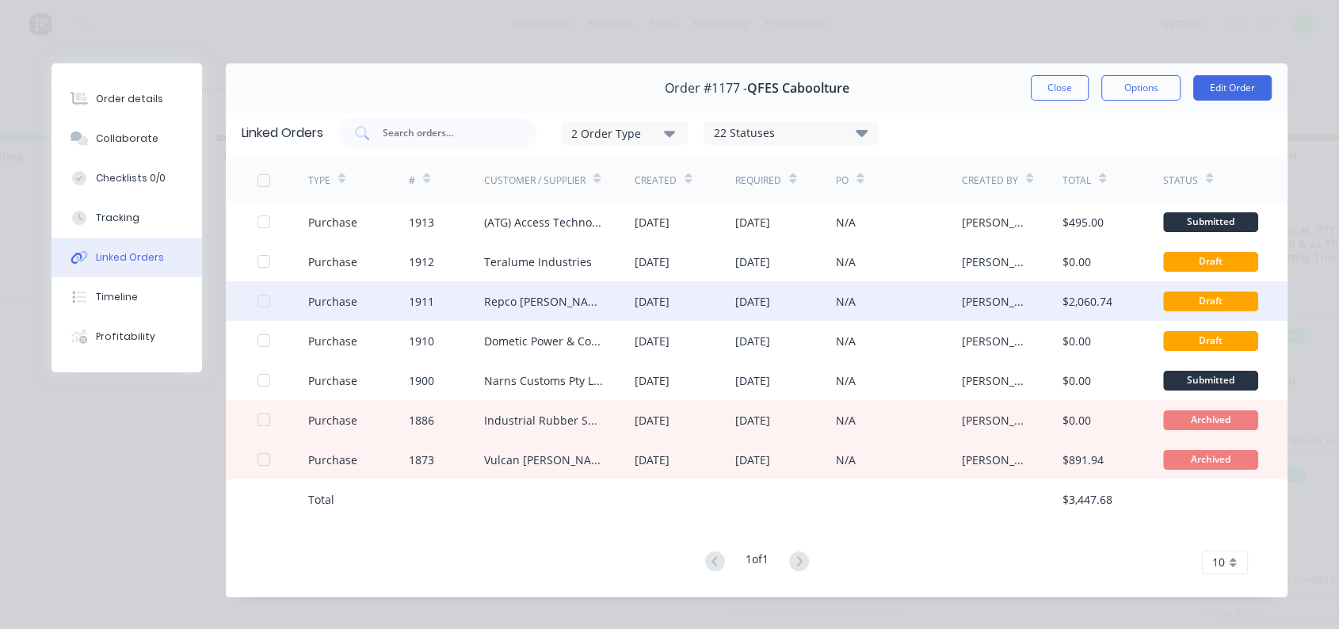
click at [562, 303] on div "Repco [PERSON_NAME]" at bounding box center [559, 301] width 151 height 40
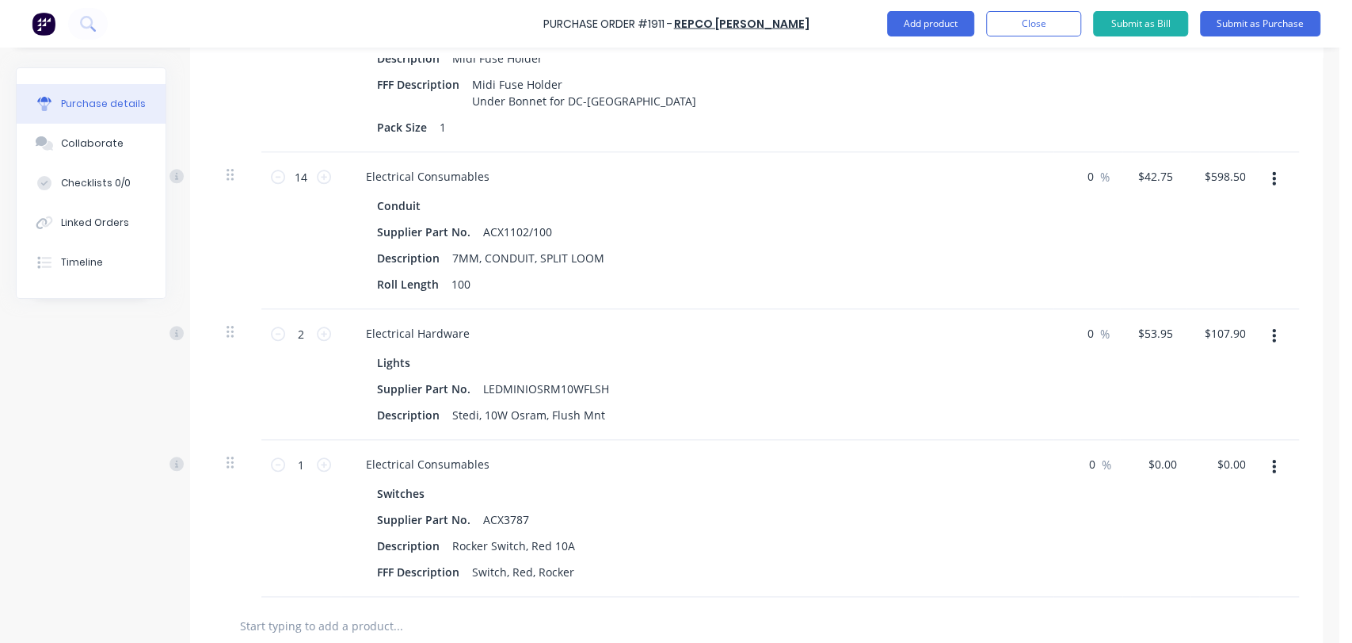
scroll to position [1056, 0]
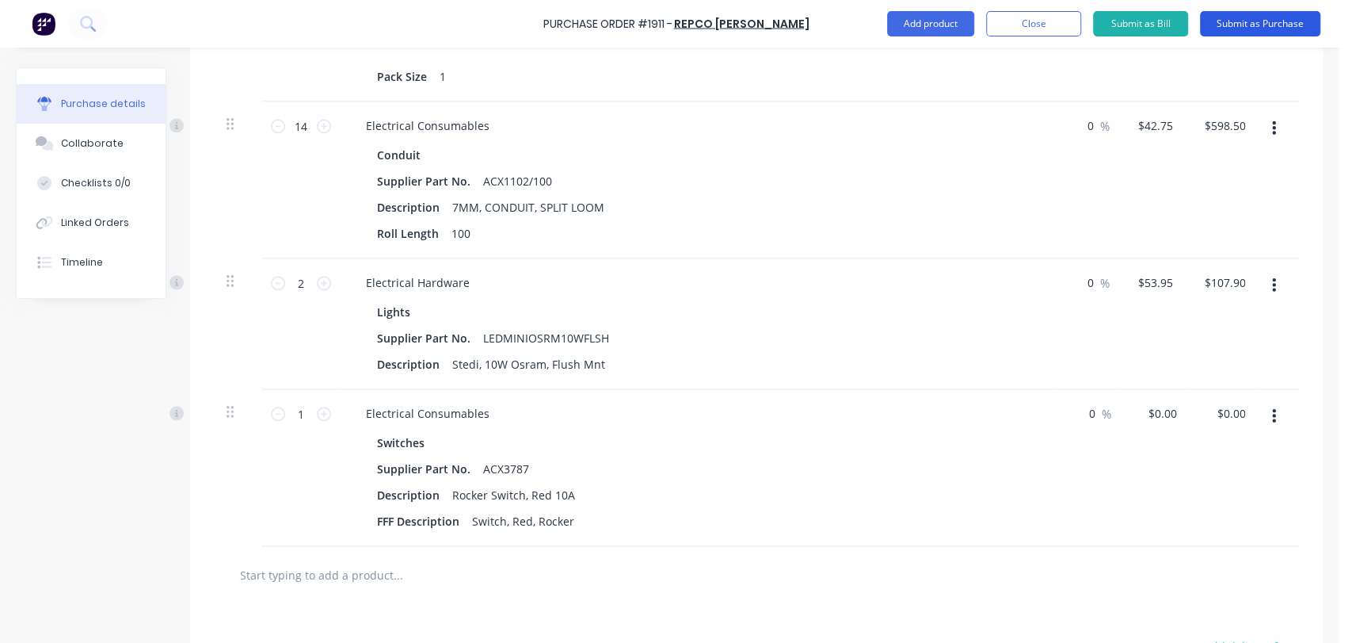
click at [1214, 24] on button "Submit as Purchase" at bounding box center [1260, 23] width 120 height 25
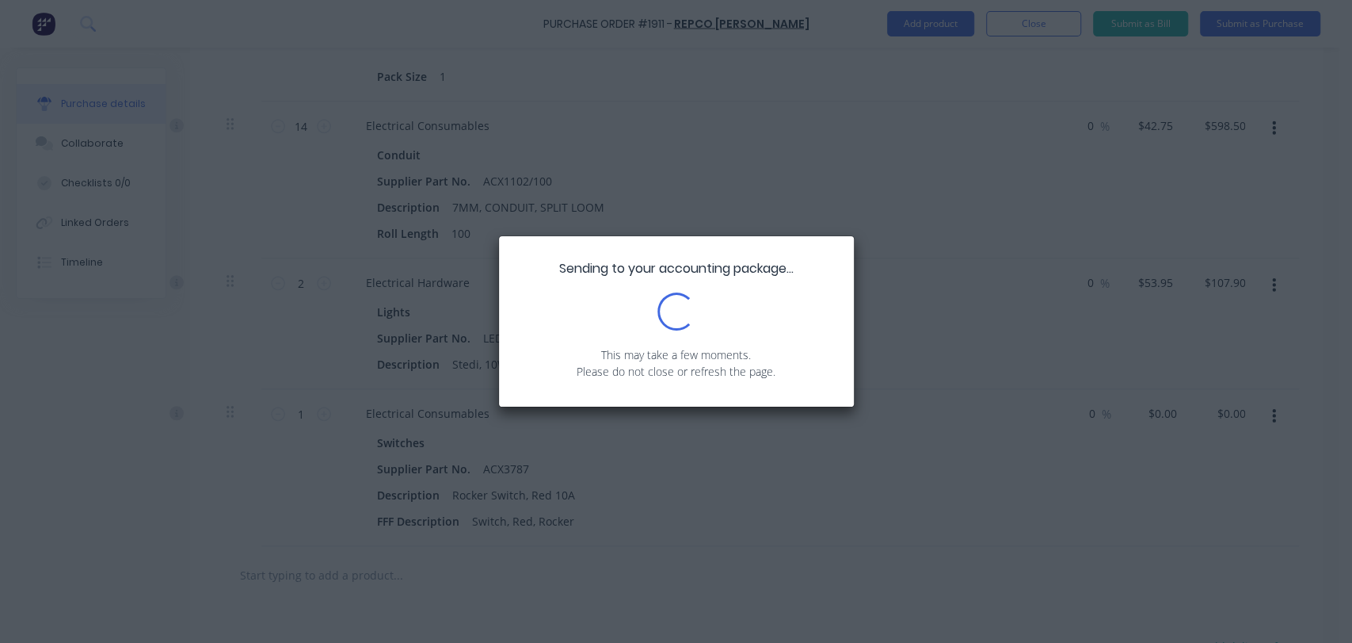
scroll to position [0, 0]
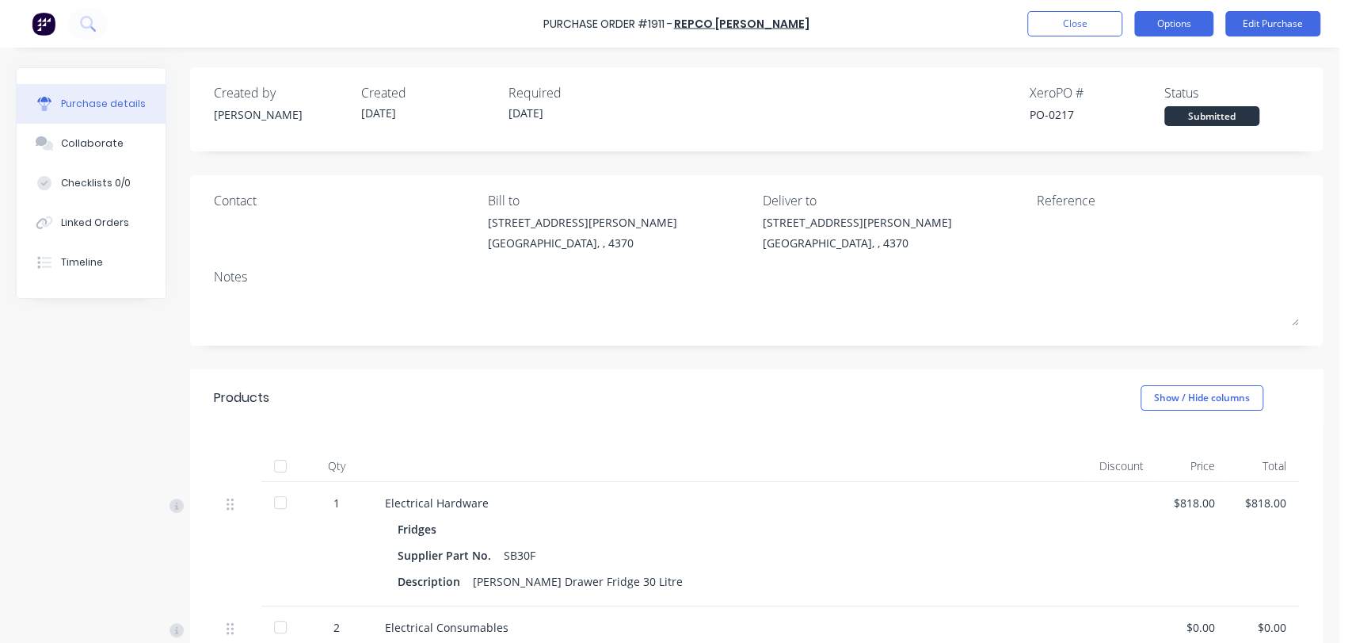
click at [1170, 29] on button "Options" at bounding box center [1174, 23] width 79 height 25
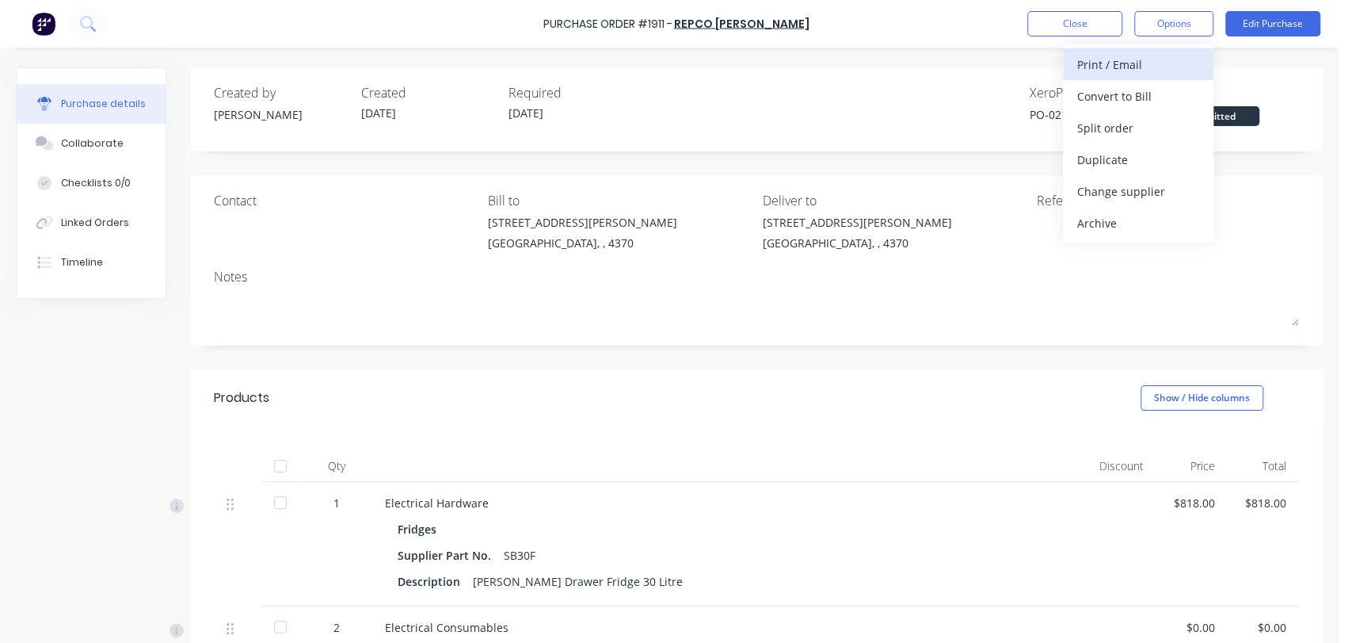
click at [1147, 72] on div "Print / Email" at bounding box center [1139, 64] width 122 height 23
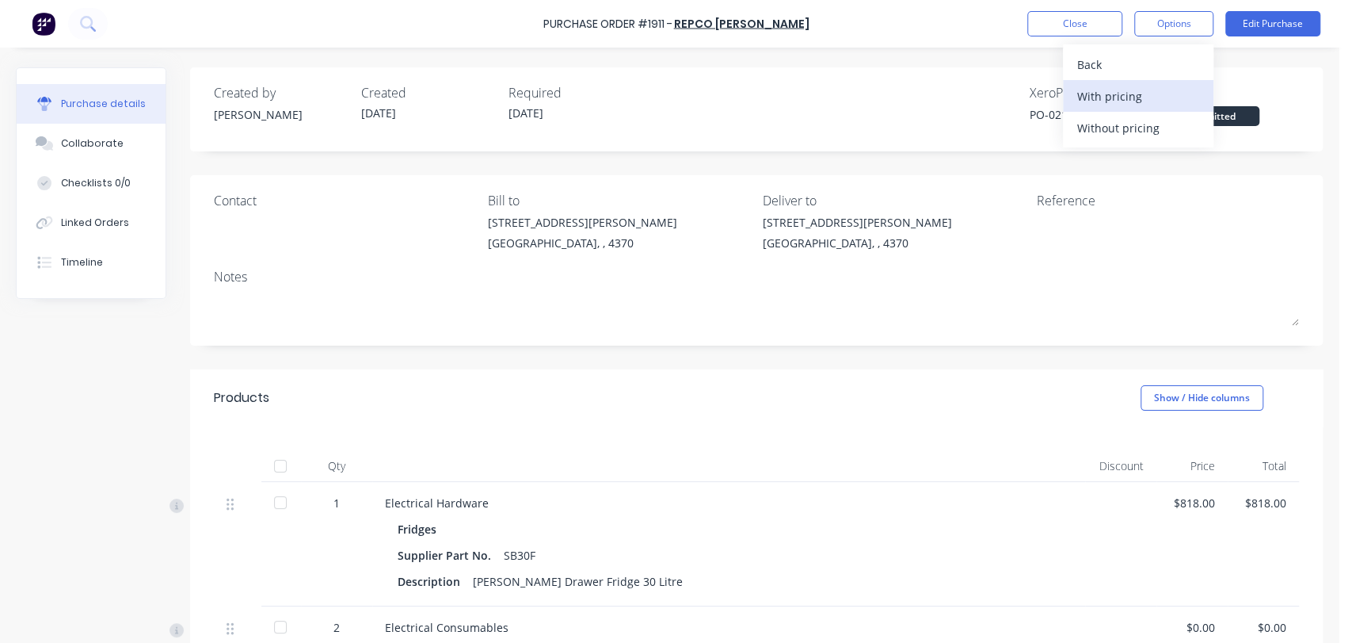
click at [1149, 92] on div "With pricing" at bounding box center [1139, 96] width 122 height 23
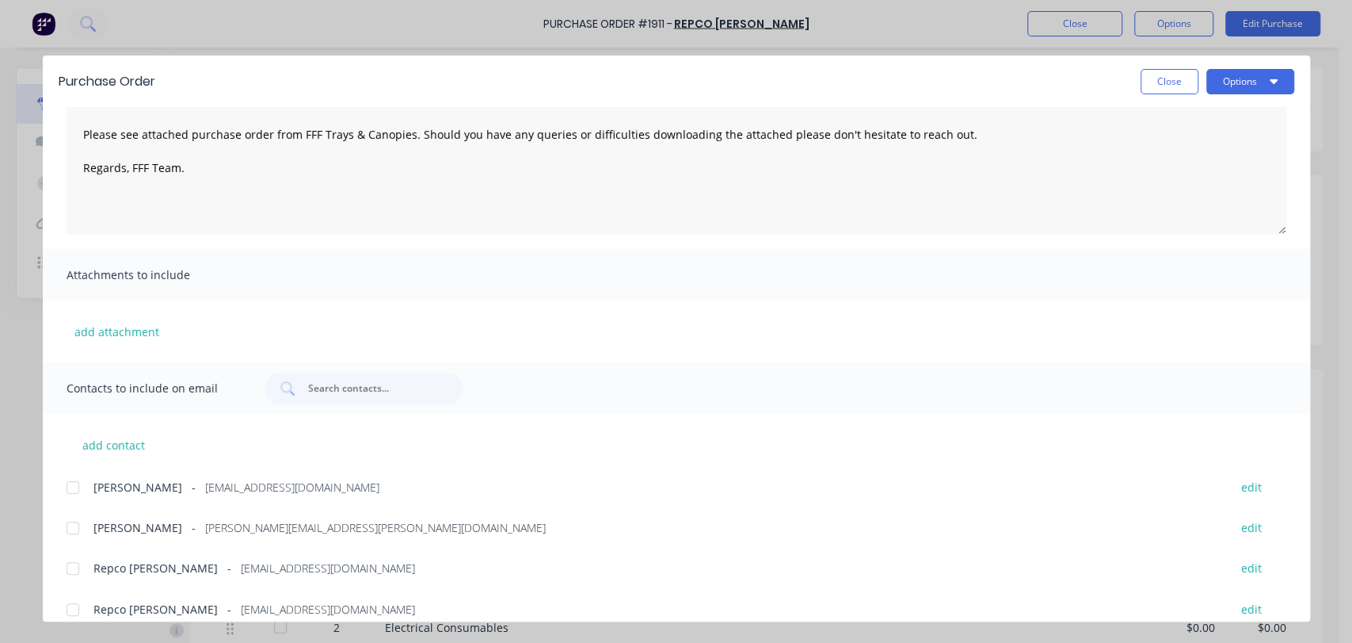
scroll to position [114, 0]
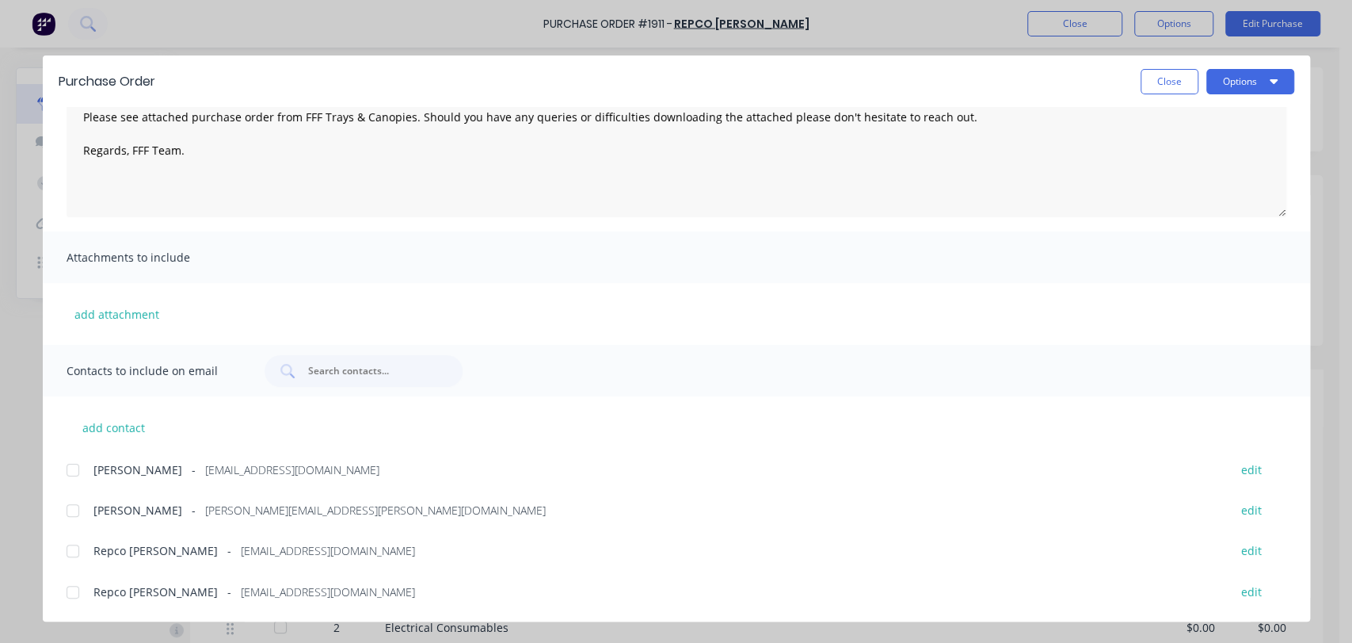
click at [78, 551] on div at bounding box center [73, 551] width 32 height 32
click at [1240, 84] on button "Options" at bounding box center [1251, 81] width 88 height 25
click at [1182, 193] on div "Email" at bounding box center [1219, 185] width 122 height 23
click at [1155, 82] on button "Close" at bounding box center [1170, 81] width 58 height 25
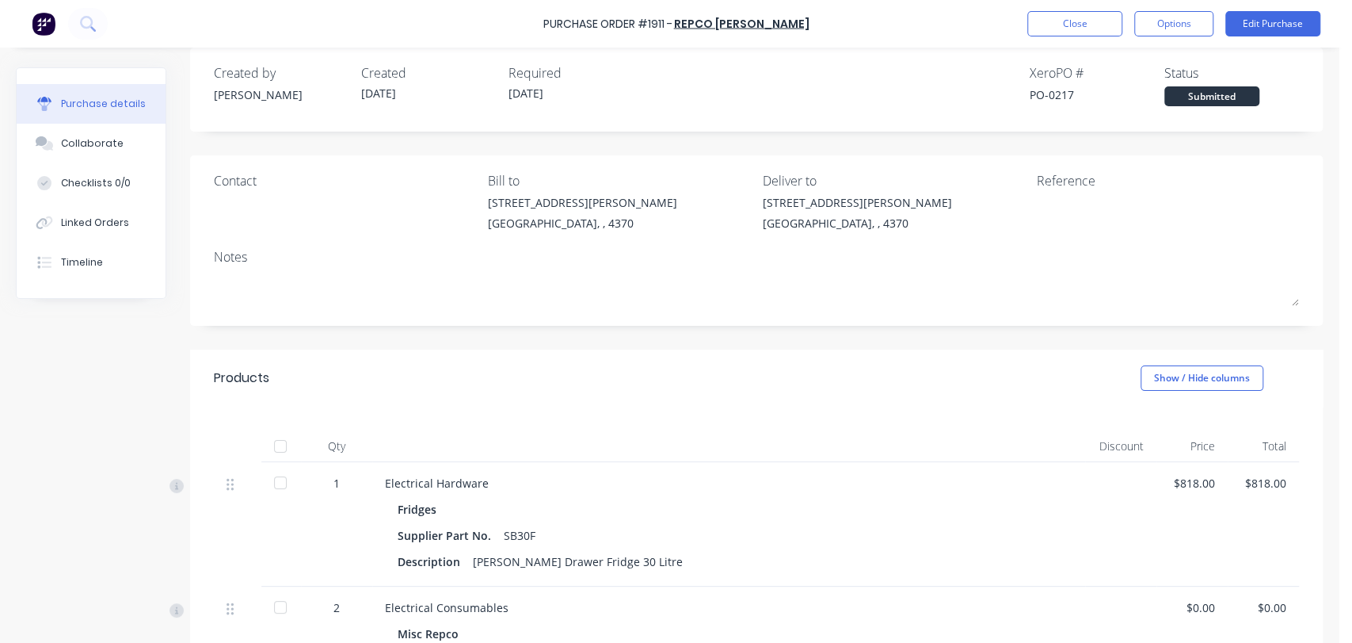
scroll to position [0, 0]
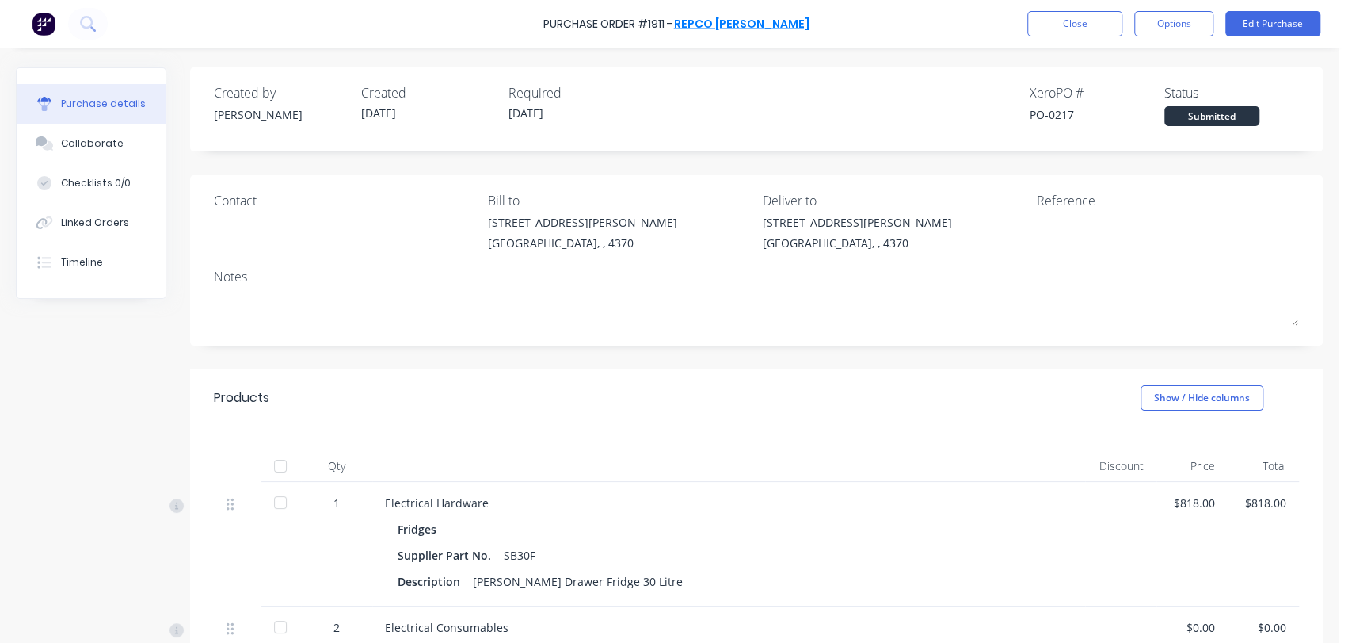
click at [735, 16] on link "Repco [PERSON_NAME]" at bounding box center [741, 24] width 135 height 16
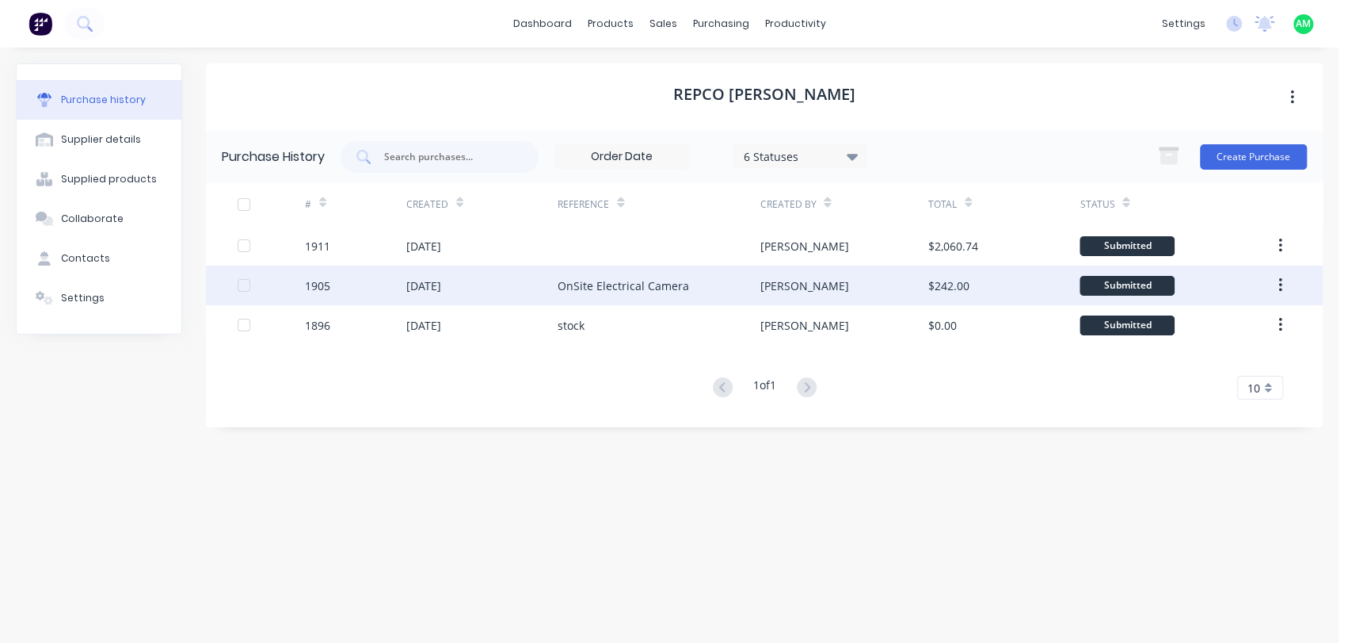
click at [680, 285] on div "OnSite Electrical Camera" at bounding box center [624, 285] width 132 height 17
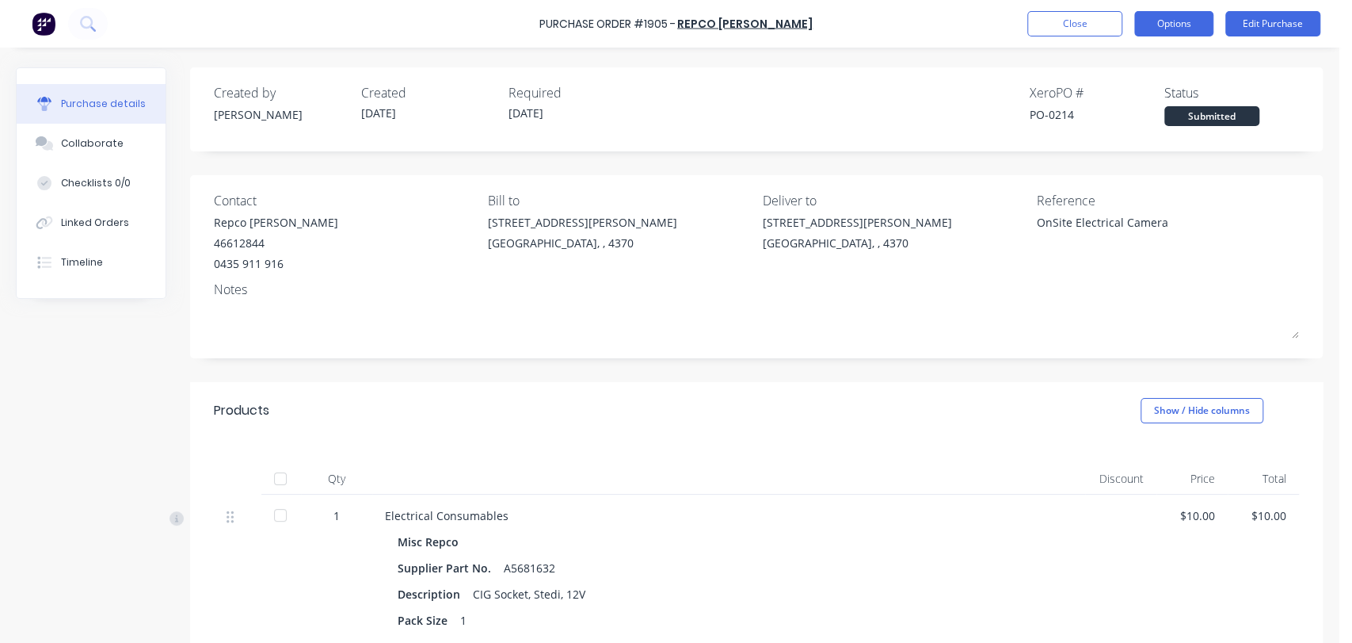
click at [1187, 20] on button "Options" at bounding box center [1174, 23] width 79 height 25
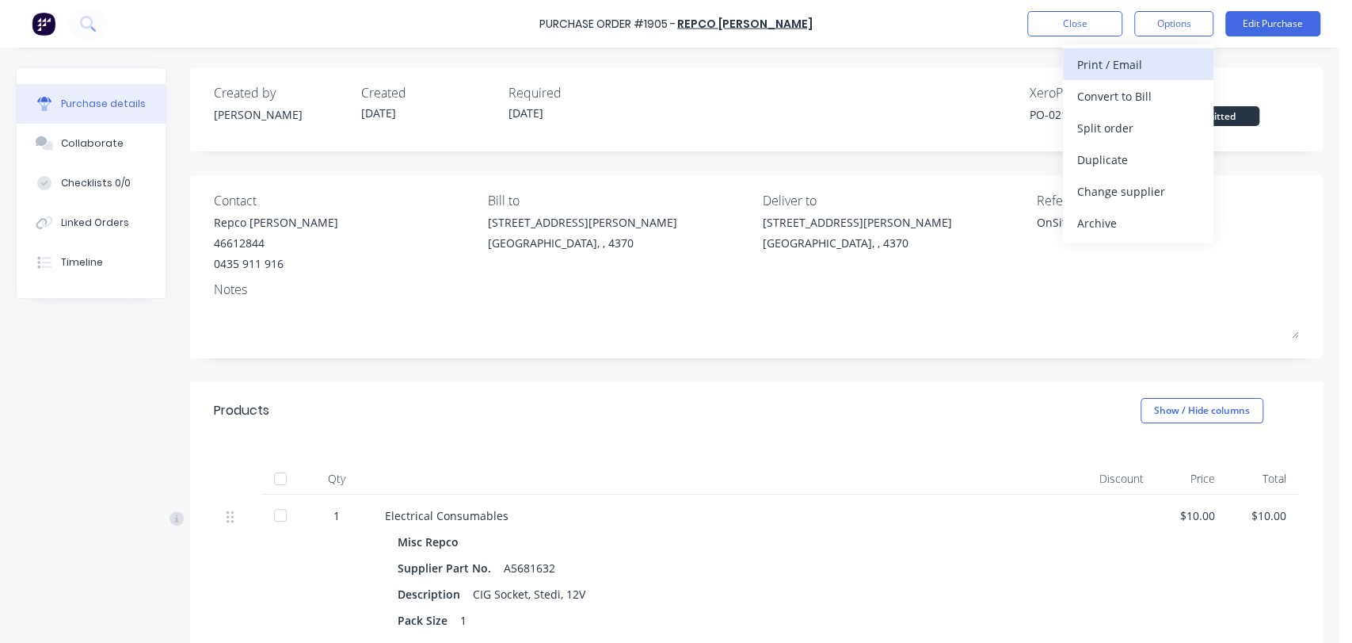
click at [1138, 65] on div "Print / Email" at bounding box center [1139, 64] width 122 height 23
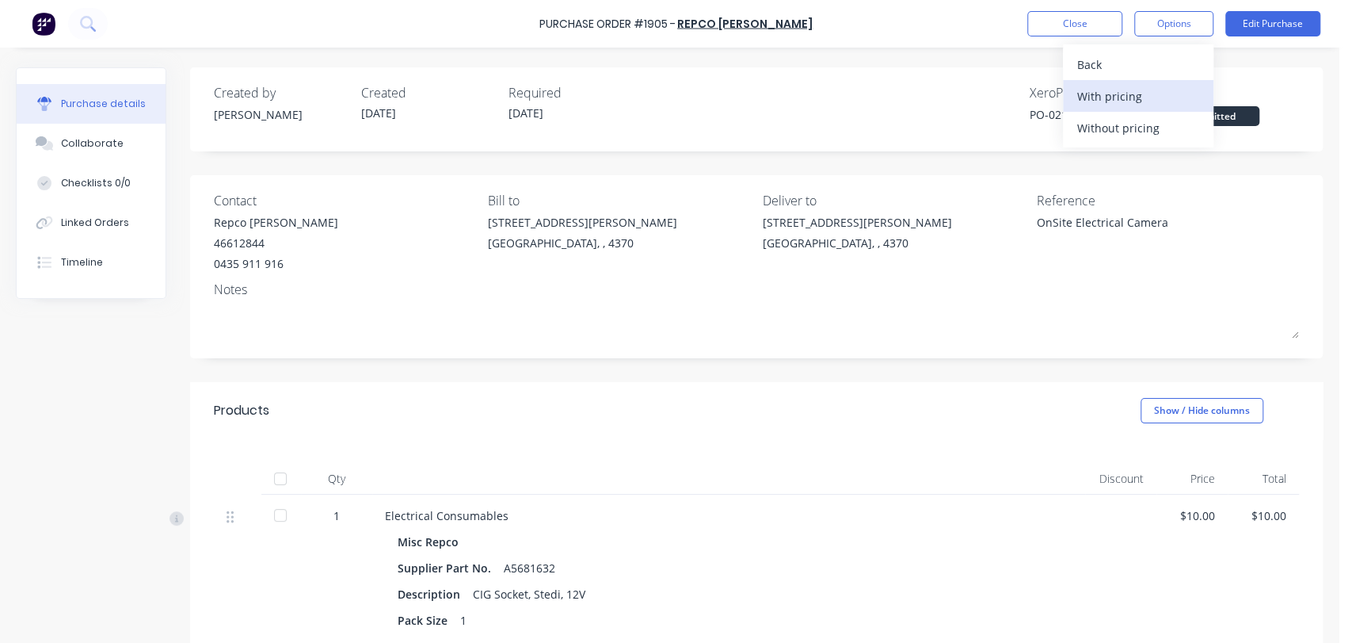
click at [1119, 88] on div "With pricing" at bounding box center [1139, 96] width 122 height 23
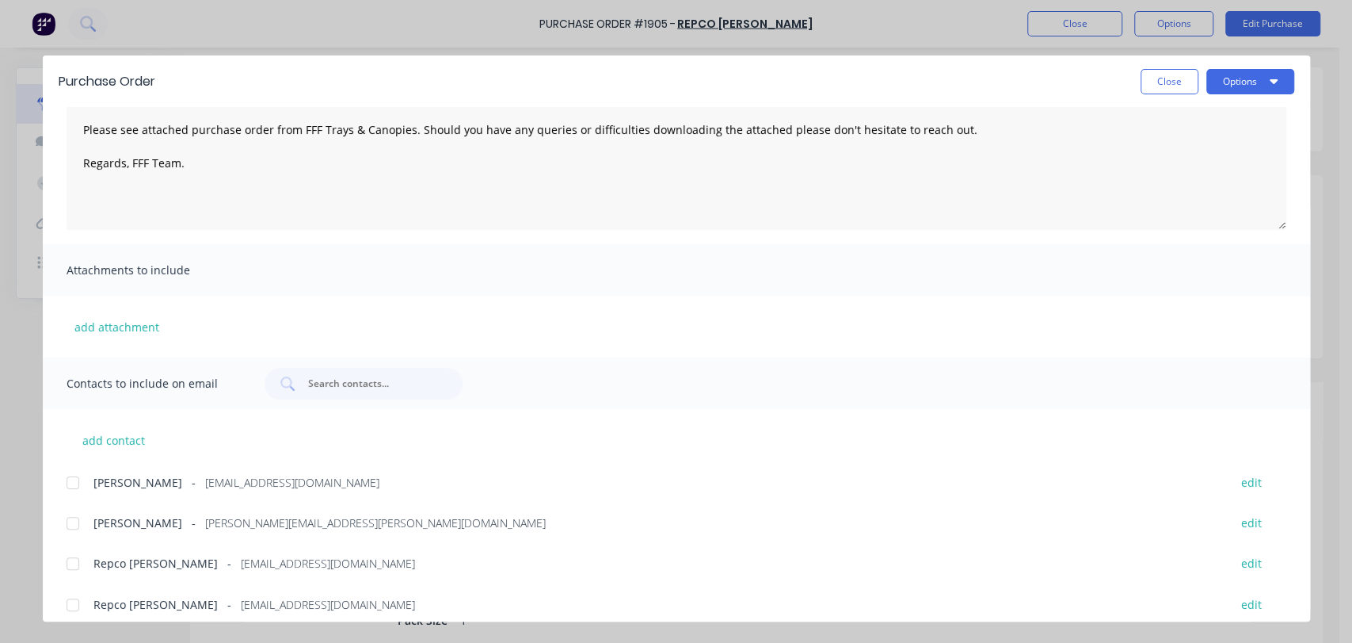
scroll to position [114, 0]
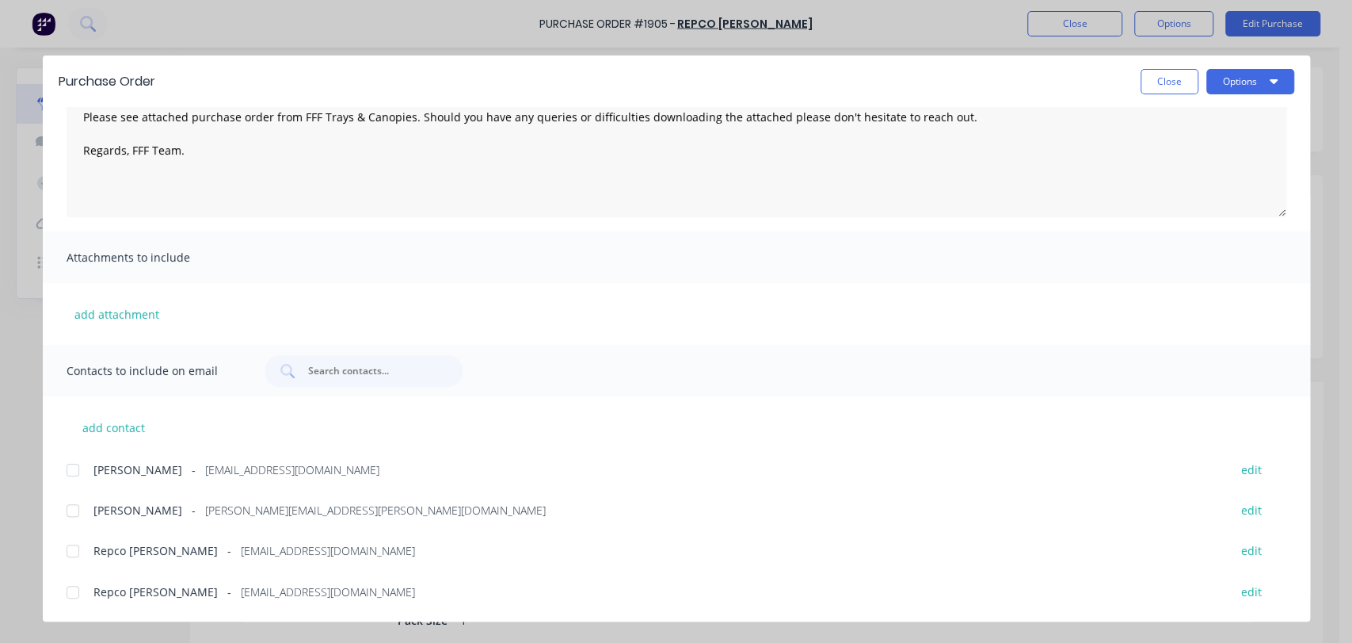
click at [75, 552] on div at bounding box center [73, 551] width 32 height 32
click at [1265, 80] on button "Options" at bounding box center [1251, 81] width 88 height 25
click at [1204, 174] on div "Email" at bounding box center [1219, 185] width 122 height 23
click at [1168, 90] on button "Close" at bounding box center [1170, 81] width 58 height 25
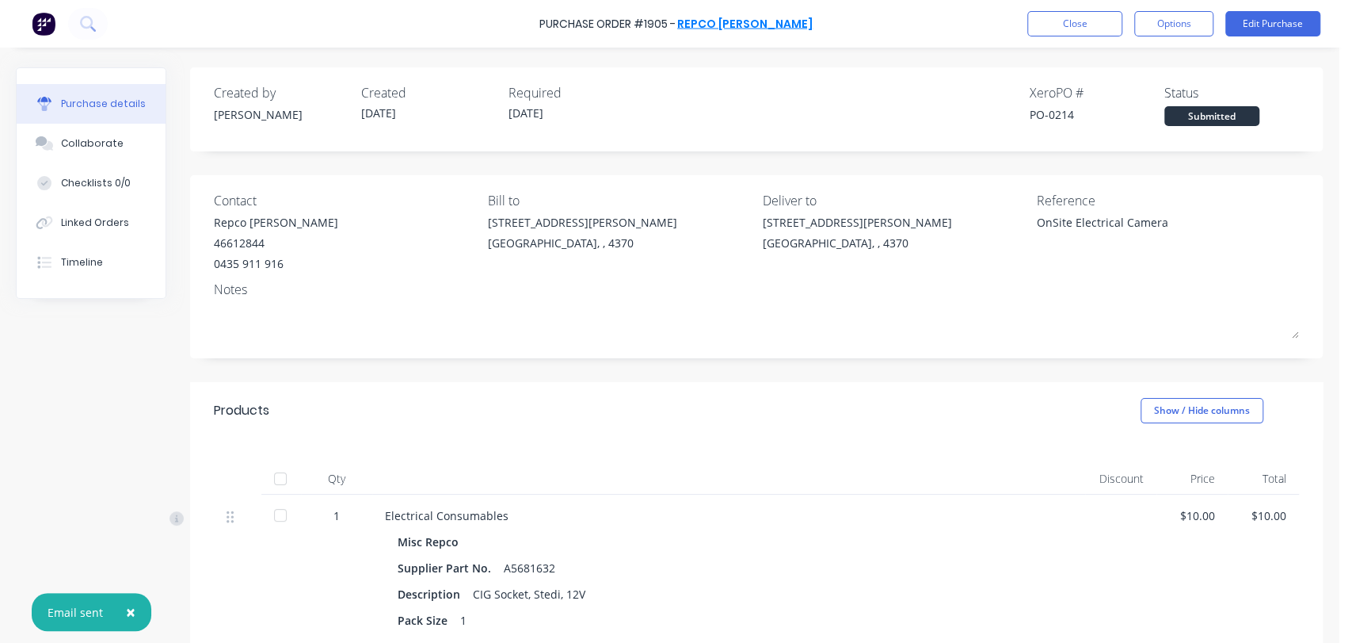
click at [746, 16] on link "Repco [PERSON_NAME]" at bounding box center [744, 24] width 135 height 16
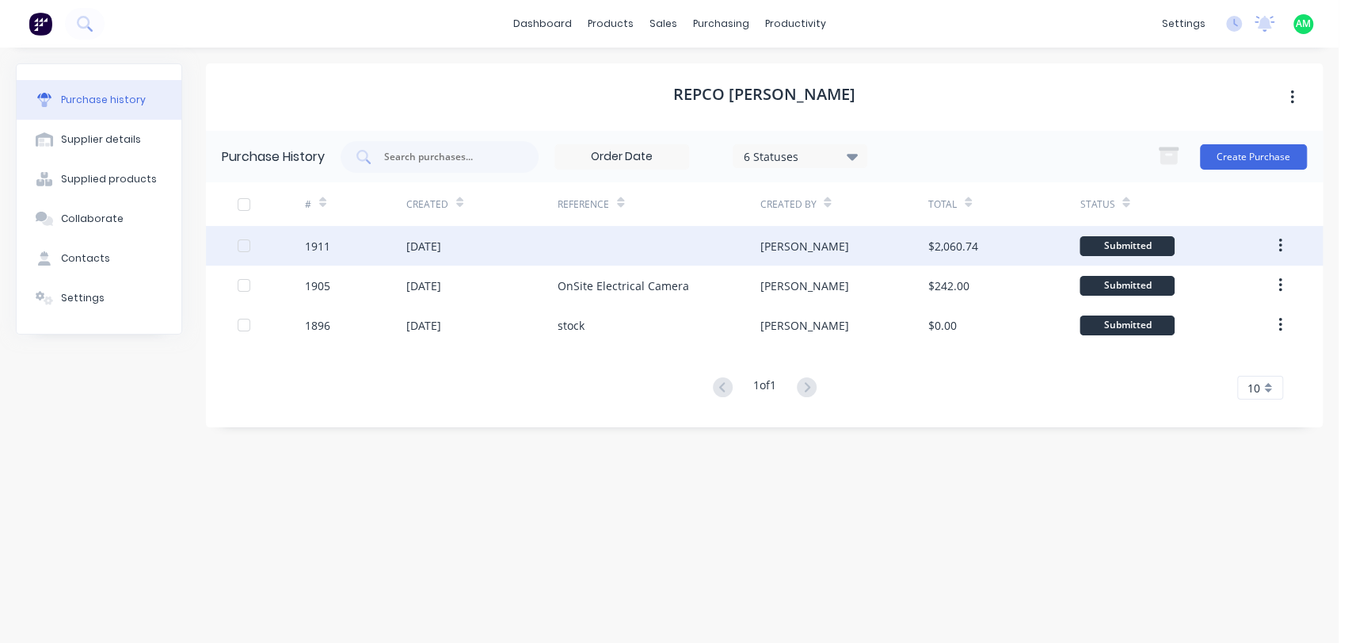
click at [329, 249] on div "1911" at bounding box center [317, 246] width 25 height 17
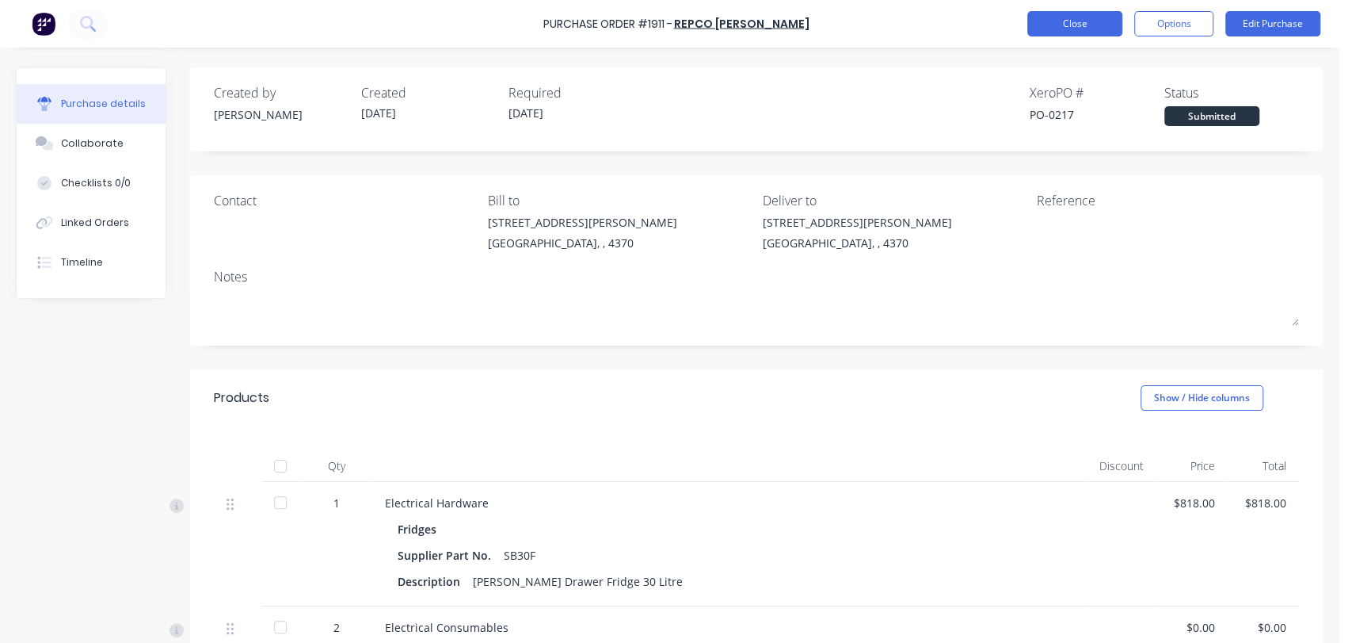
click at [1078, 28] on button "Close" at bounding box center [1075, 23] width 95 height 25
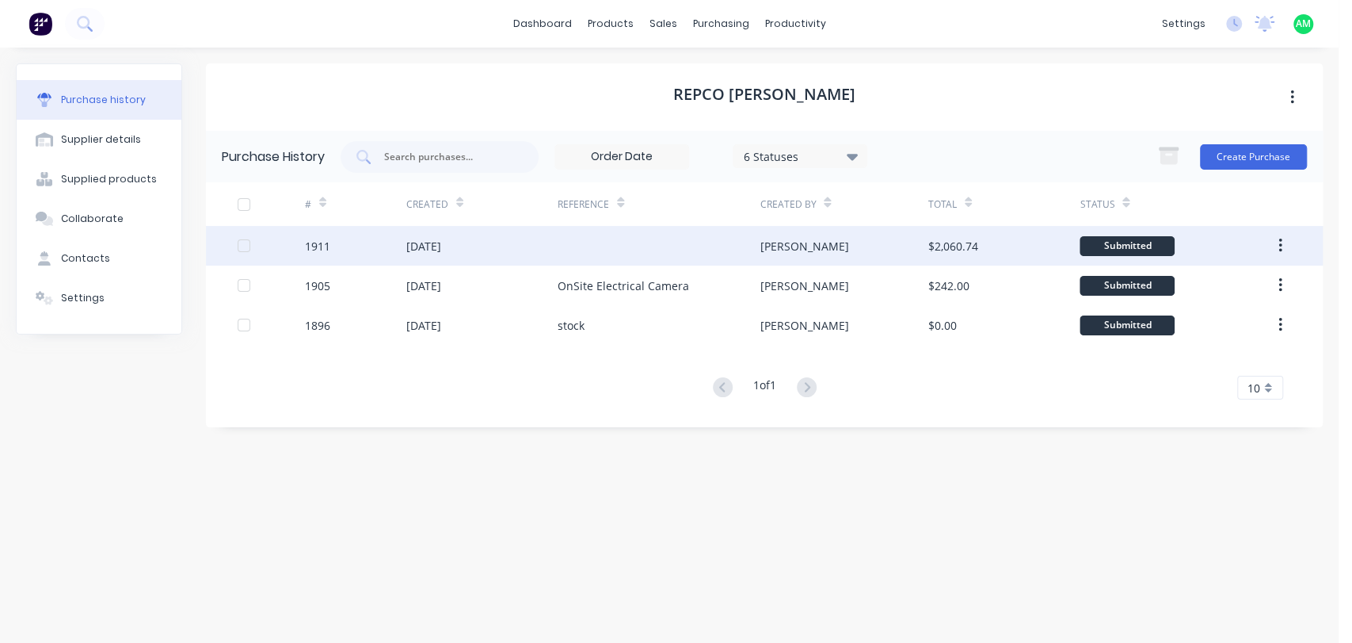
click at [418, 247] on div "[DATE]" at bounding box center [423, 246] width 35 height 17
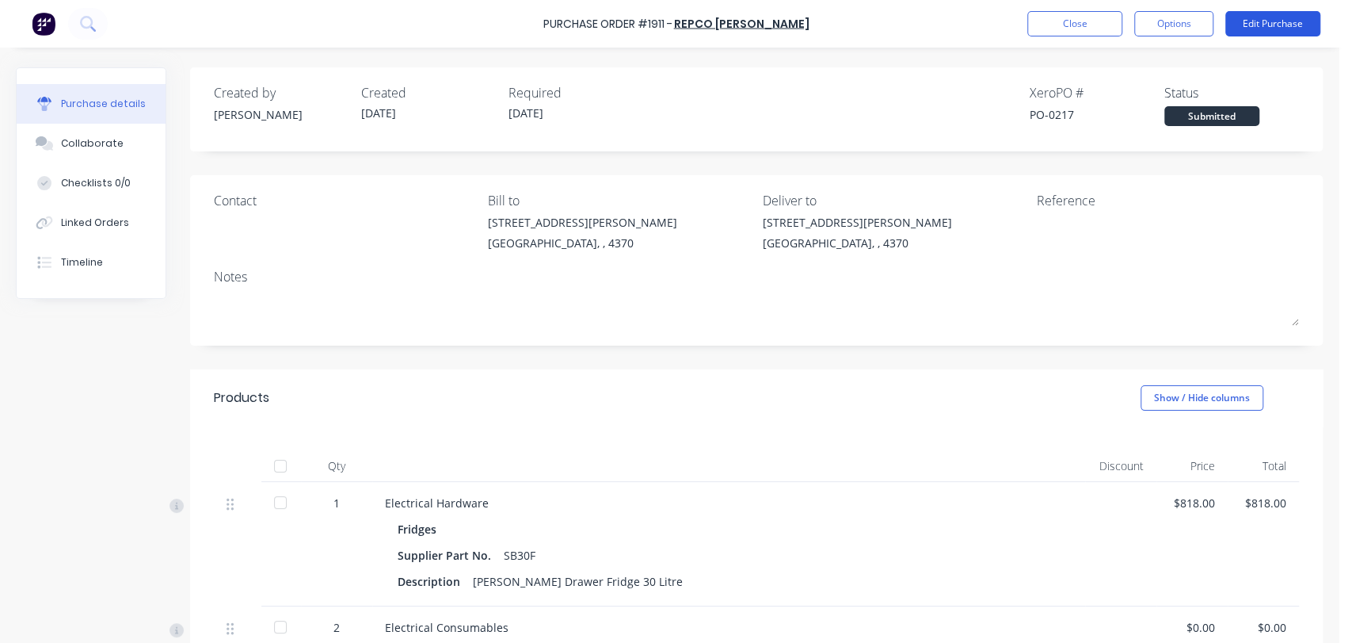
click at [1289, 21] on button "Edit Purchase" at bounding box center [1273, 23] width 95 height 25
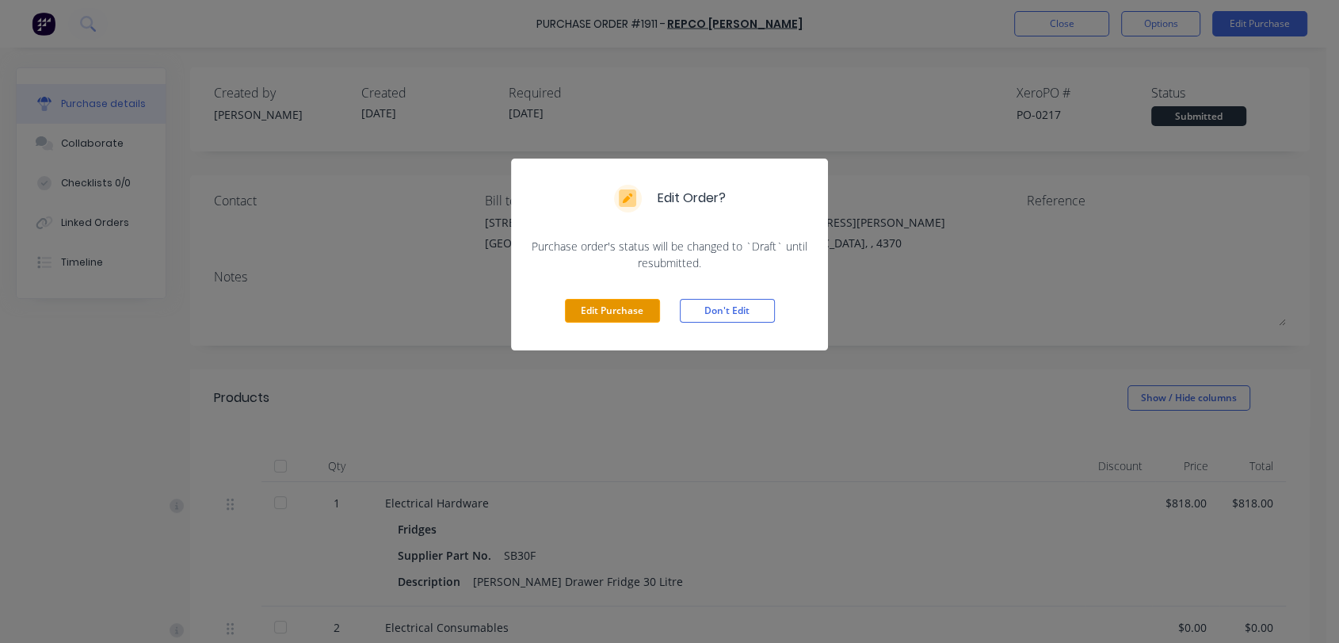
click at [603, 317] on button "Edit Purchase" at bounding box center [612, 311] width 95 height 24
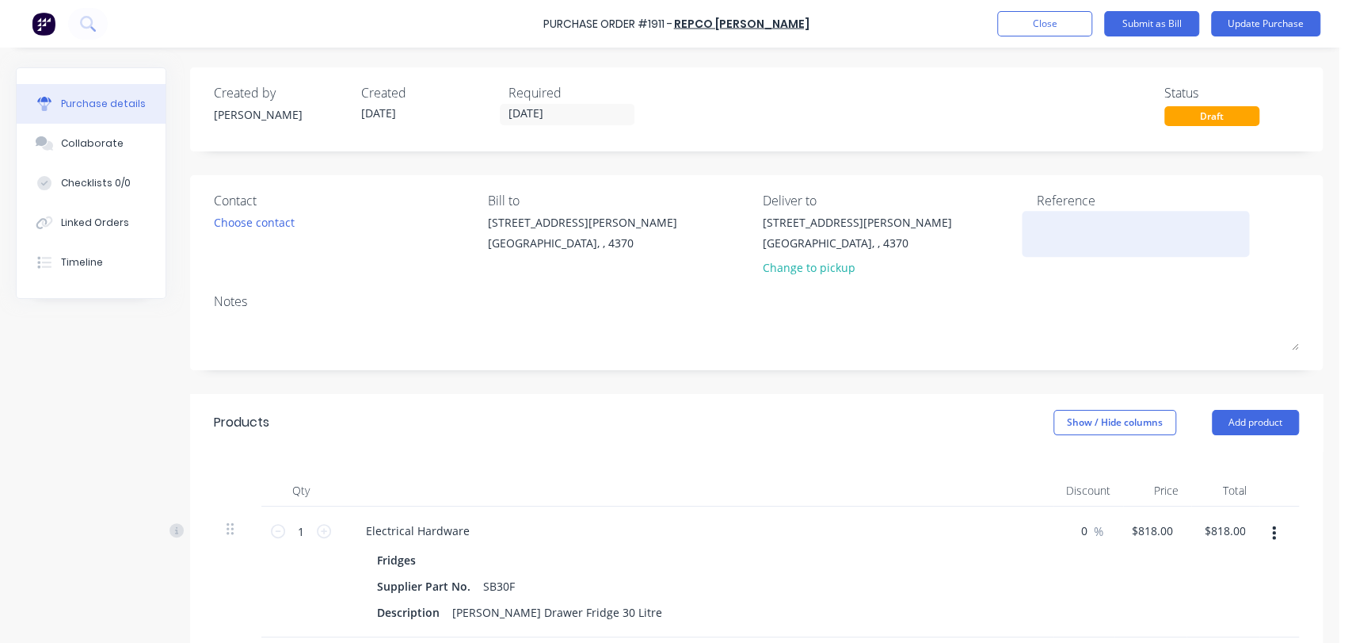
click at [1078, 220] on textarea at bounding box center [1136, 232] width 198 height 36
type textarea "QFES Fridge Etc"
click at [966, 275] on div "[STREET_ADDRESS][PERSON_NAME] Change to pickup" at bounding box center [894, 249] width 262 height 70
click at [1281, 29] on button "Update Purchase" at bounding box center [1265, 23] width 109 height 25
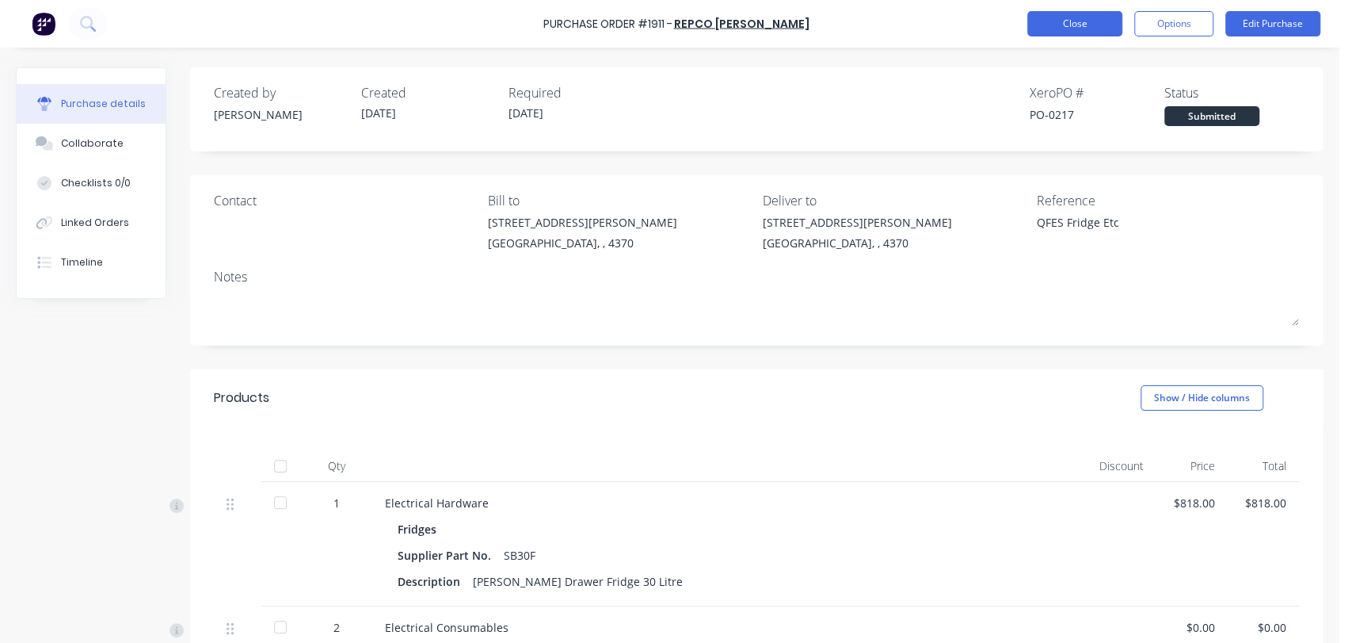
click at [1062, 27] on button "Close" at bounding box center [1075, 23] width 95 height 25
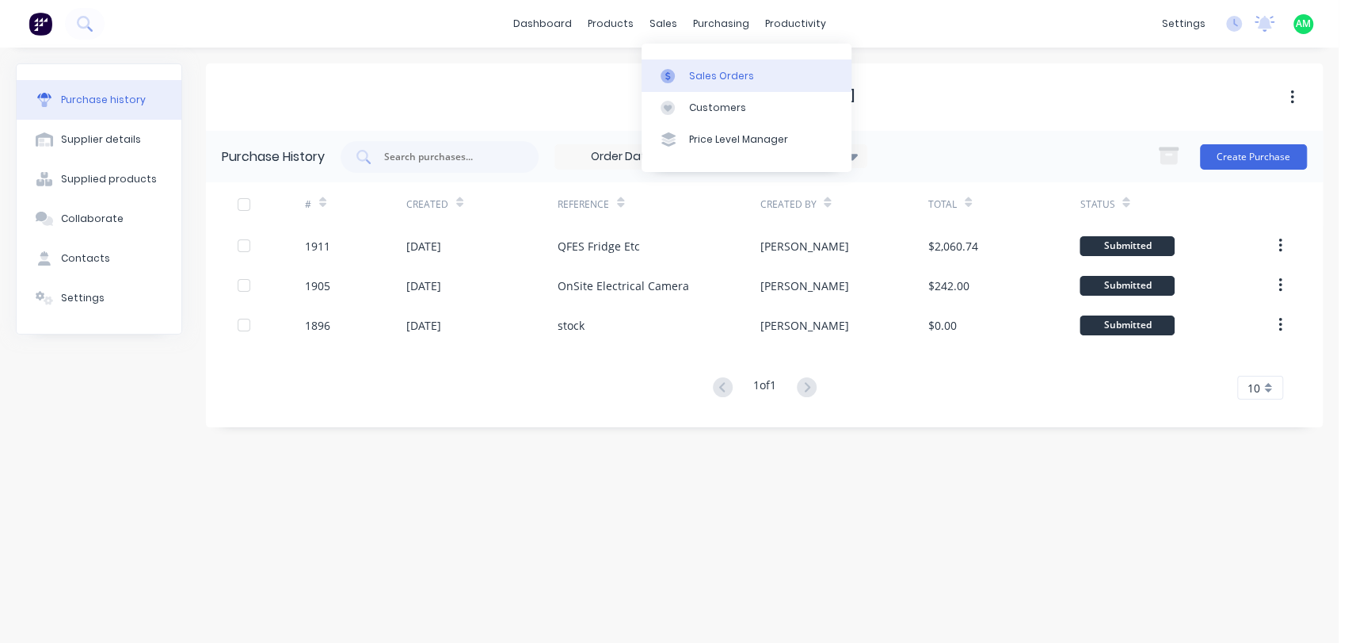
click at [686, 61] on link "Sales Orders" at bounding box center [747, 75] width 210 height 32
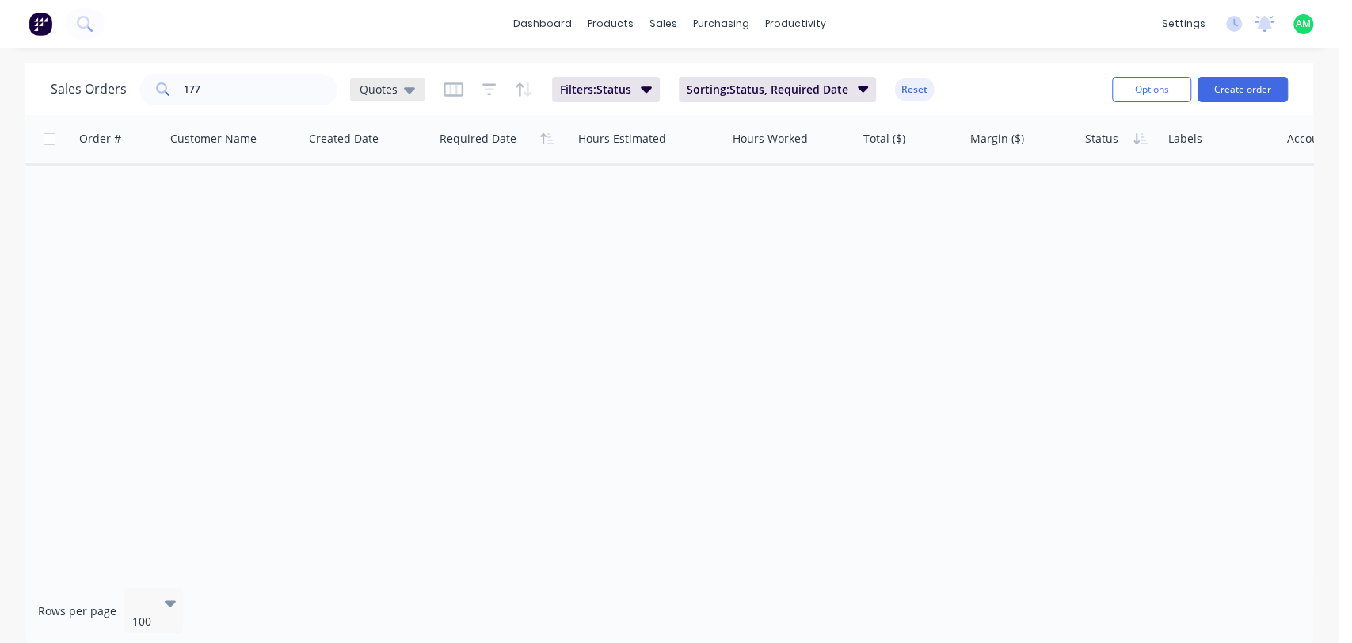
click at [404, 86] on icon at bounding box center [409, 89] width 11 height 17
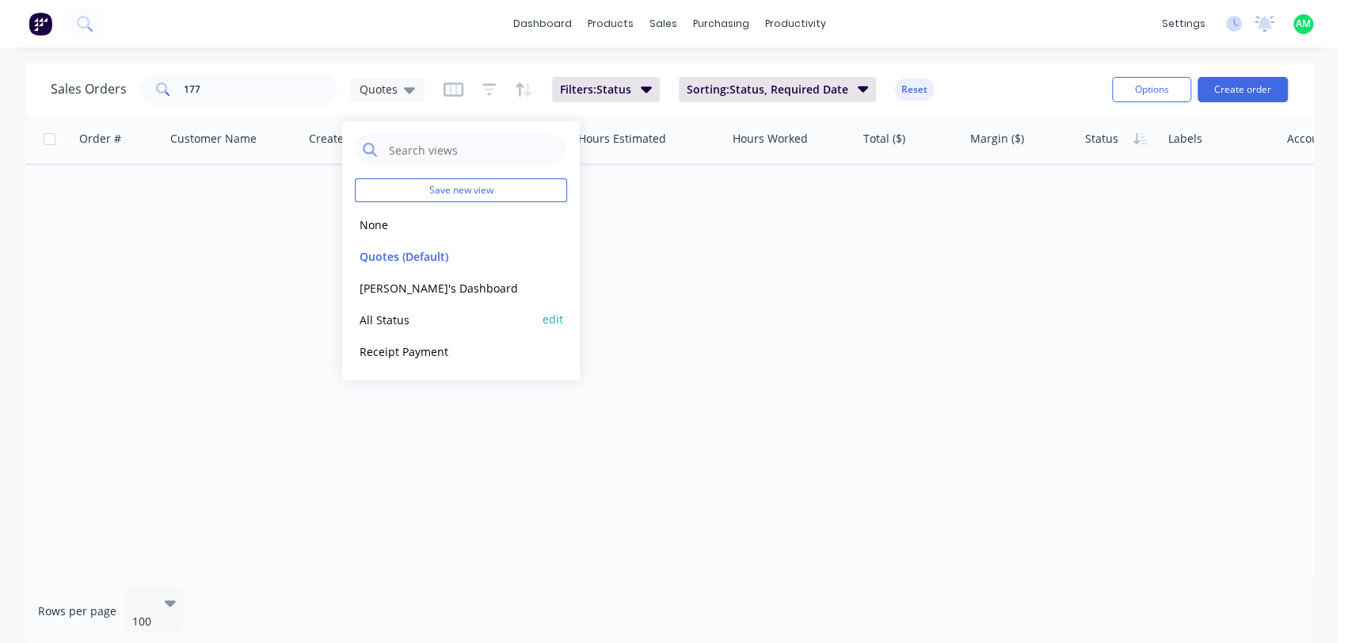
click at [402, 322] on button "All Status" at bounding box center [445, 319] width 181 height 18
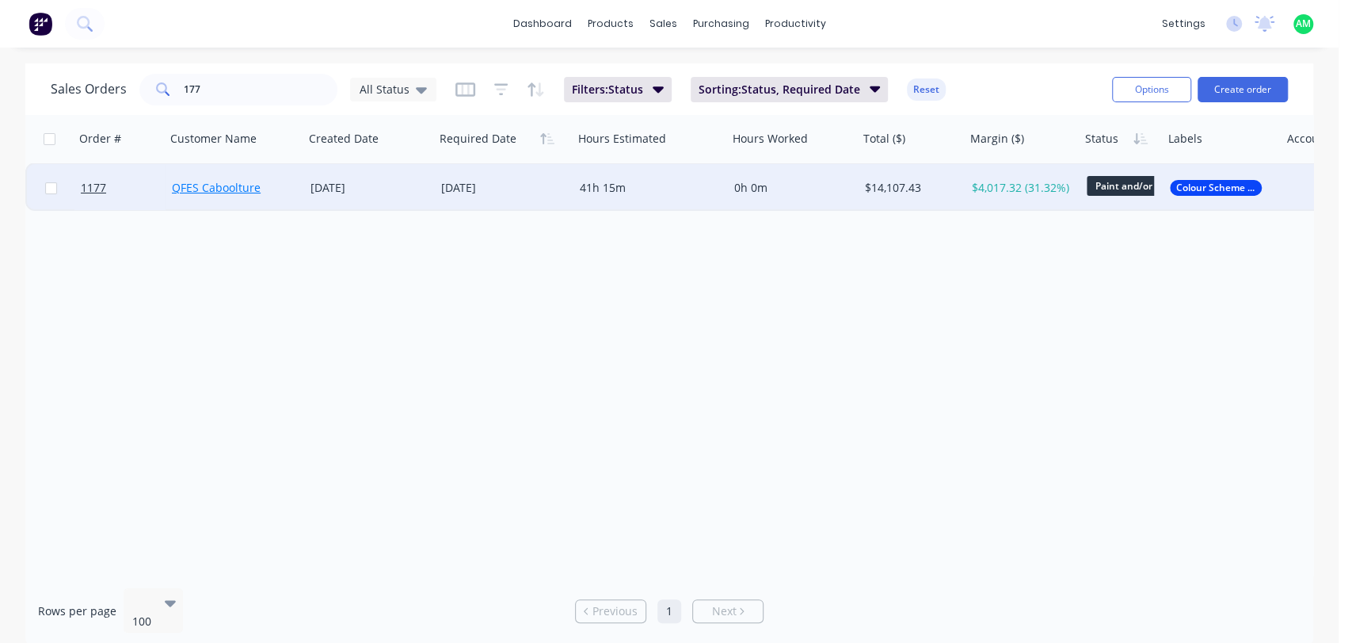
click at [246, 189] on link "QFES Caboolture" at bounding box center [216, 187] width 89 height 15
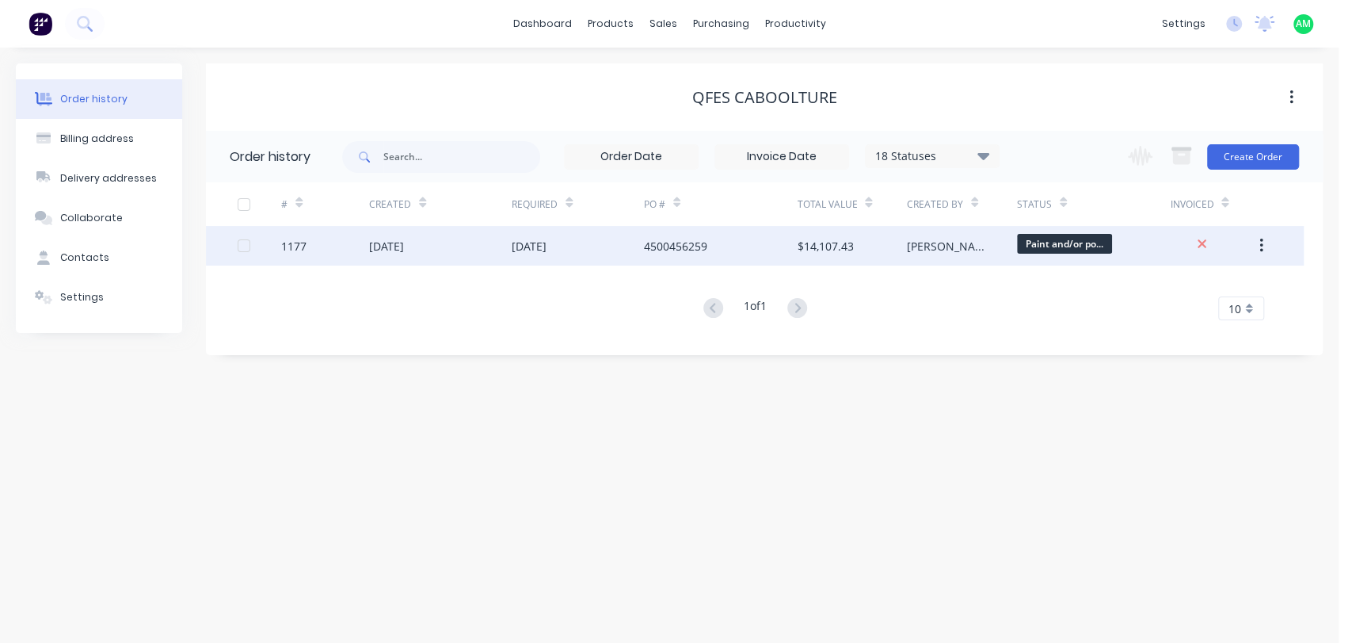
click at [547, 248] on div "[DATE]" at bounding box center [529, 246] width 35 height 17
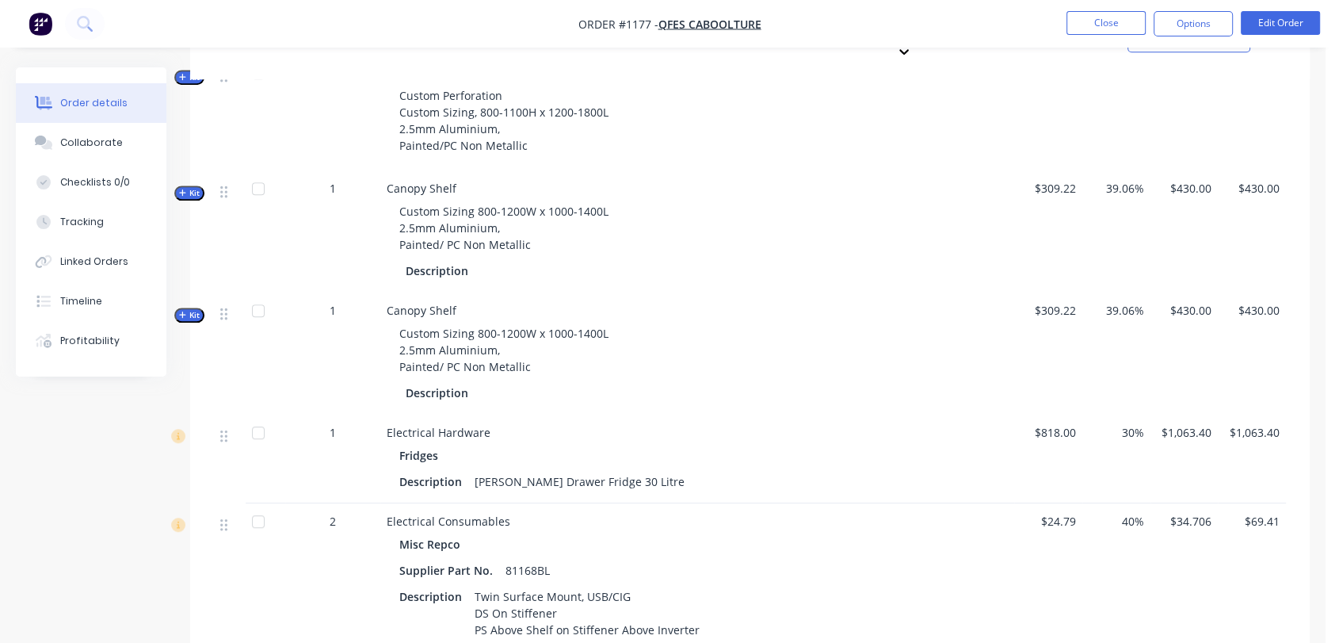
scroll to position [822, 0]
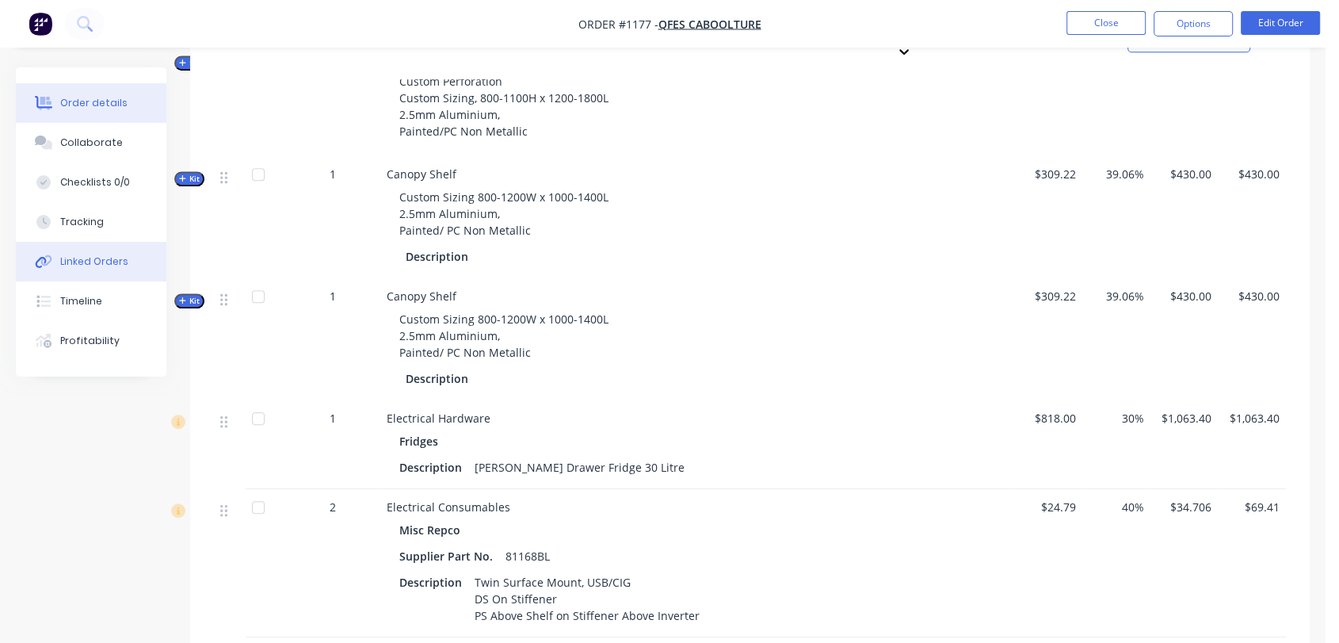
click at [104, 263] on div "Linked Orders" at bounding box center [94, 261] width 68 height 14
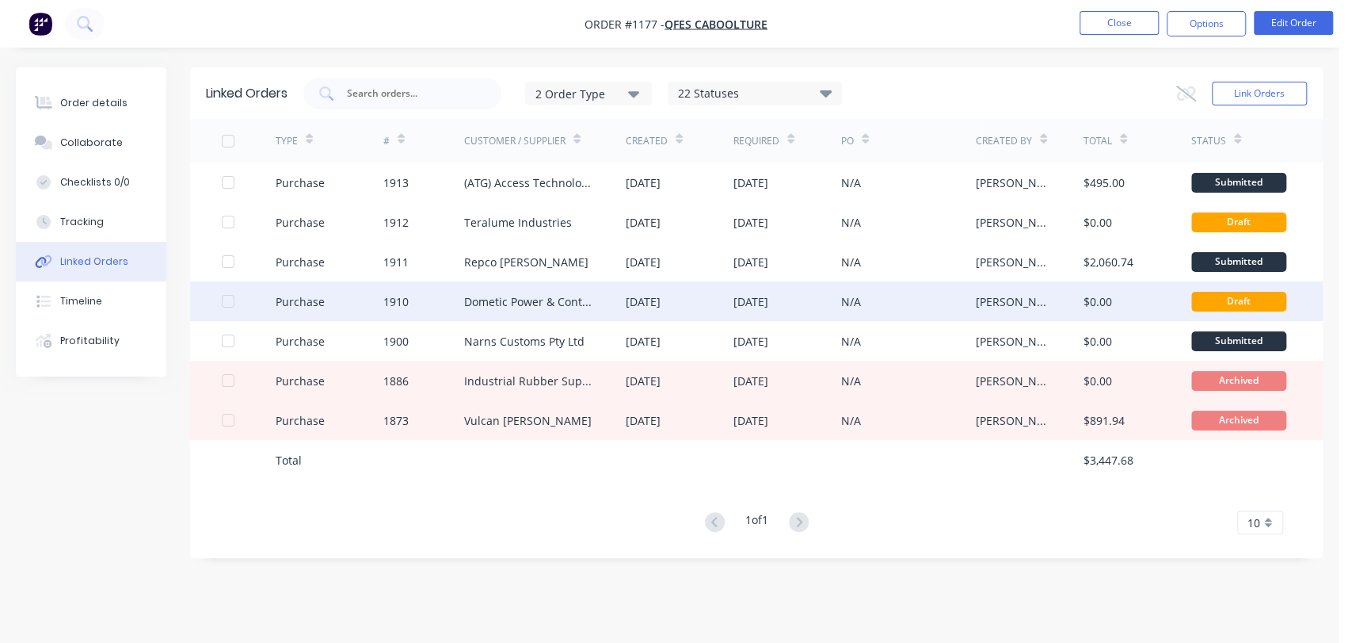
click at [526, 299] on div "Dometic Power & Control (Enerdrive) Pty Ltd" at bounding box center [529, 301] width 130 height 17
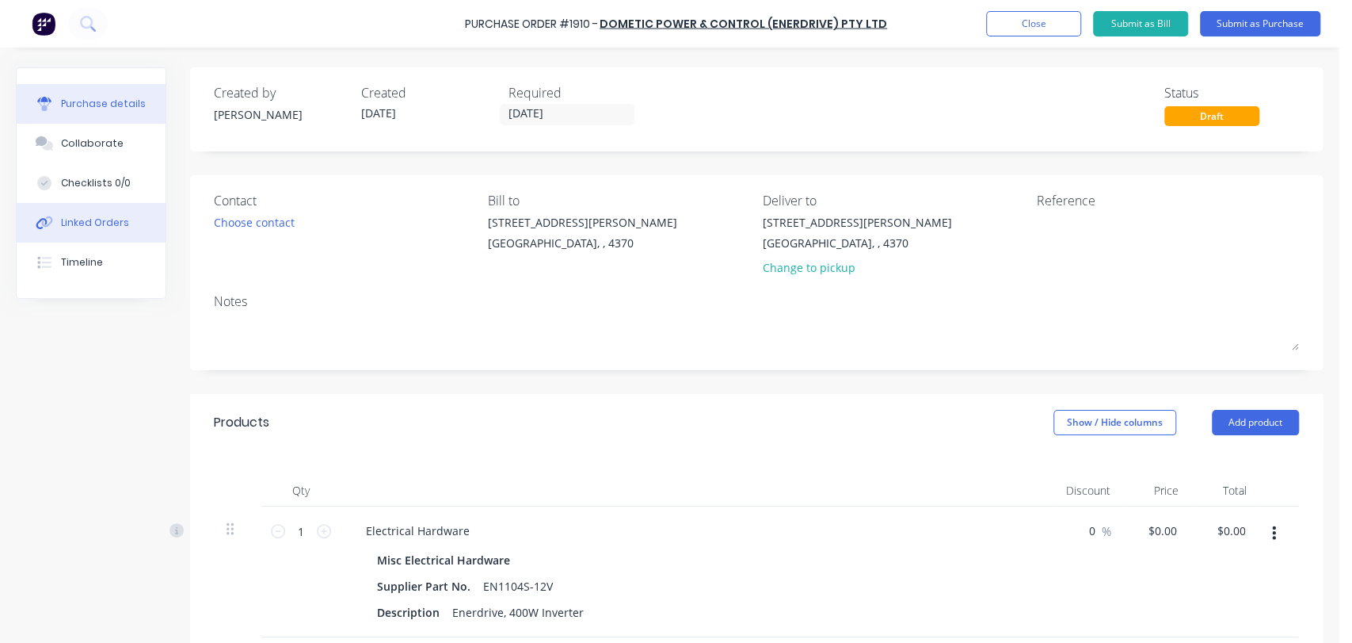
click at [90, 222] on div "Linked Orders" at bounding box center [95, 223] width 68 height 14
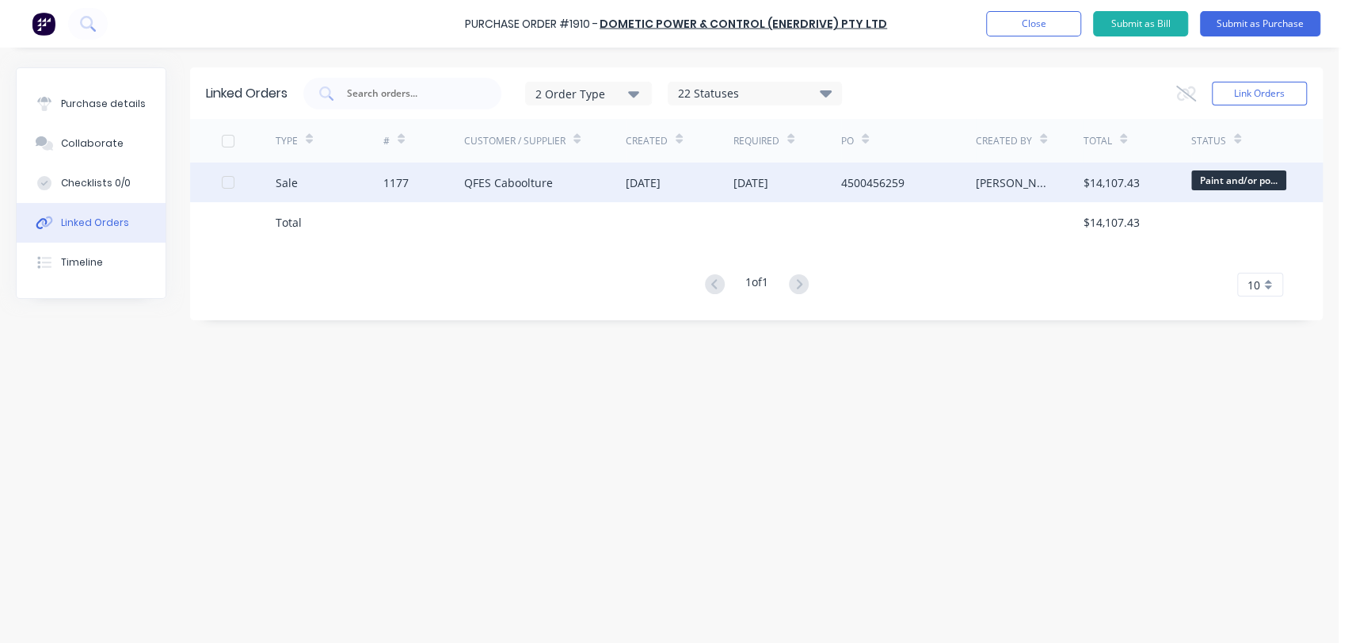
click at [479, 179] on div "QFES Caboolture" at bounding box center [508, 182] width 89 height 17
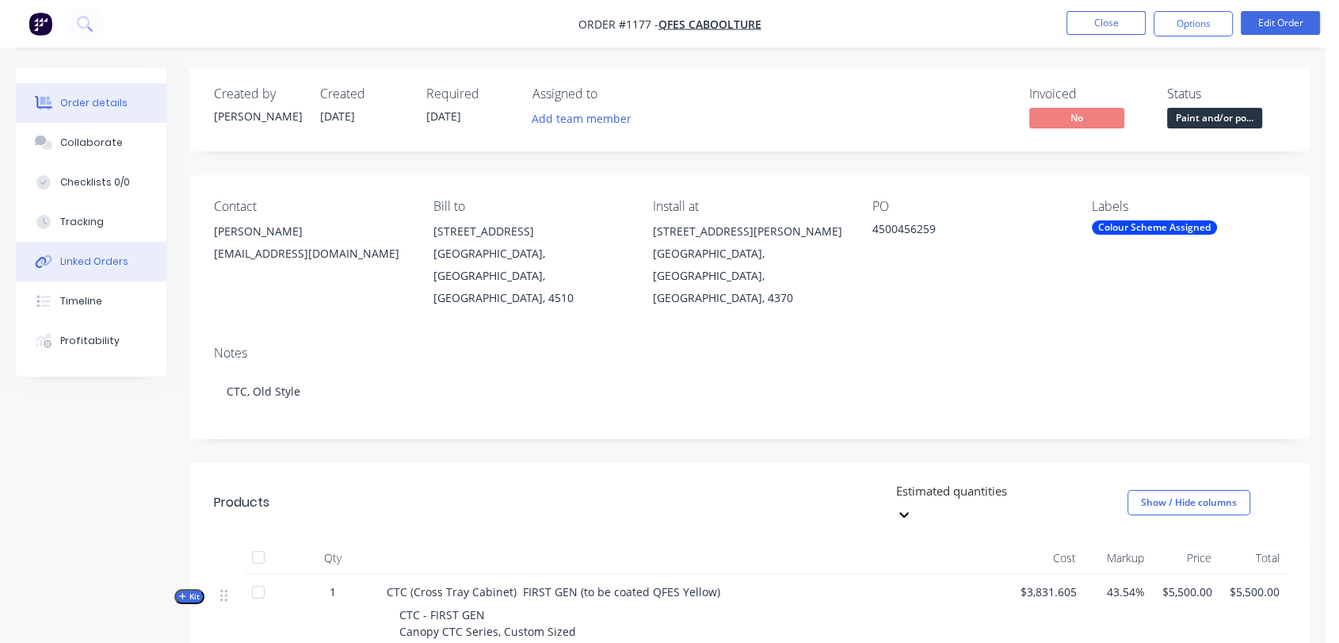
click at [96, 259] on div "Linked Orders" at bounding box center [94, 261] width 68 height 14
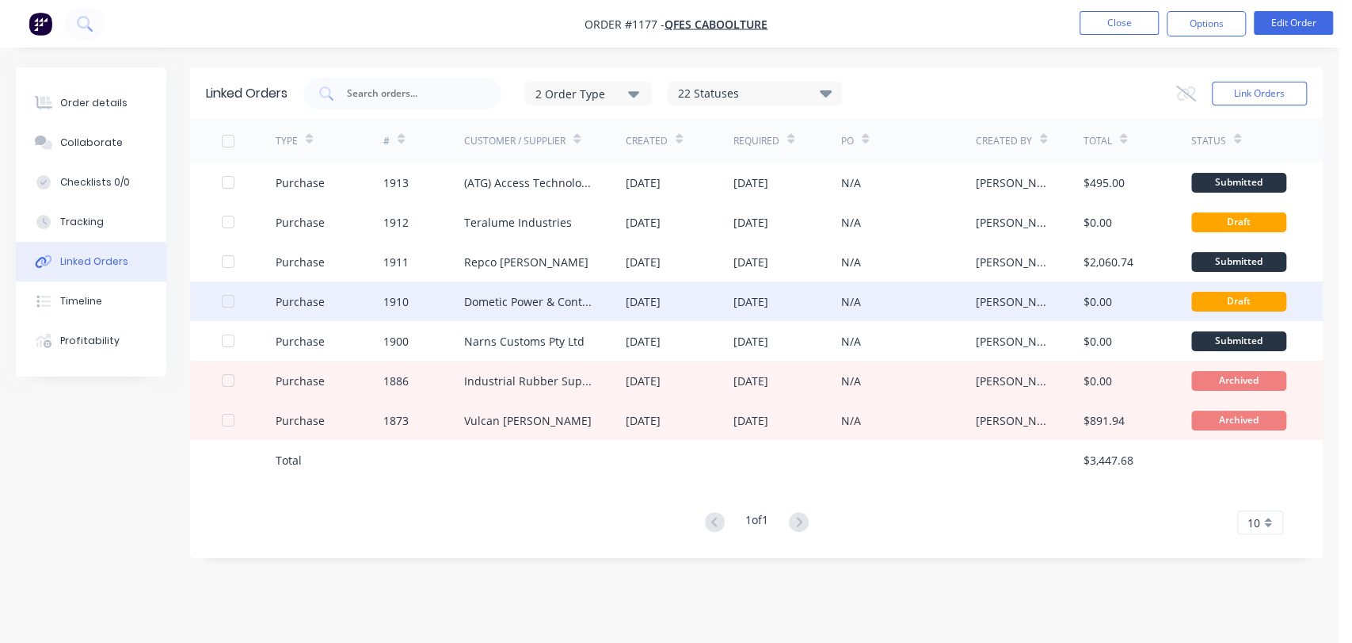
click at [549, 299] on div "Dometic Power & Control (Enerdrive) Pty Ltd" at bounding box center [529, 301] width 130 height 17
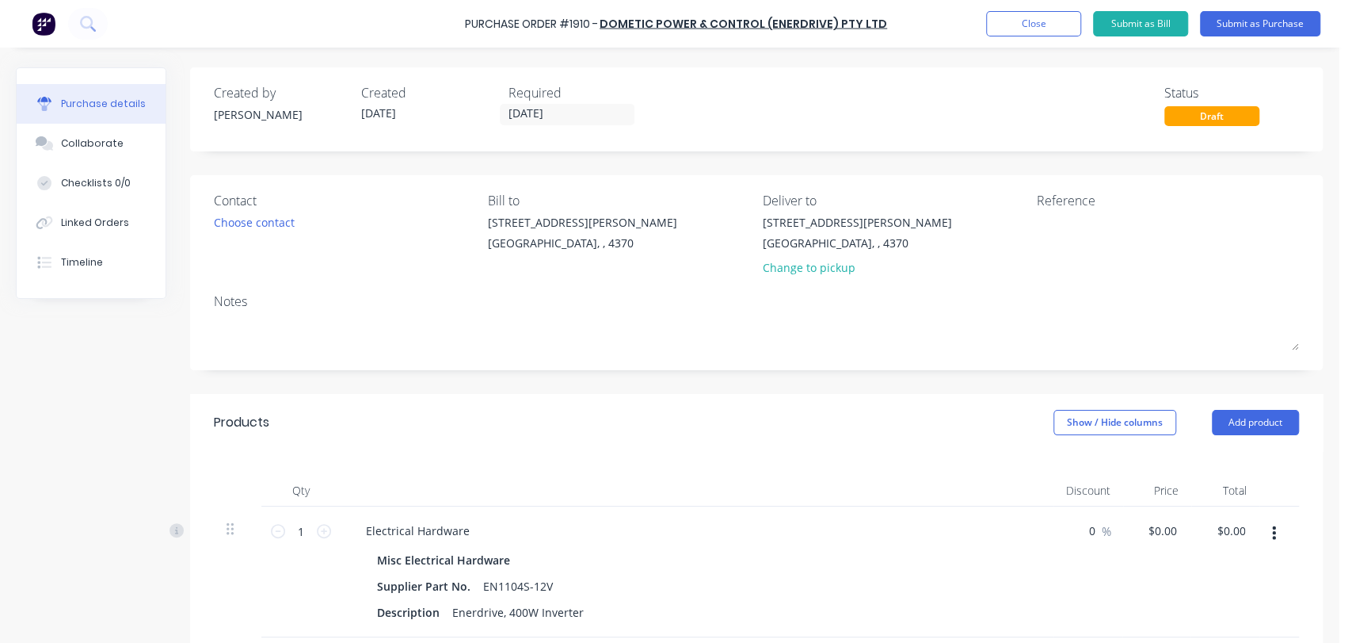
click at [1165, 113] on div "Draft" at bounding box center [1212, 116] width 95 height 20
click at [1165, 117] on div "Draft" at bounding box center [1212, 116] width 95 height 20
click at [1165, 116] on div "Draft" at bounding box center [1212, 116] width 95 height 20
click at [1239, 15] on button "Submit as Purchase" at bounding box center [1260, 23] width 120 height 25
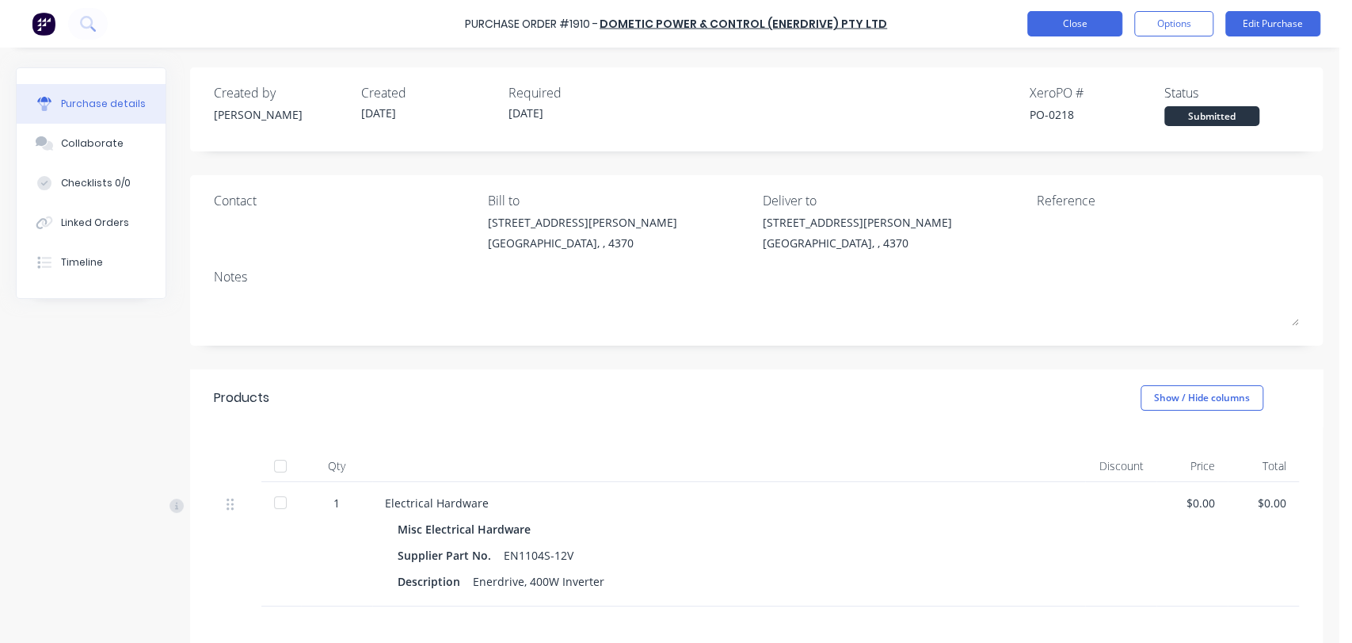
click at [1070, 24] on button "Close" at bounding box center [1075, 23] width 95 height 25
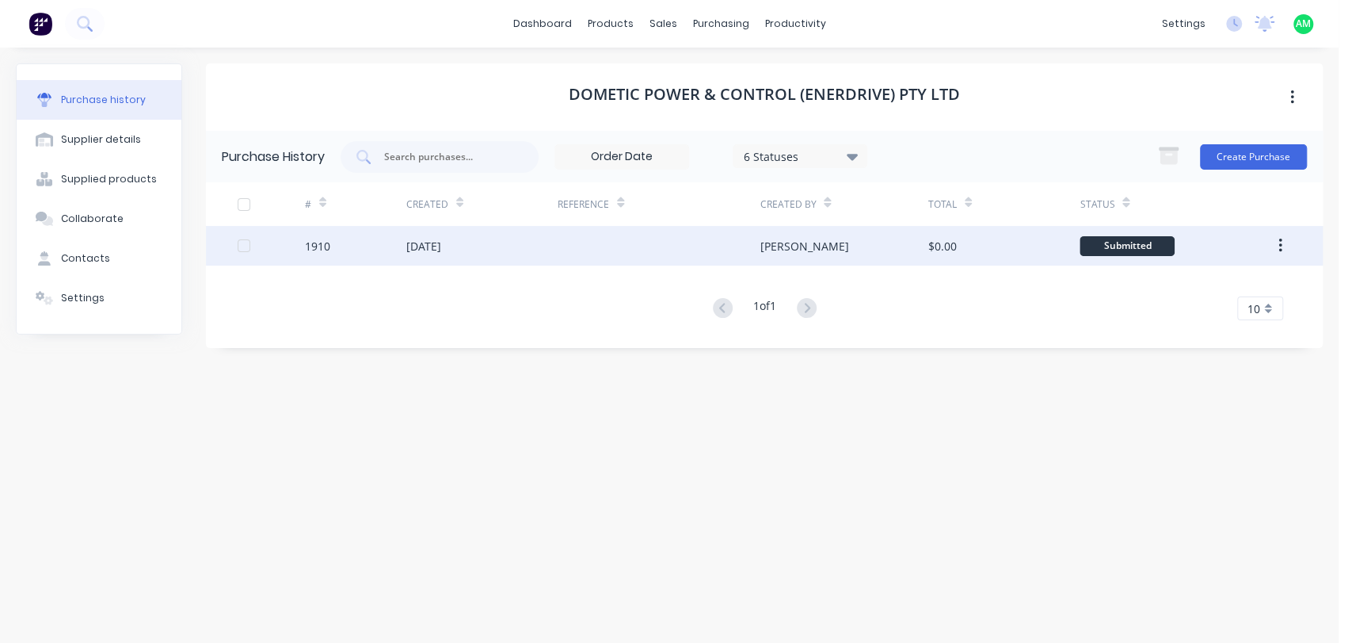
click at [373, 248] on div "1910" at bounding box center [355, 246] width 101 height 40
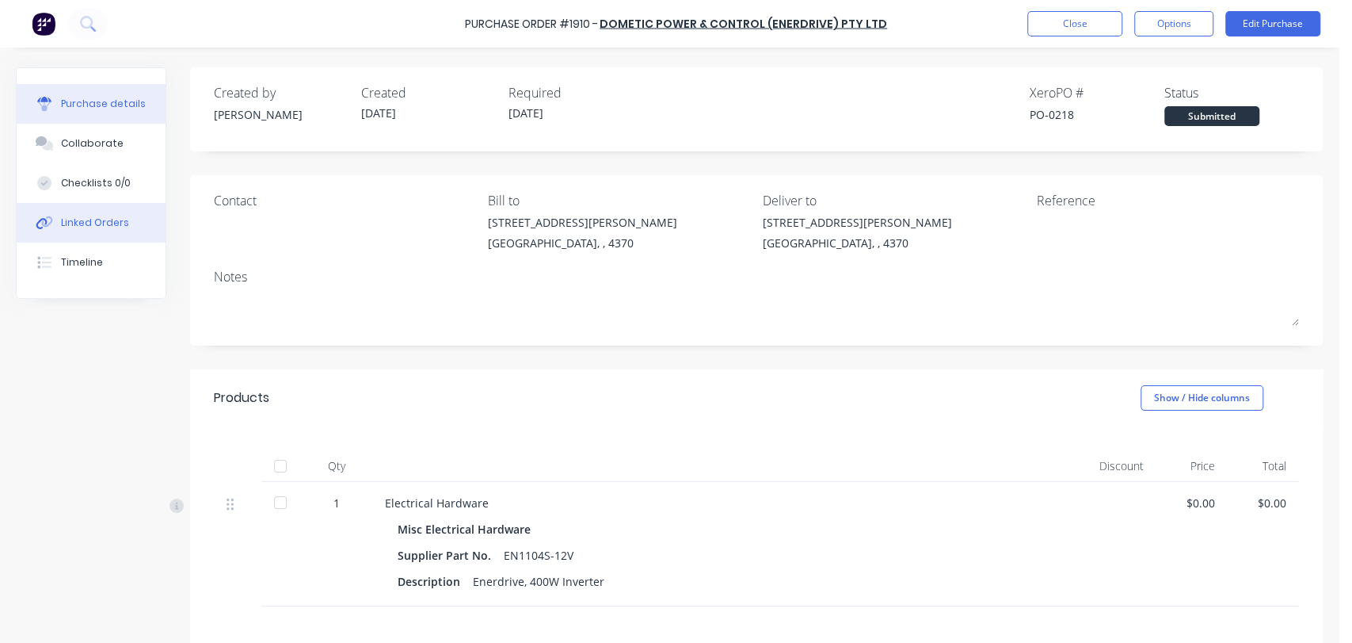
click at [90, 214] on button "Linked Orders" at bounding box center [91, 223] width 149 height 40
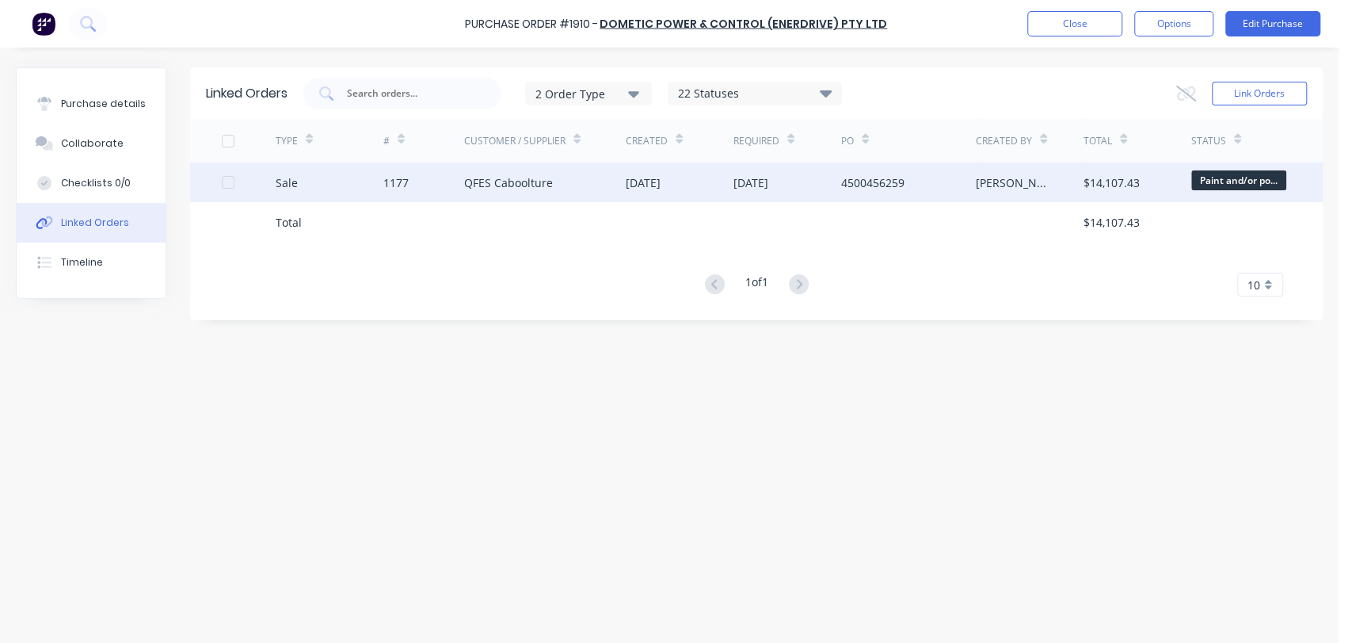
click at [486, 180] on div "QFES Caboolture" at bounding box center [508, 182] width 89 height 17
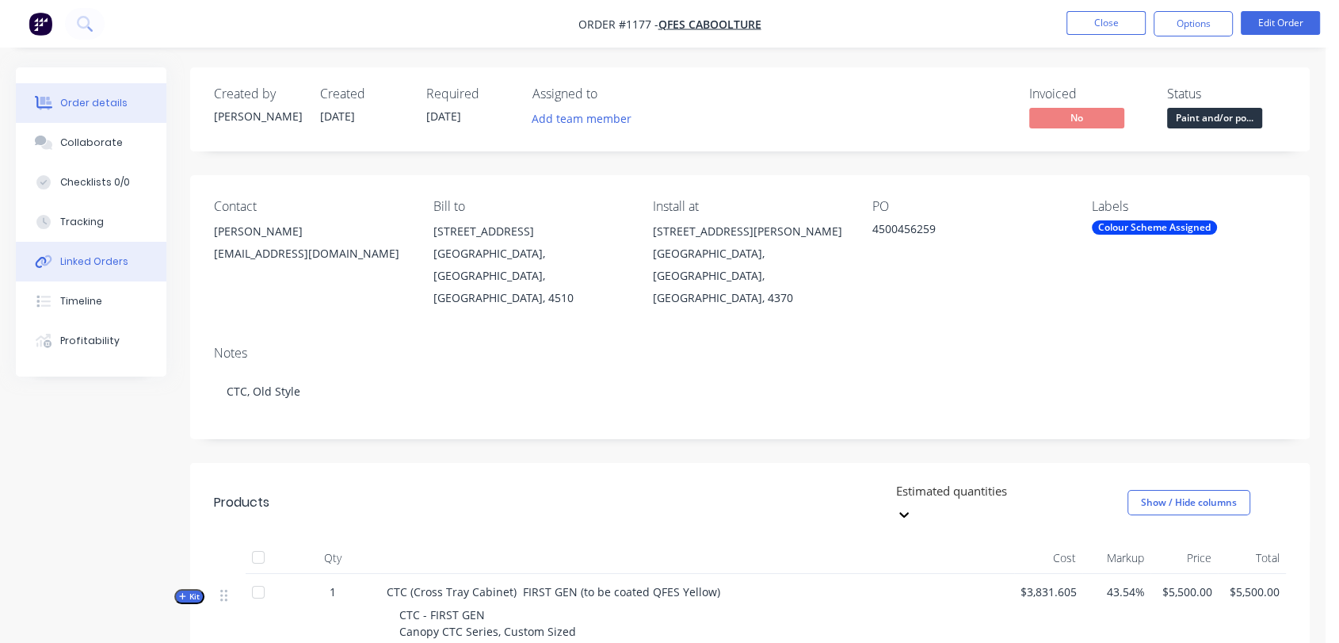
click at [88, 256] on div "Linked Orders" at bounding box center [94, 261] width 68 height 14
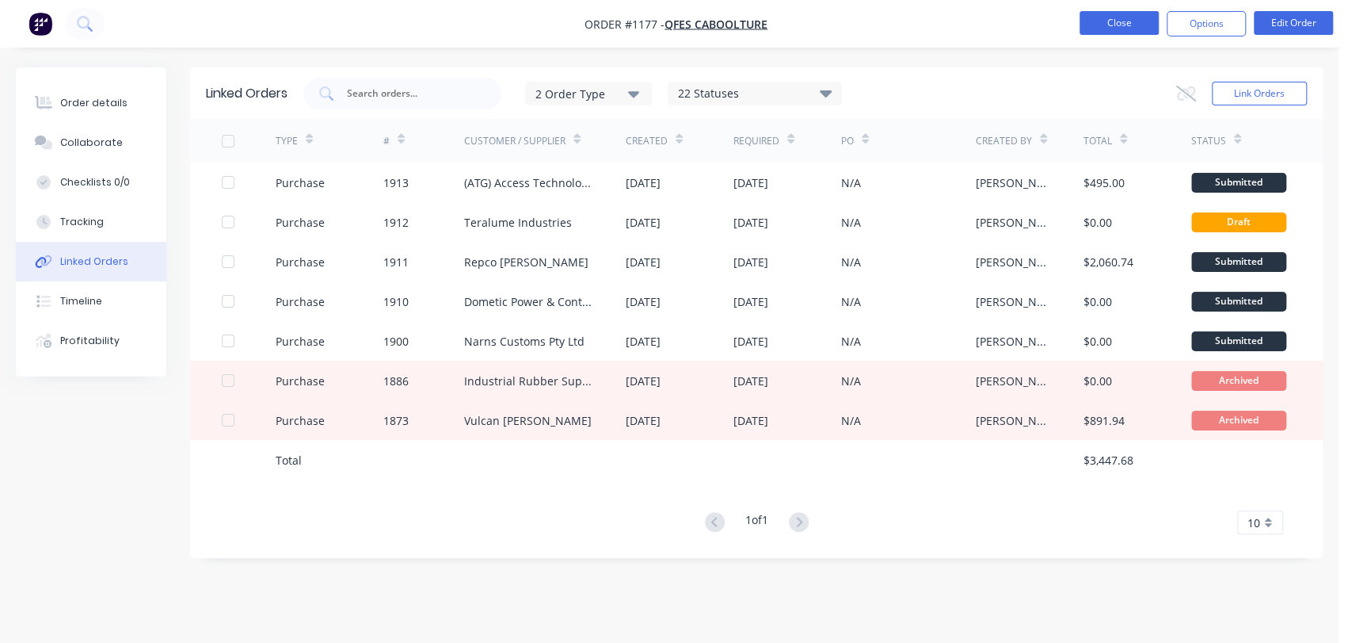
click at [1124, 18] on button "Close" at bounding box center [1119, 23] width 79 height 24
